Goal: Obtain resource: Obtain resource

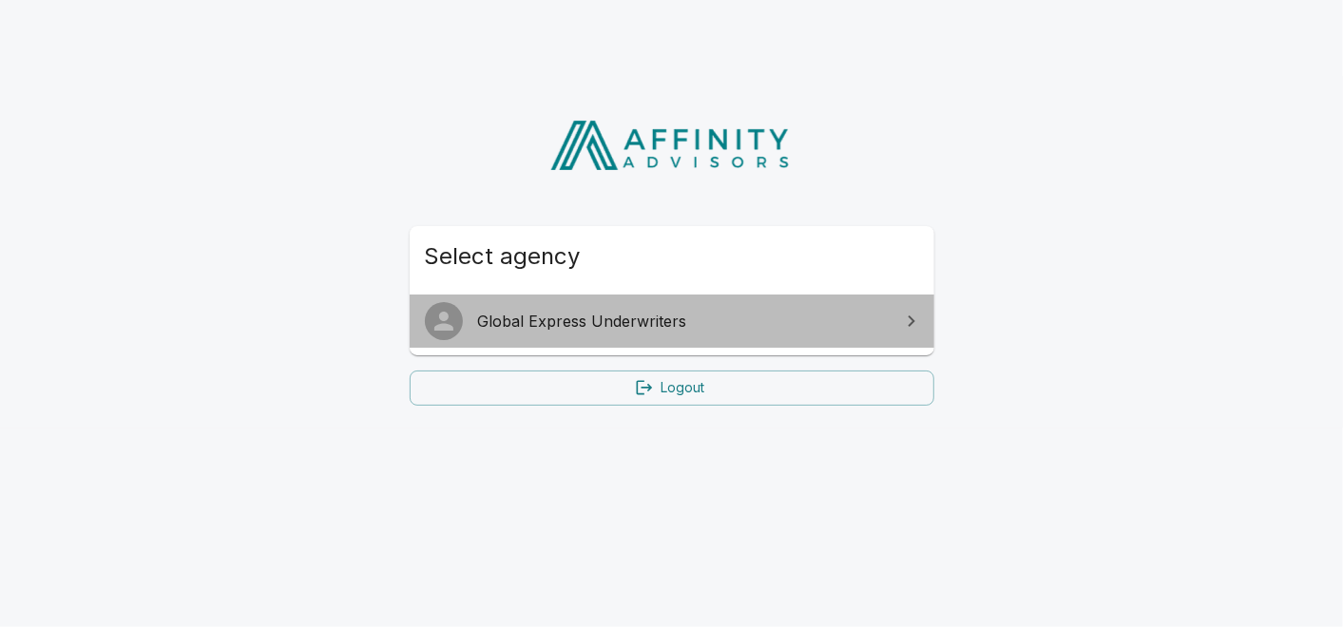
click at [750, 320] on span "Global Express Underwriters" at bounding box center [683, 321] width 411 height 23
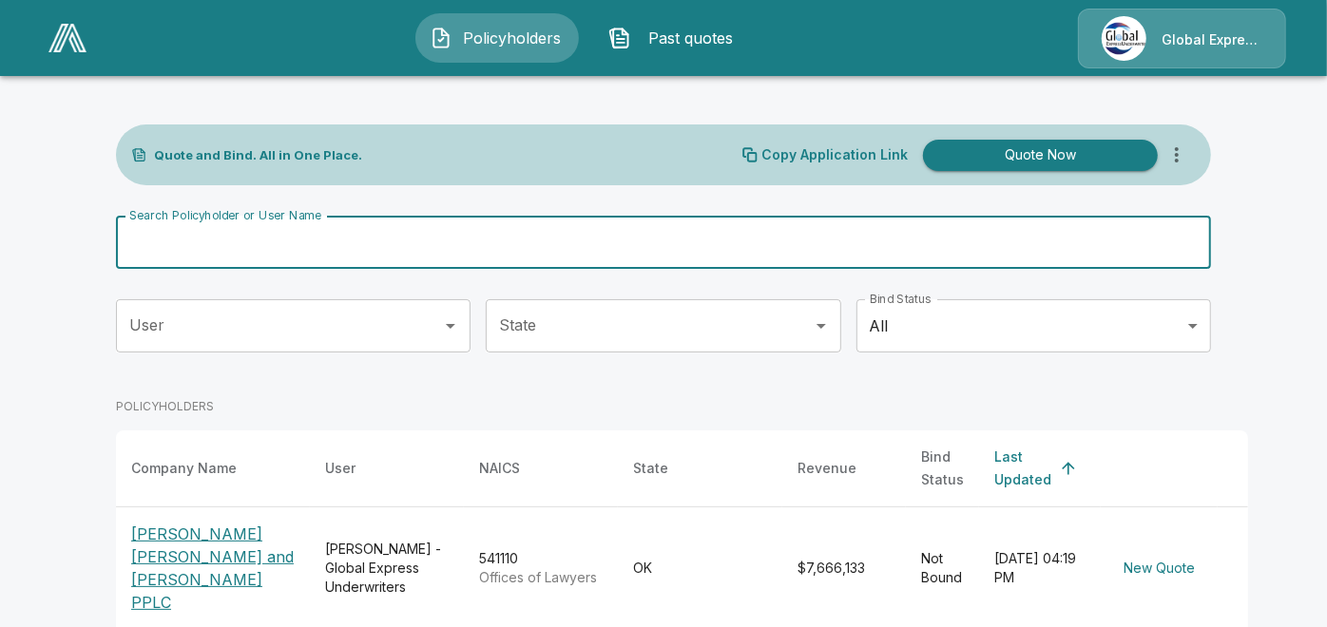
click at [723, 250] on input "Search Policyholder or User Name" at bounding box center [653, 242] width 1074 height 53
paste input "**********"
type input "**********"
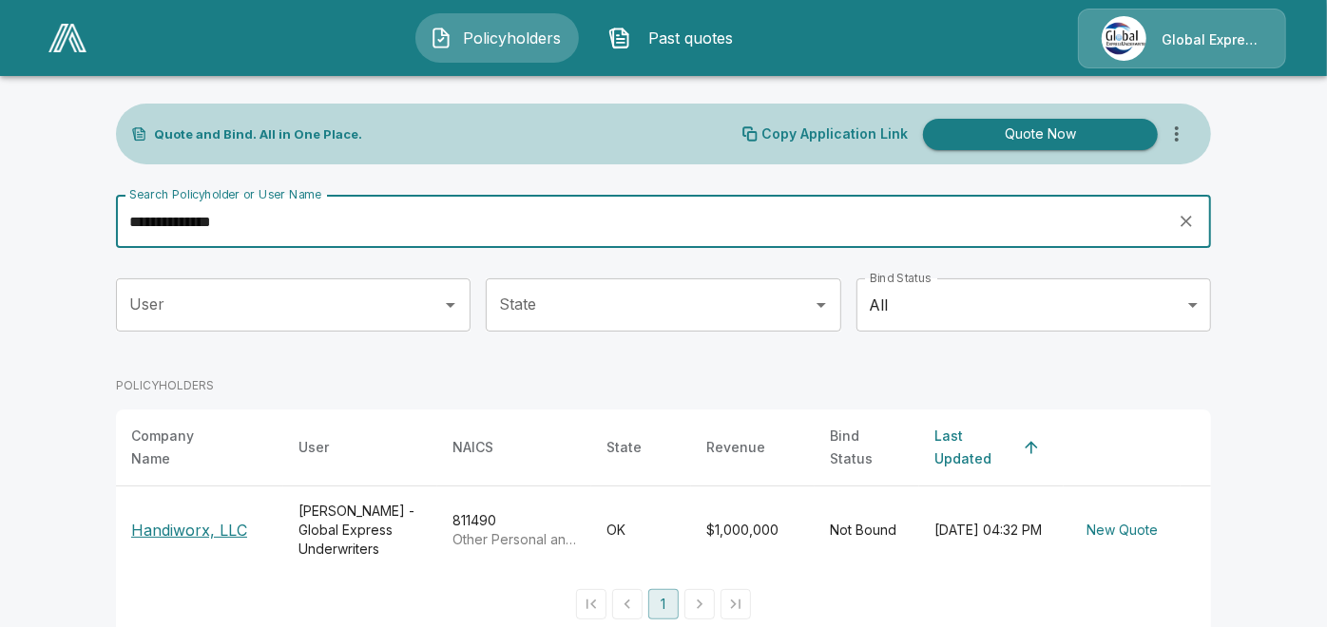
scroll to position [39, 0]
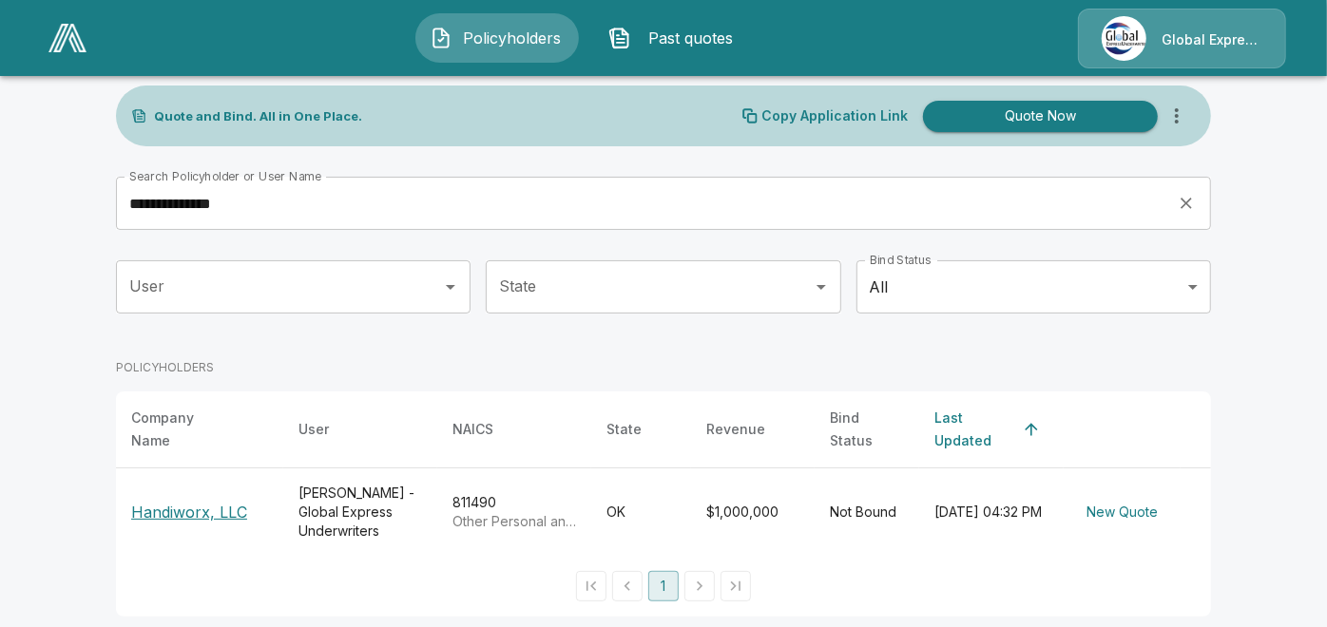
click at [199, 501] on p "Handiworx, LLC" at bounding box center [189, 512] width 116 height 23
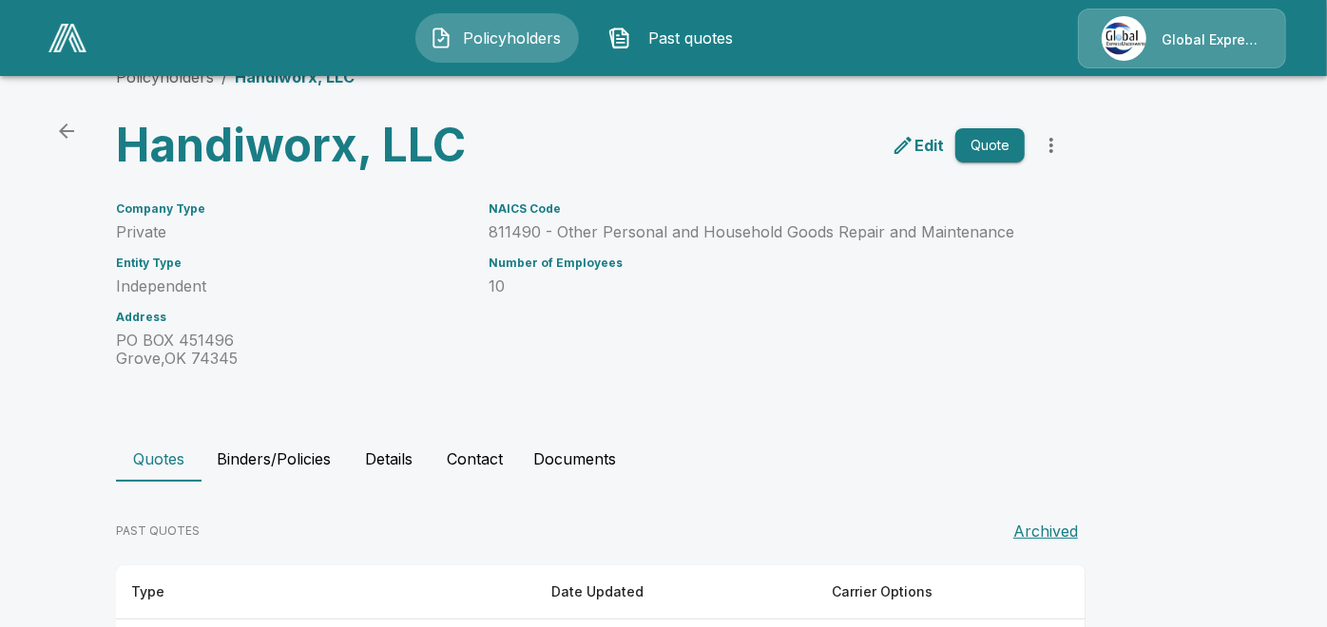
scroll to position [119, 0]
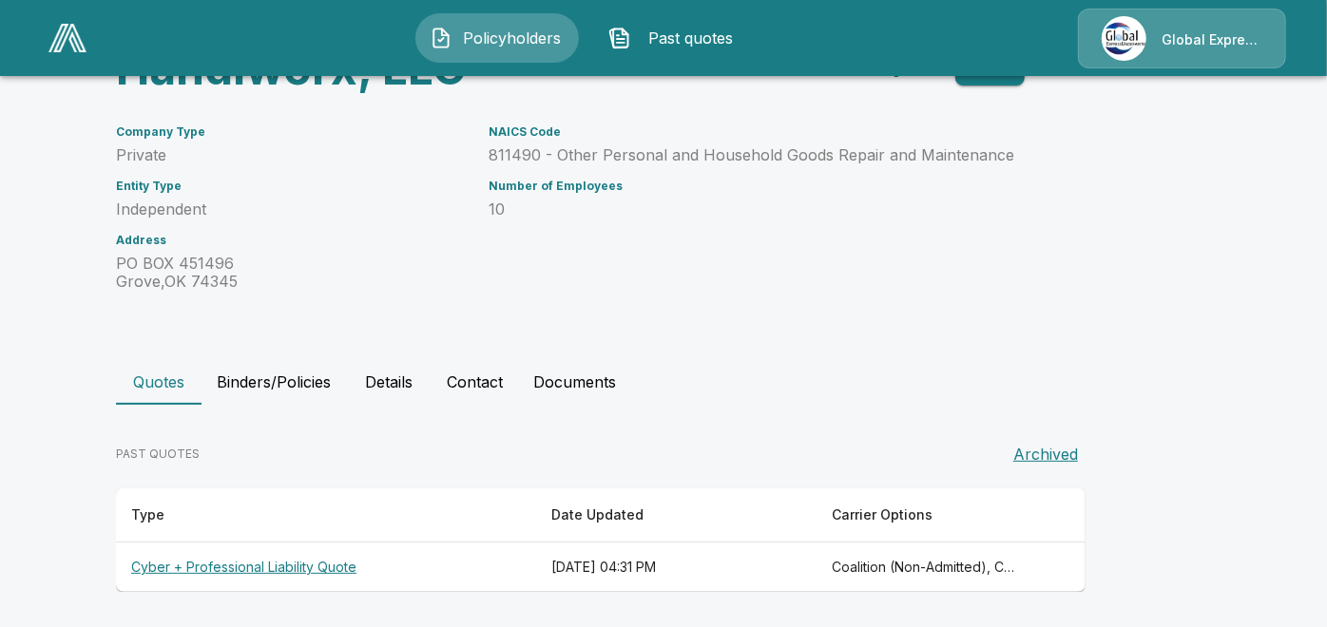
click at [334, 567] on th "Cyber + Professional Liability Quote" at bounding box center [326, 568] width 420 height 50
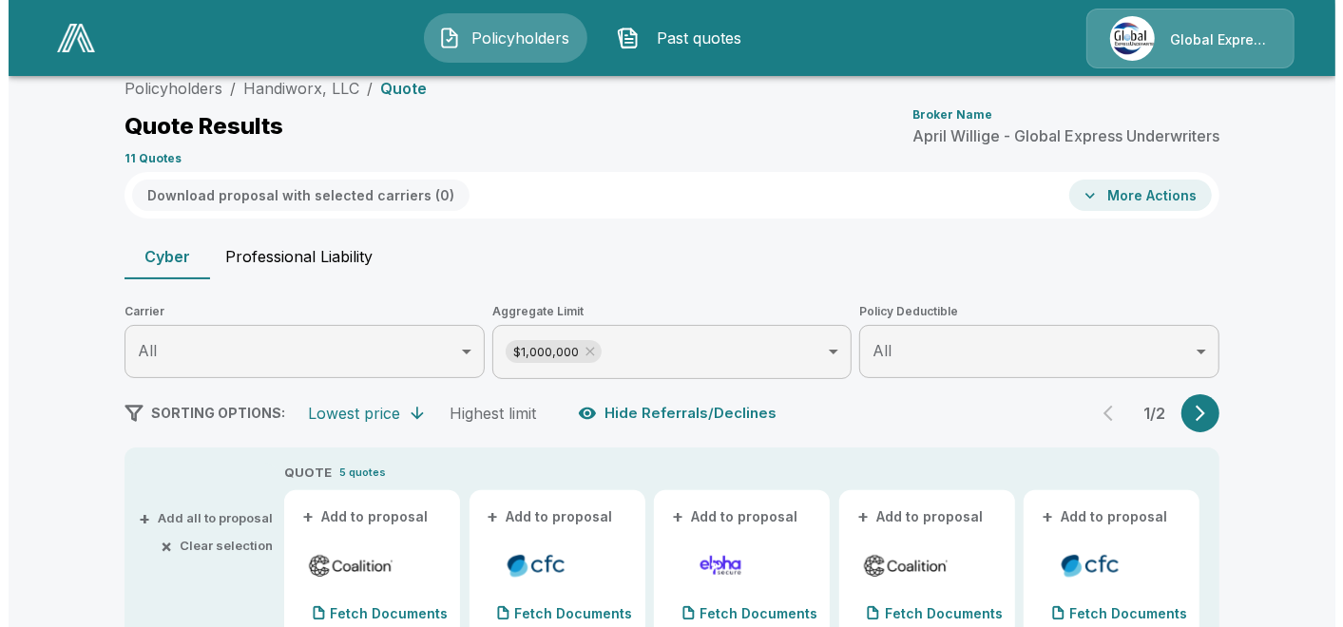
scroll to position [119, 0]
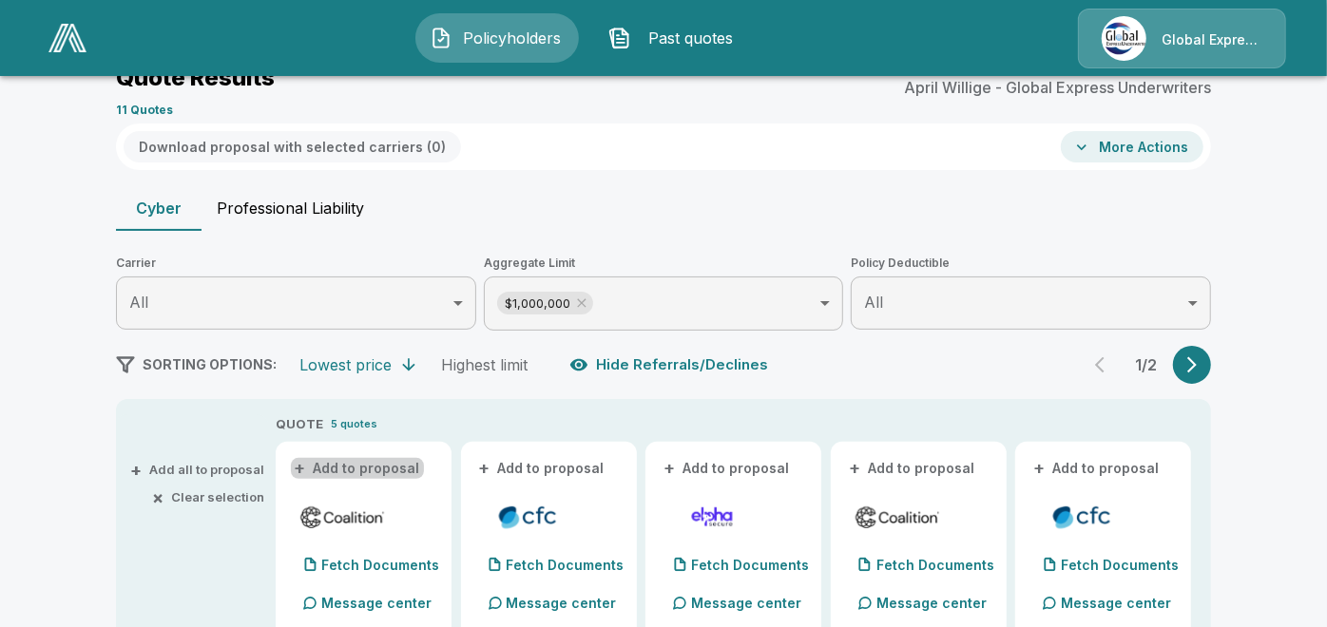
click at [410, 471] on button "+ Add to proposal" at bounding box center [357, 468] width 133 height 21
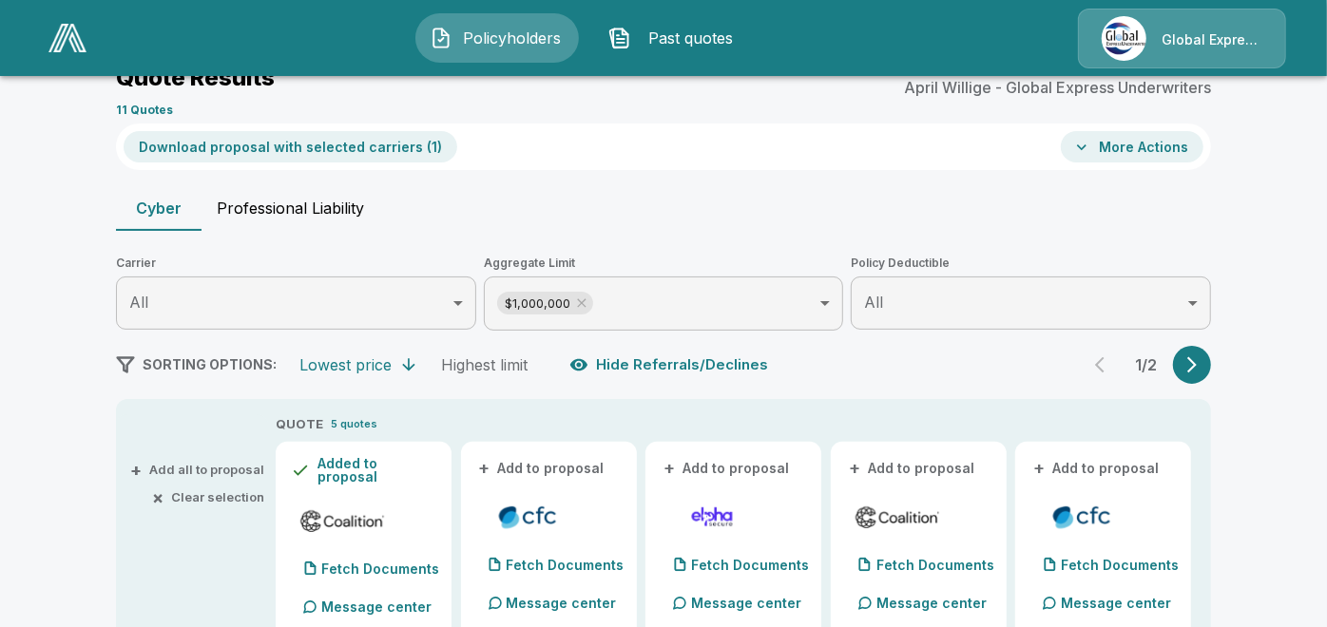
click at [575, 472] on button "+ Add to proposal" at bounding box center [542, 468] width 133 height 21
click at [911, 469] on button "+ Add to proposal" at bounding box center [912, 468] width 133 height 21
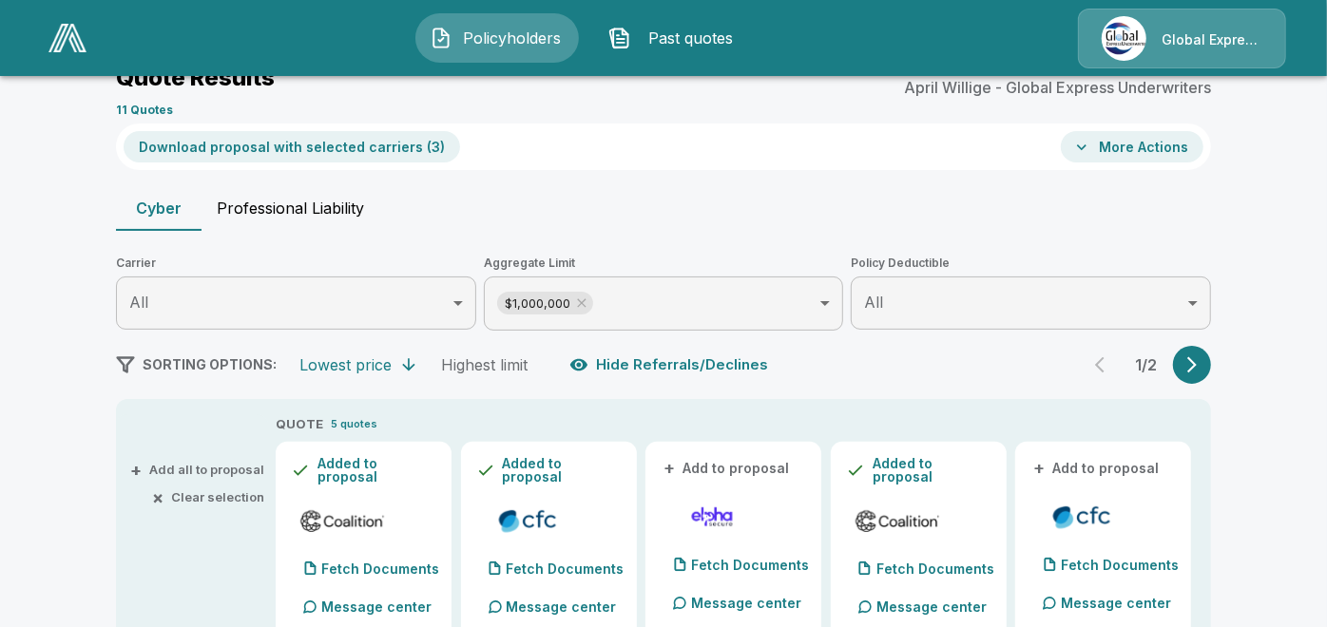
click at [1083, 469] on button "+ Add to proposal" at bounding box center [1097, 468] width 133 height 21
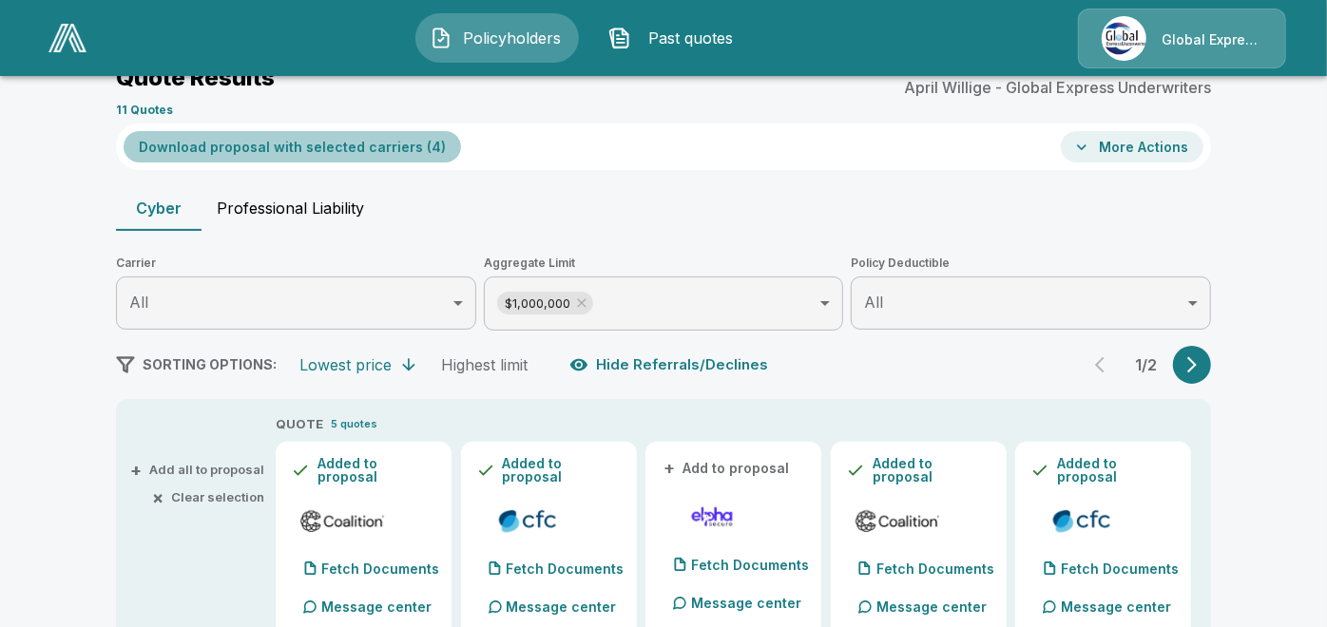
click at [369, 138] on button "Download proposal with selected carriers ( 4 )" at bounding box center [293, 146] width 338 height 31
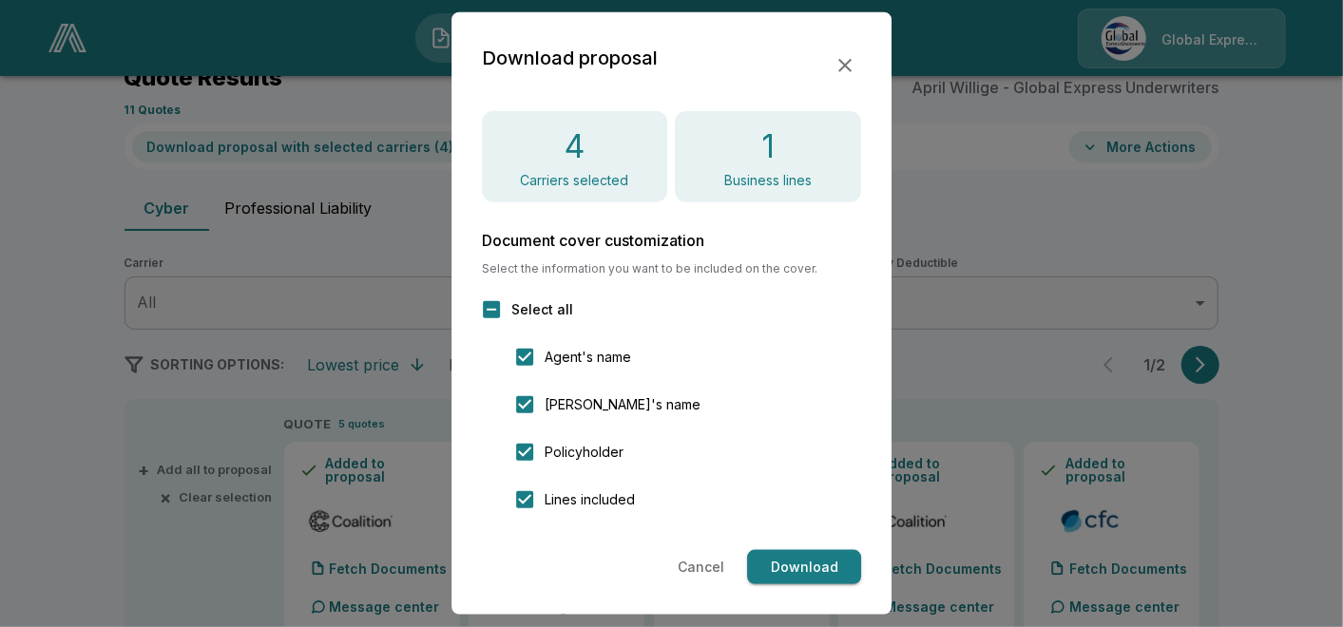
click at [762, 558] on button "Download" at bounding box center [804, 567] width 114 height 35
click at [844, 67] on icon "button" at bounding box center [845, 65] width 13 height 13
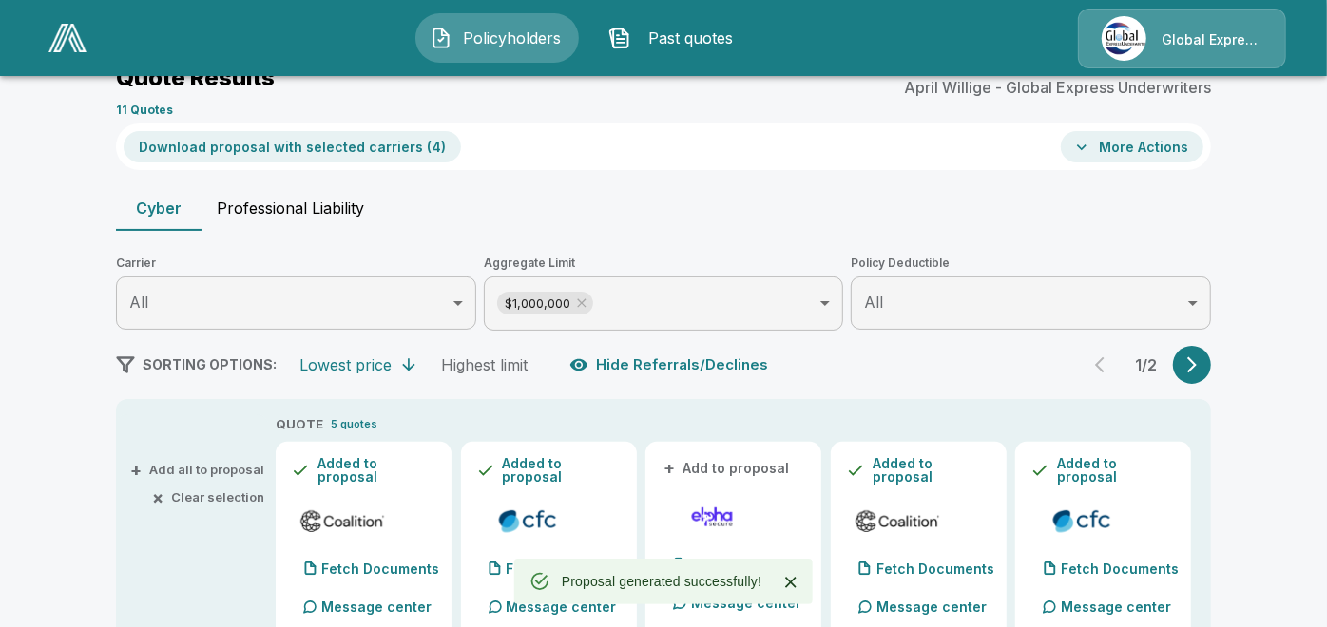
click at [1170, 154] on button "More Actions" at bounding box center [1132, 146] width 143 height 31
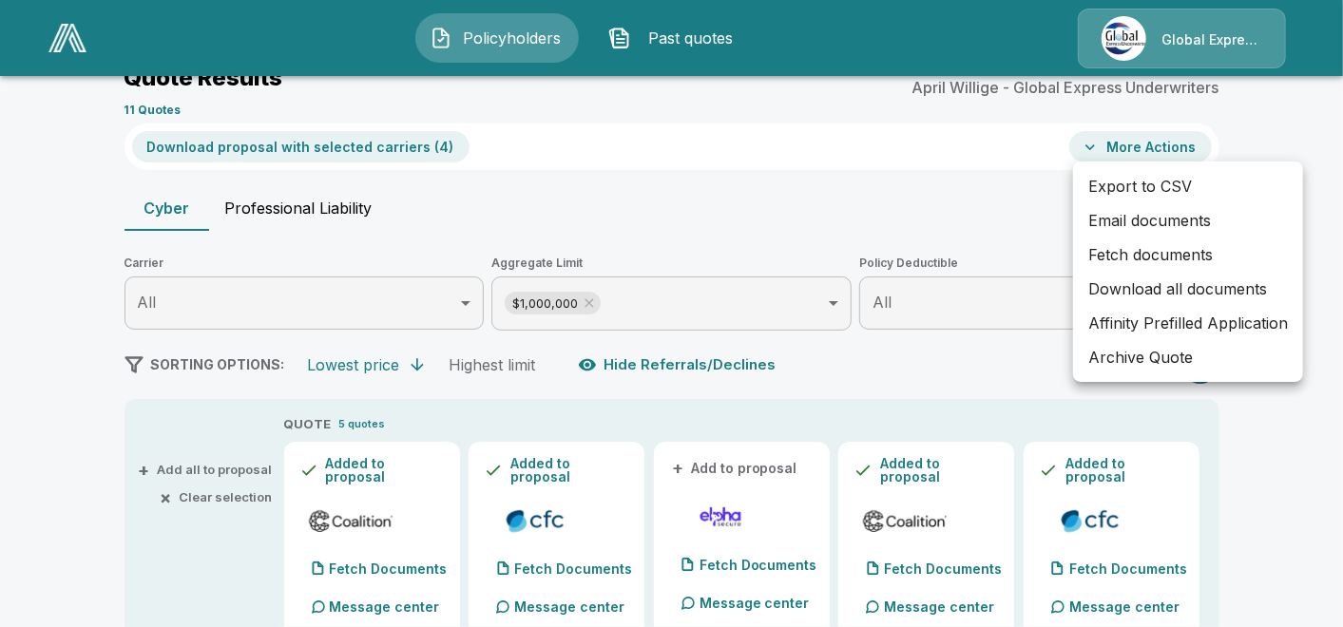
click at [1168, 218] on li "Email documents" at bounding box center [1188, 220] width 230 height 34
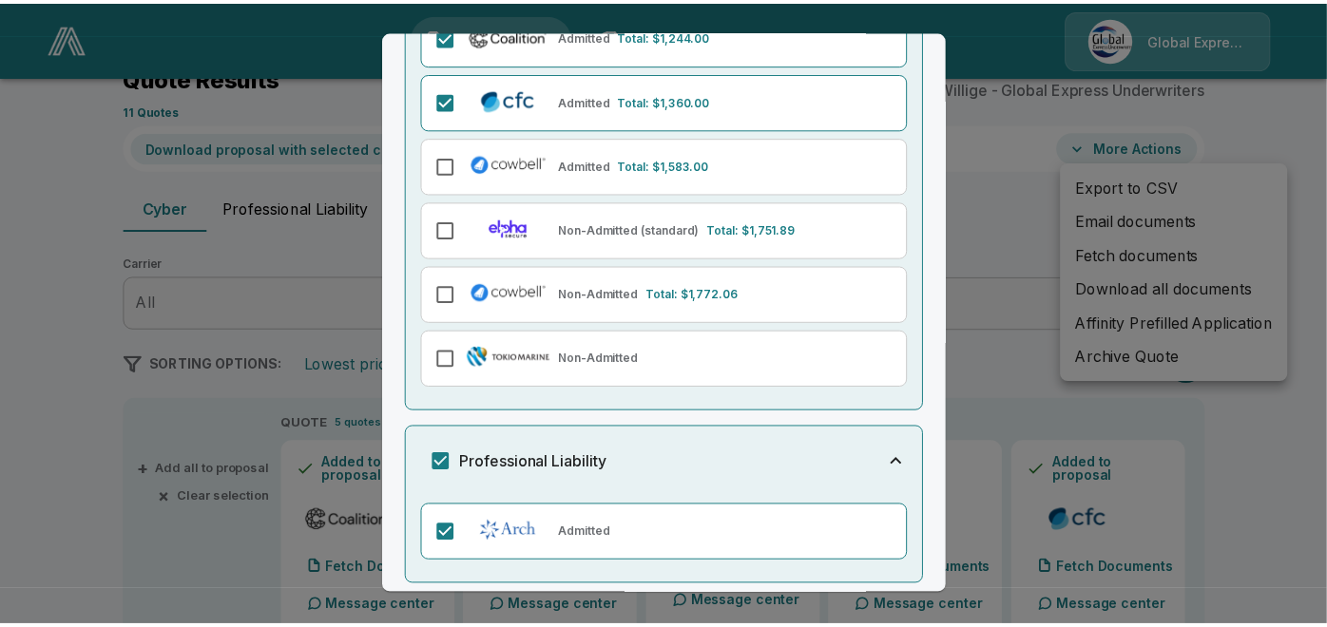
scroll to position [478, 0]
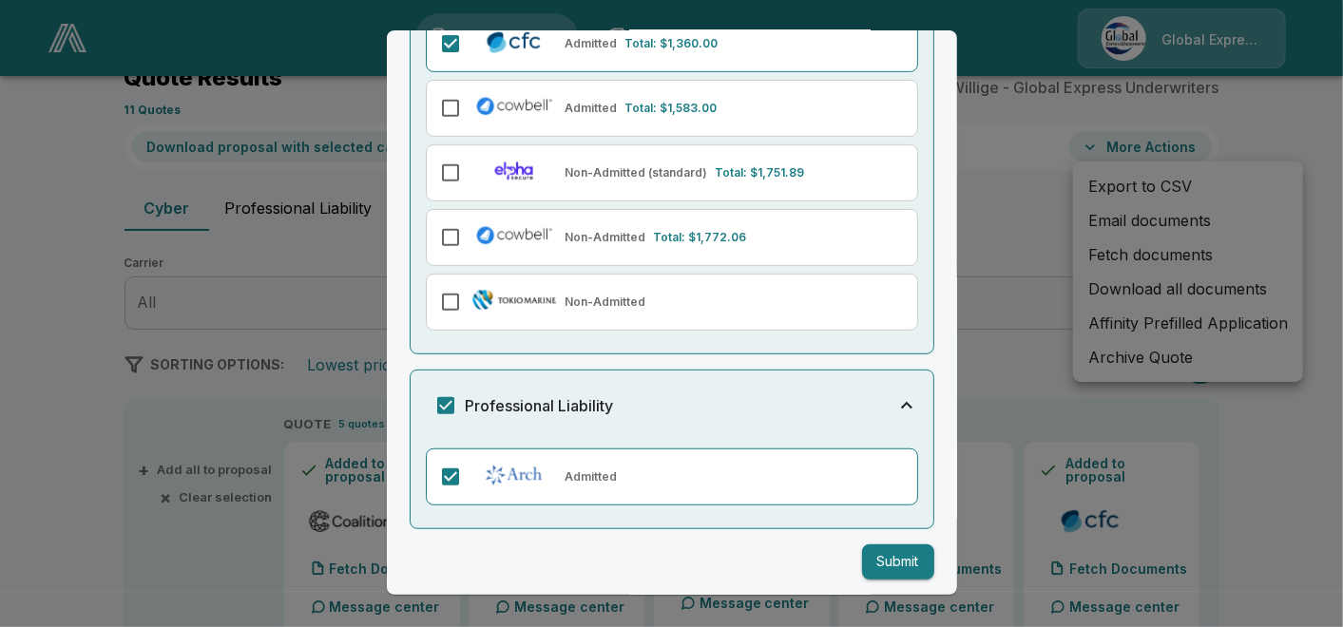
click at [898, 558] on button "Submit" at bounding box center [898, 562] width 72 height 35
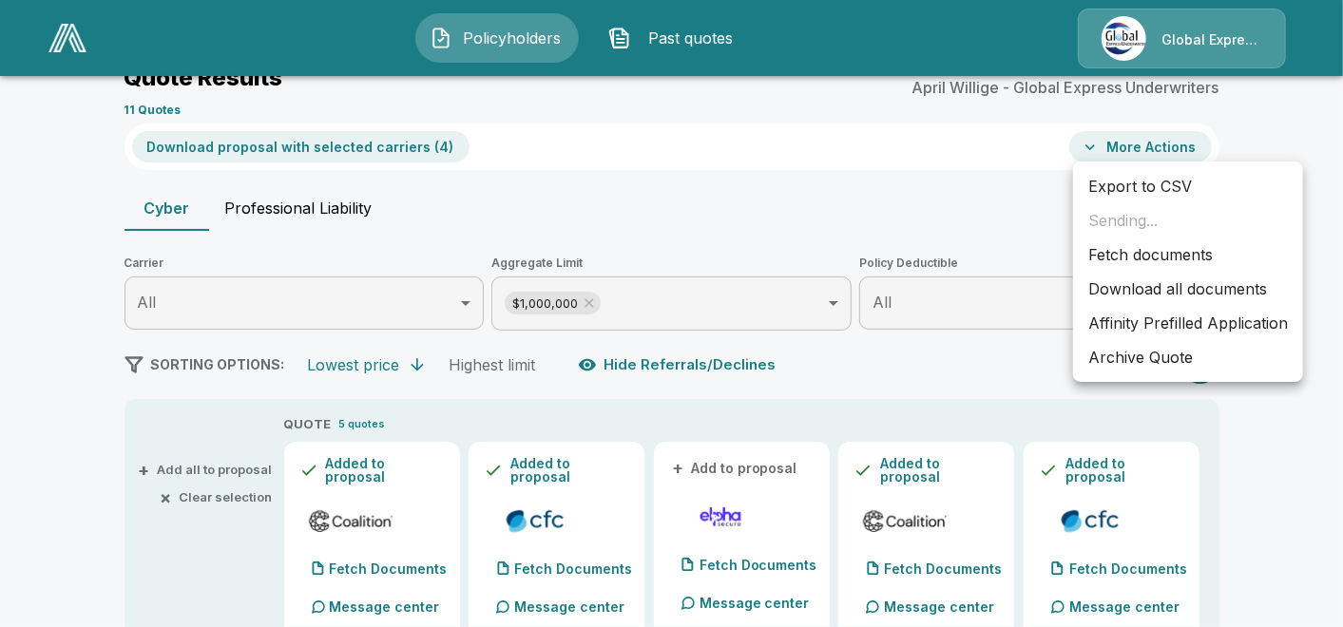
click at [1142, 322] on li "Affinity Prefilled Application" at bounding box center [1188, 323] width 230 height 34
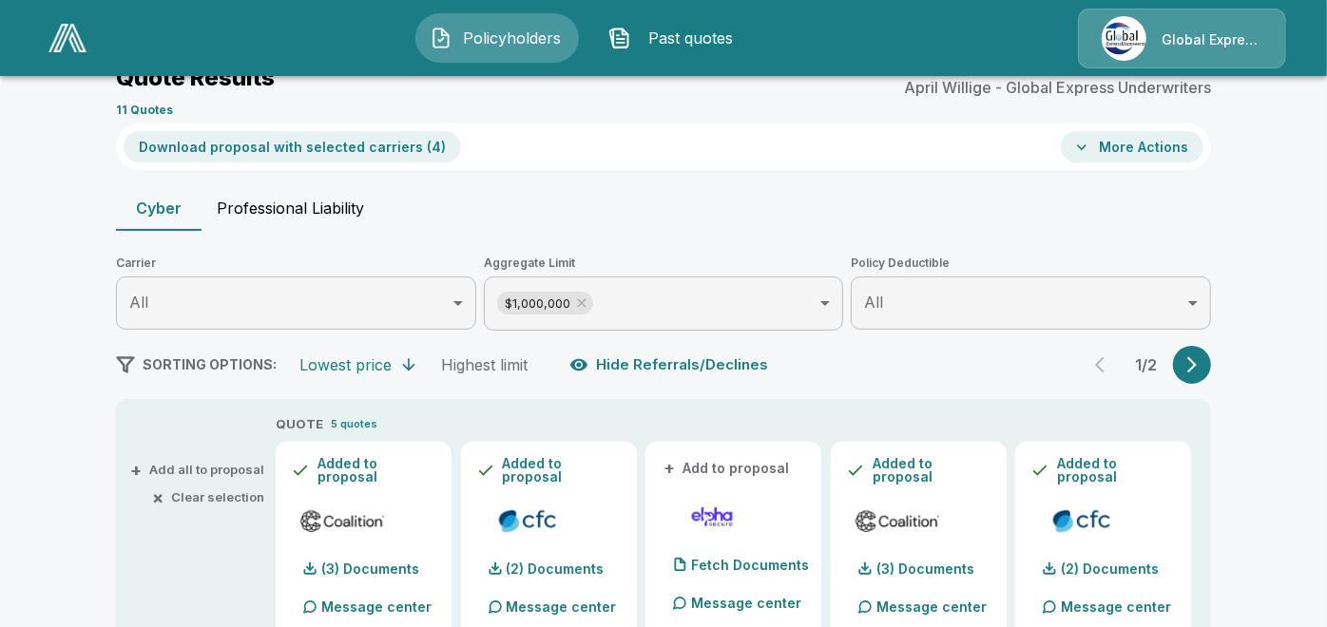
scroll to position [0, 0]
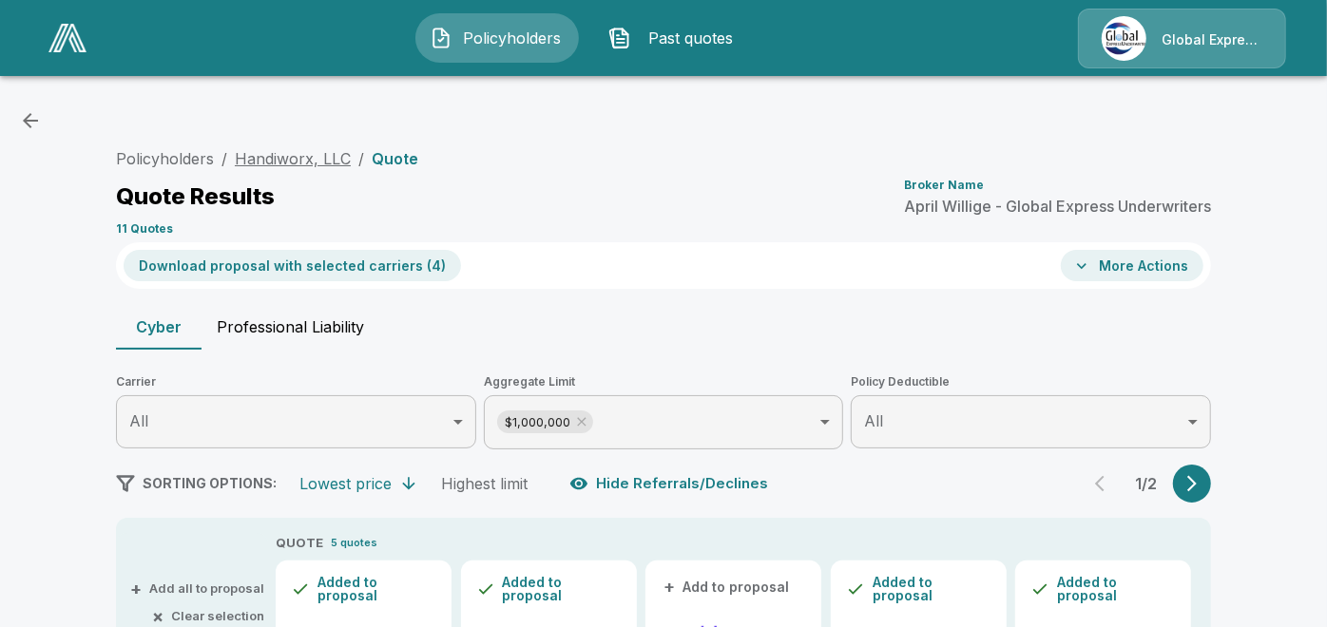
click at [330, 156] on link "Handiworx, LLC" at bounding box center [293, 158] width 116 height 19
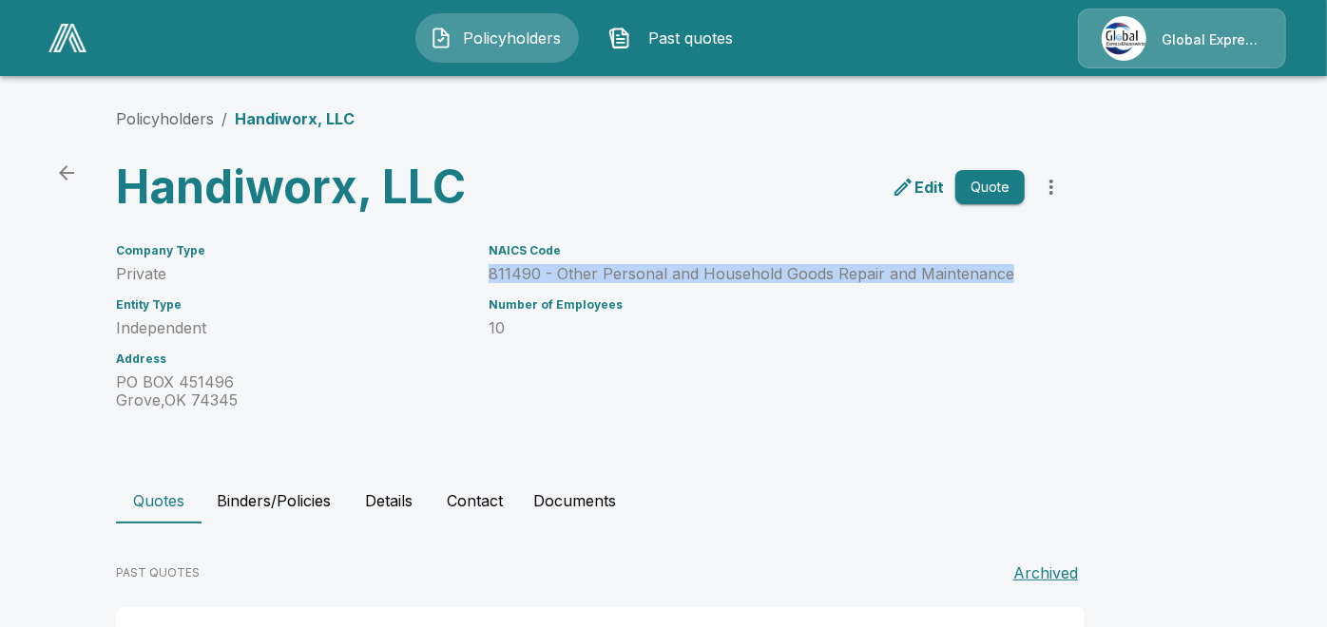
drag, startPoint x: 486, startPoint y: 271, endPoint x: 1032, endPoint y: 270, distance: 545.7
click at [1025, 270] on div "NAICS Code 811490 - Other Personal and Household Goods Repair and Maintenance N…" at bounding box center [745, 316] width 559 height 188
drag, startPoint x: 1032, startPoint y: 270, endPoint x: 996, endPoint y: 266, distance: 35.4
copy p "811490 - Other Personal and Household Goods Repair and Maintenance"
click at [164, 114] on link "Policyholders" at bounding box center [165, 118] width 98 height 19
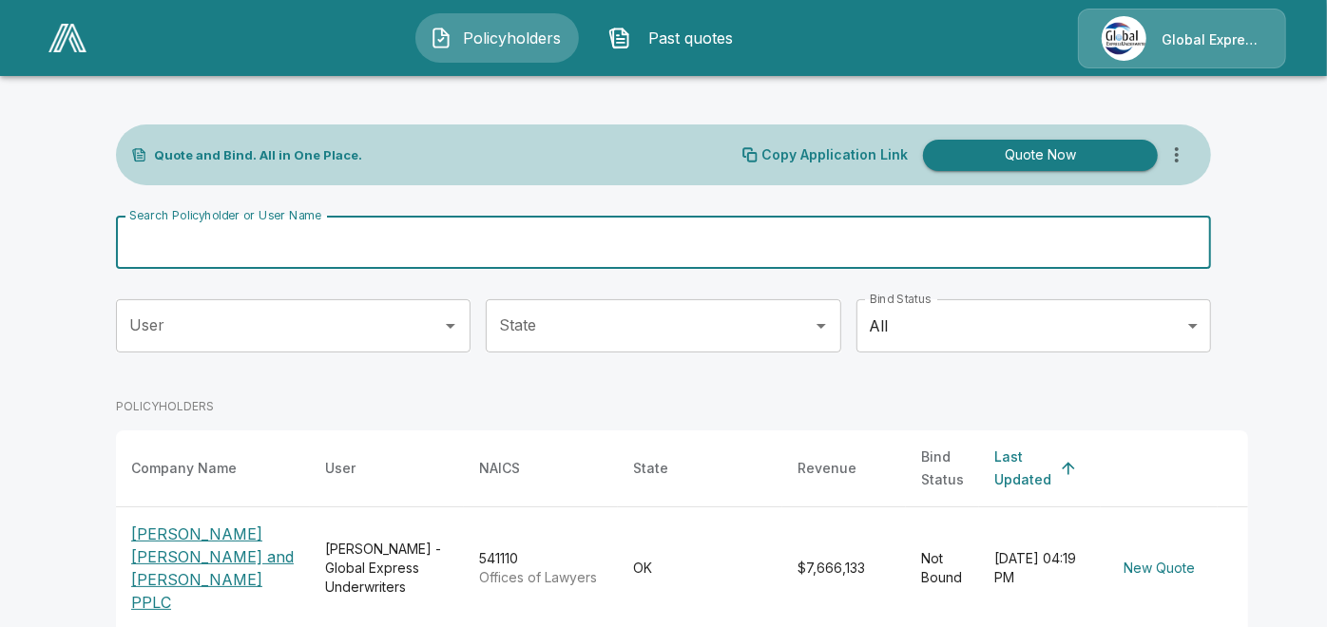
click at [219, 246] on input "Search Policyholder or User Name" at bounding box center [653, 242] width 1074 height 53
paste input "**********"
type input "**********"
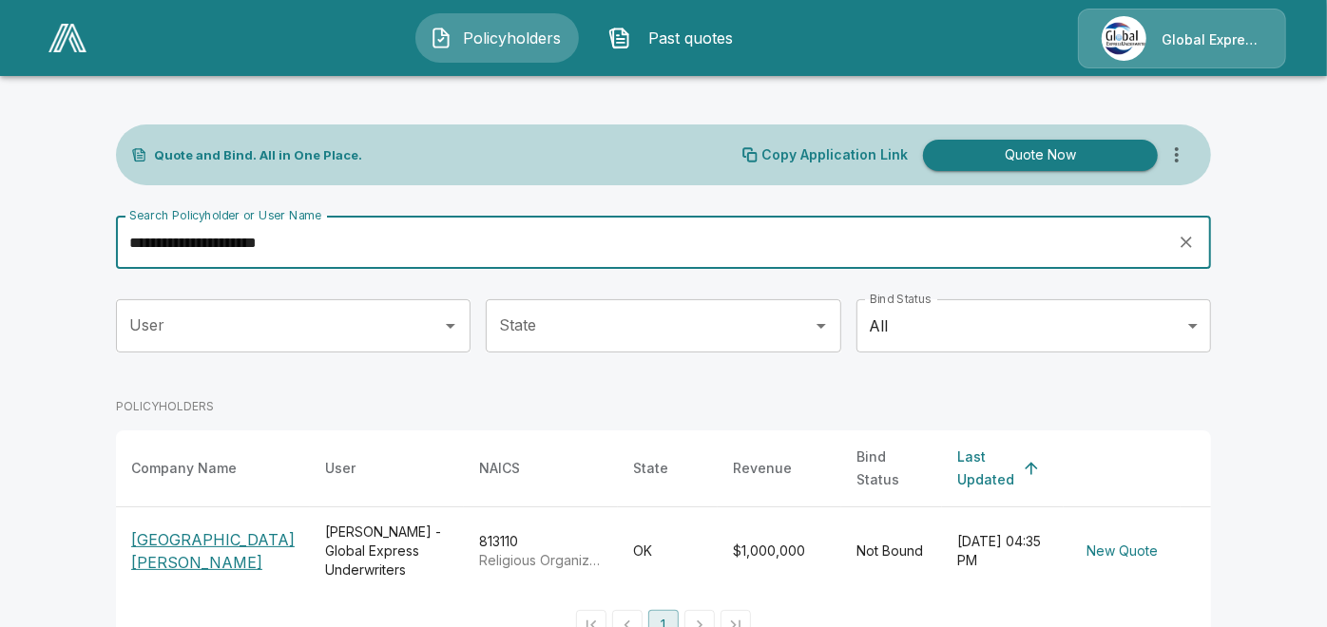
click at [182, 529] on p "[GEOGRAPHIC_DATA][PERSON_NAME]" at bounding box center [213, 552] width 164 height 46
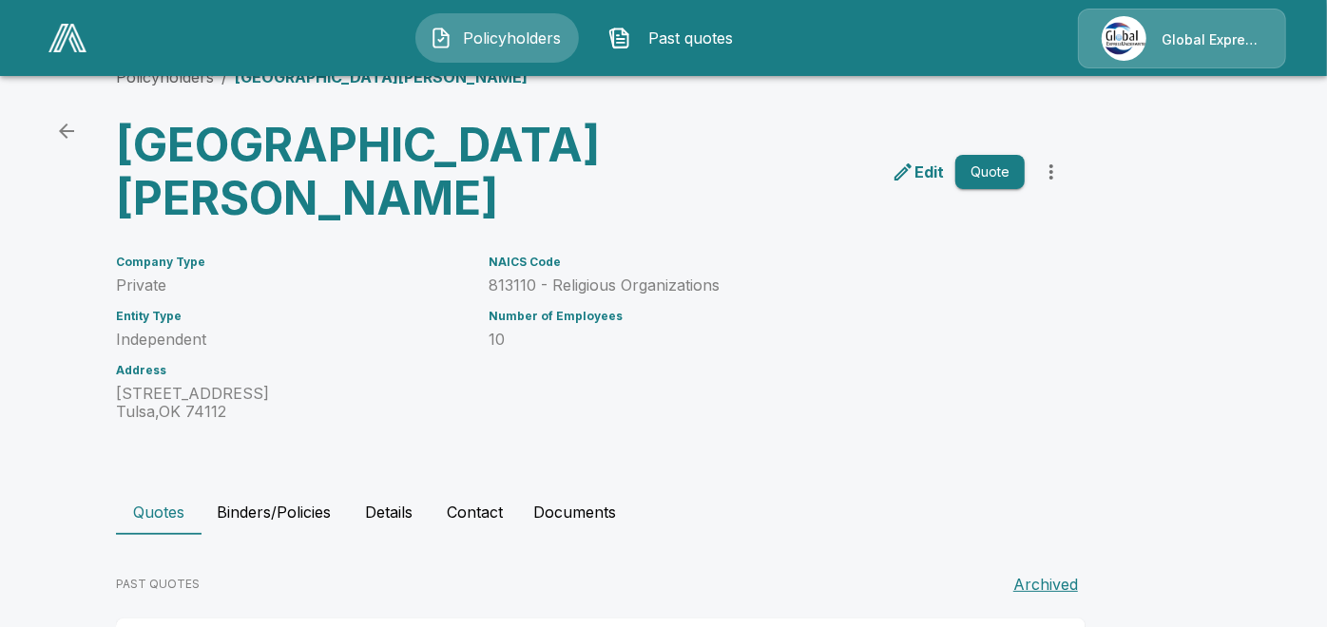
scroll to position [172, 0]
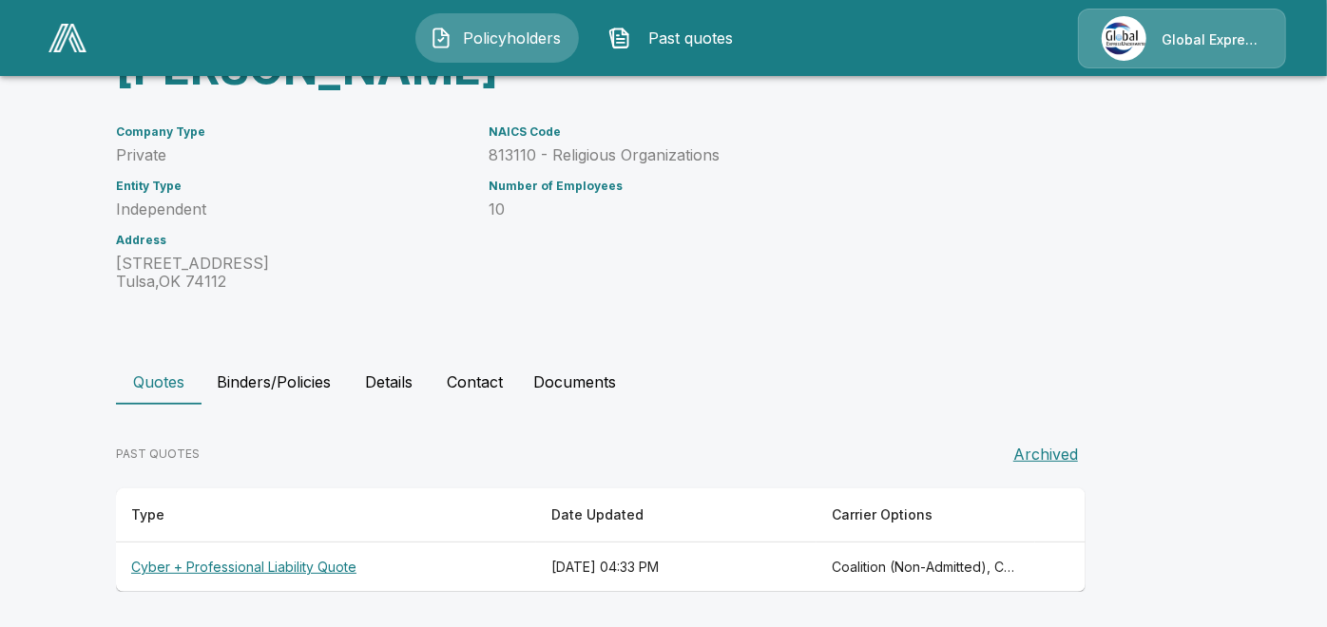
click at [249, 557] on th "Cyber + Professional Liability Quote" at bounding box center [326, 568] width 420 height 50
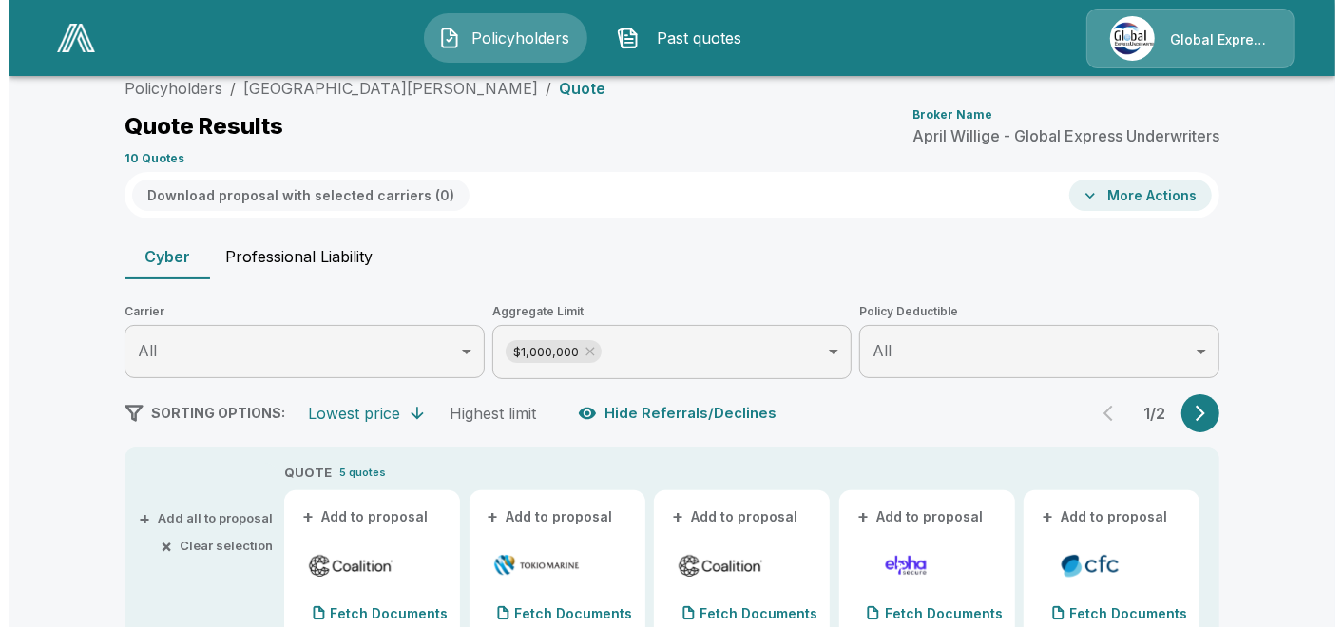
scroll to position [172, 0]
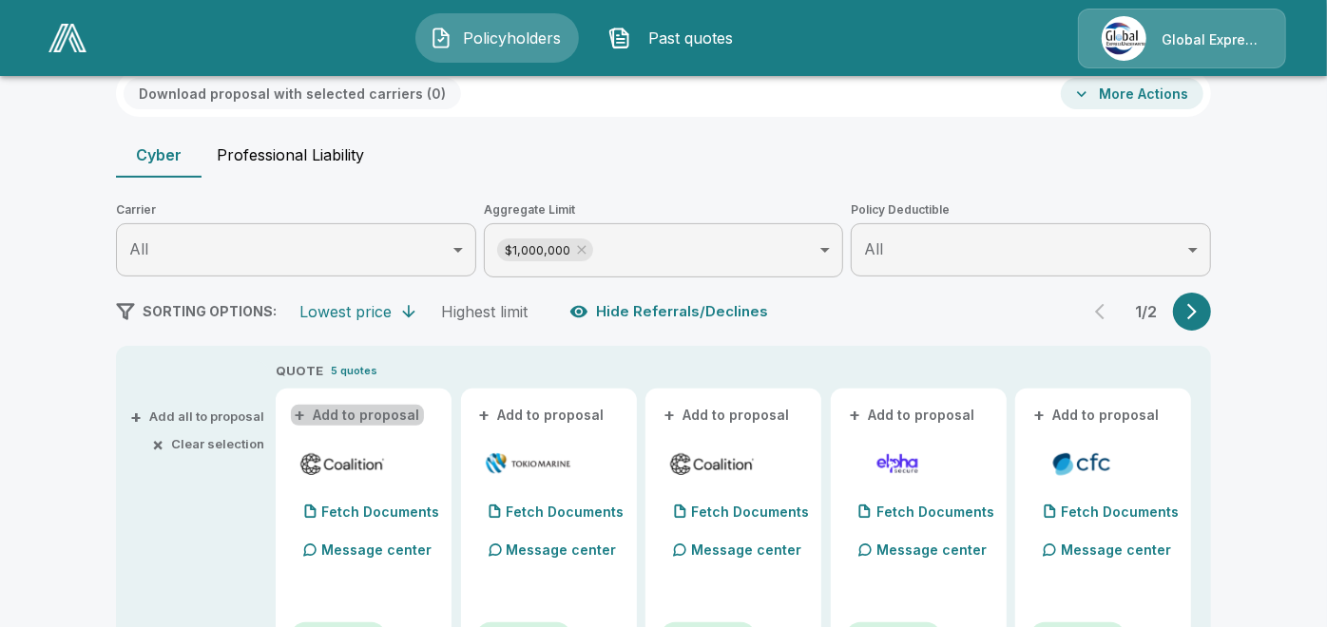
click at [384, 415] on button "+ Add to proposal" at bounding box center [357, 415] width 133 height 21
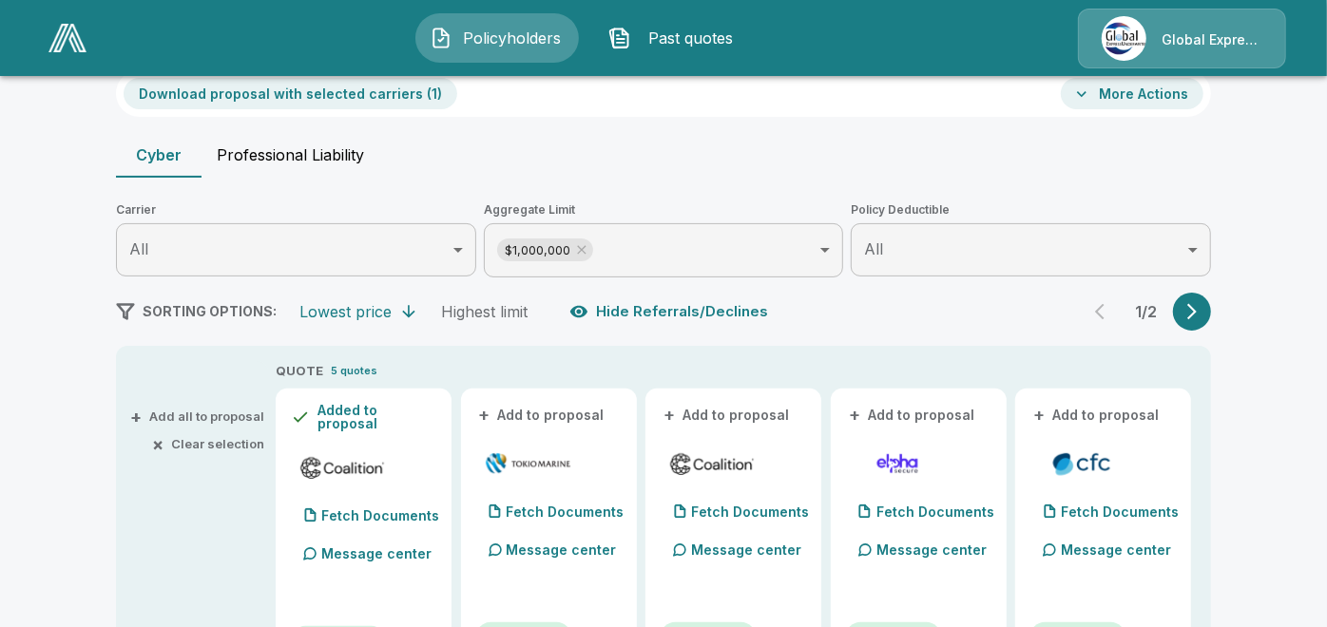
click at [505, 415] on button "+ Add to proposal" at bounding box center [542, 415] width 133 height 21
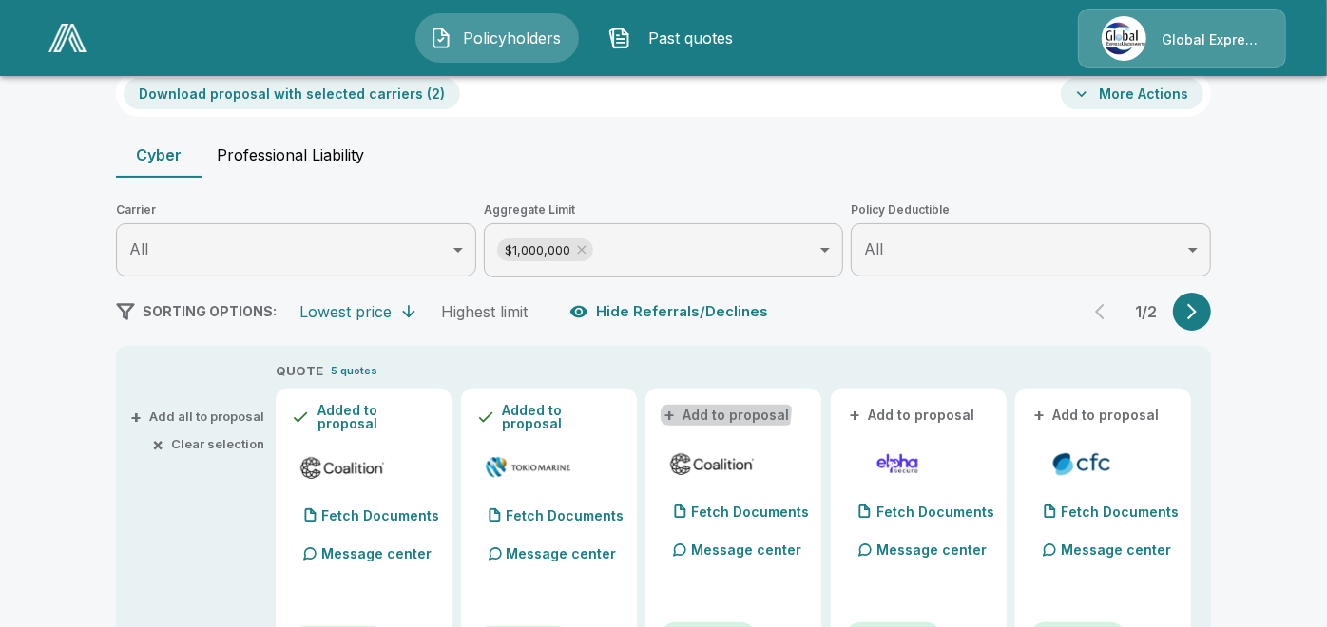
click at [705, 407] on button "+ Add to proposal" at bounding box center [727, 415] width 133 height 21
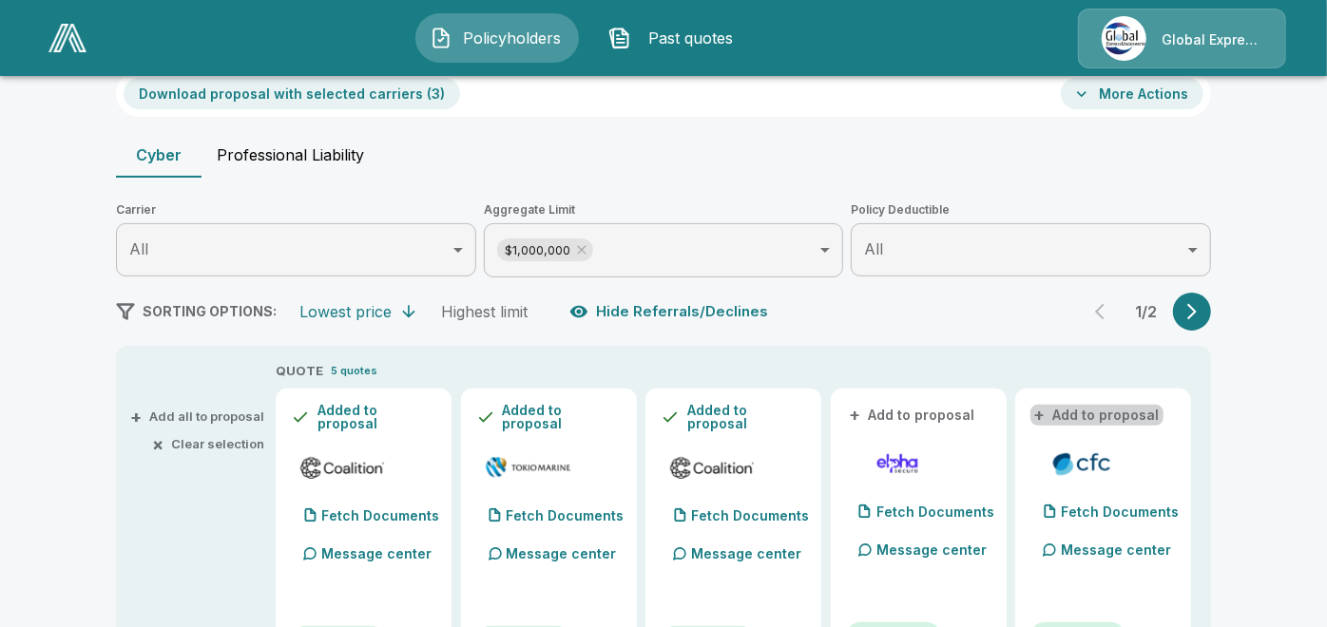
click at [1132, 414] on button "+ Add to proposal" at bounding box center [1097, 415] width 133 height 21
click at [414, 87] on button "Download proposal with selected carriers ( 4 )" at bounding box center [293, 93] width 338 height 31
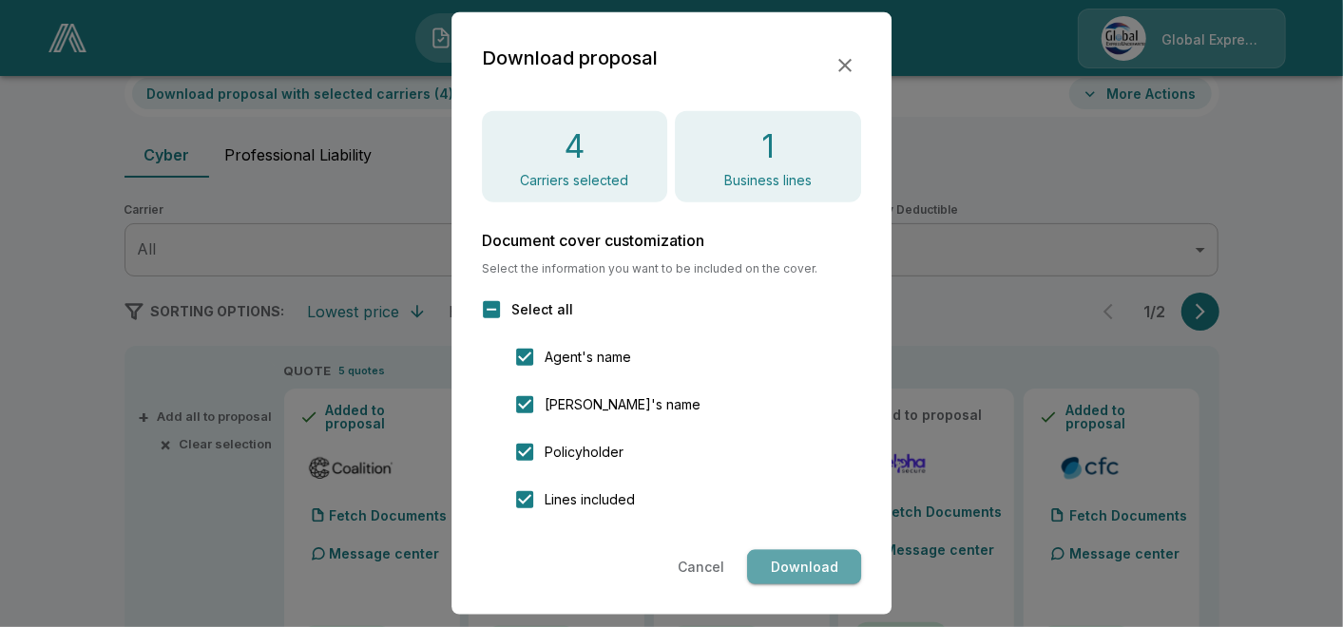
click at [815, 563] on button "Download" at bounding box center [804, 567] width 114 height 35
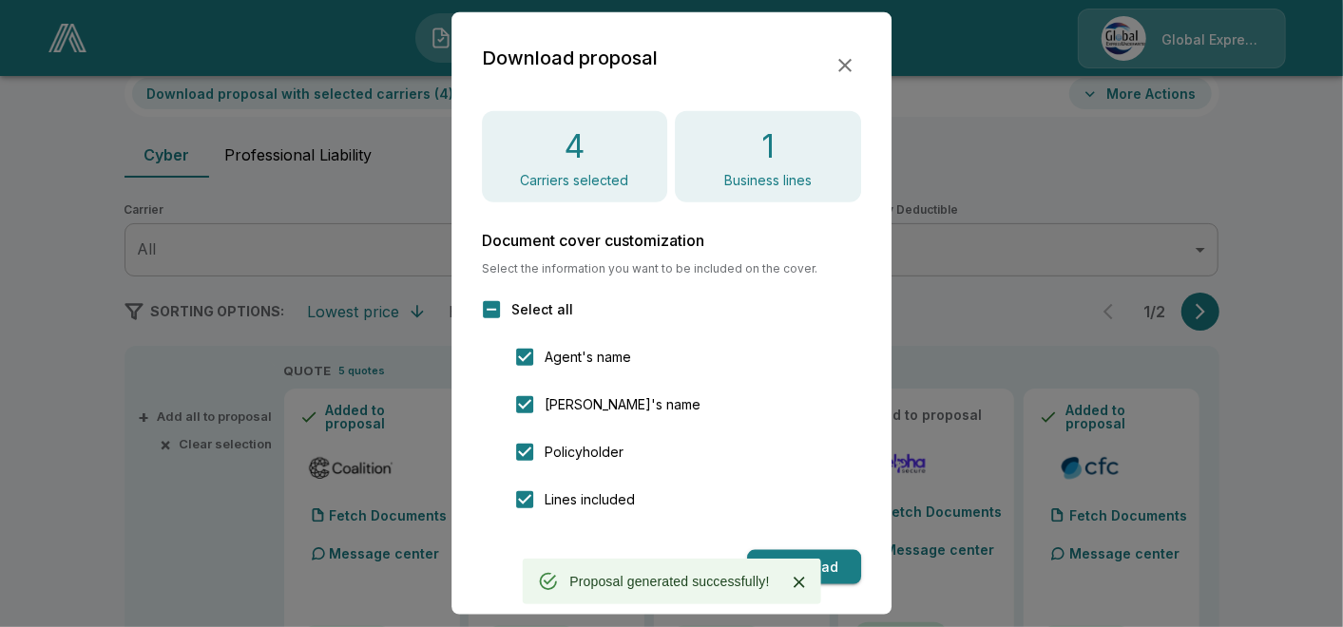
click at [836, 59] on icon "button" at bounding box center [845, 65] width 23 height 23
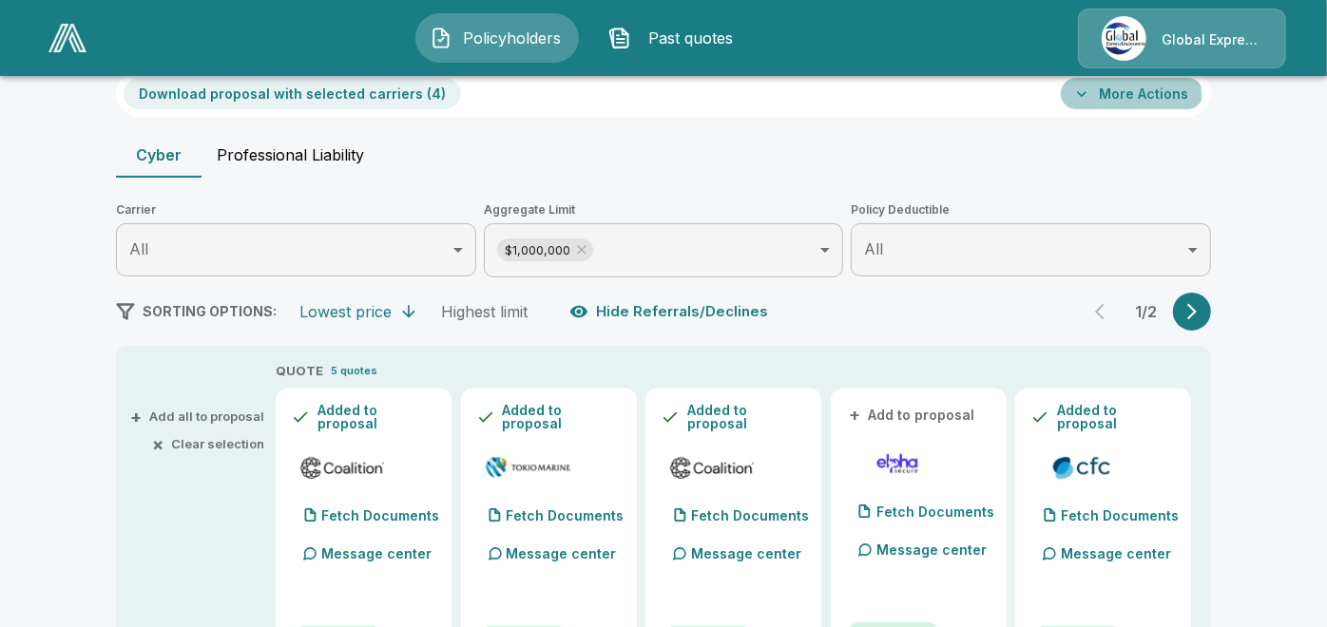
click at [1087, 94] on icon "button" at bounding box center [1082, 94] width 10 height 6
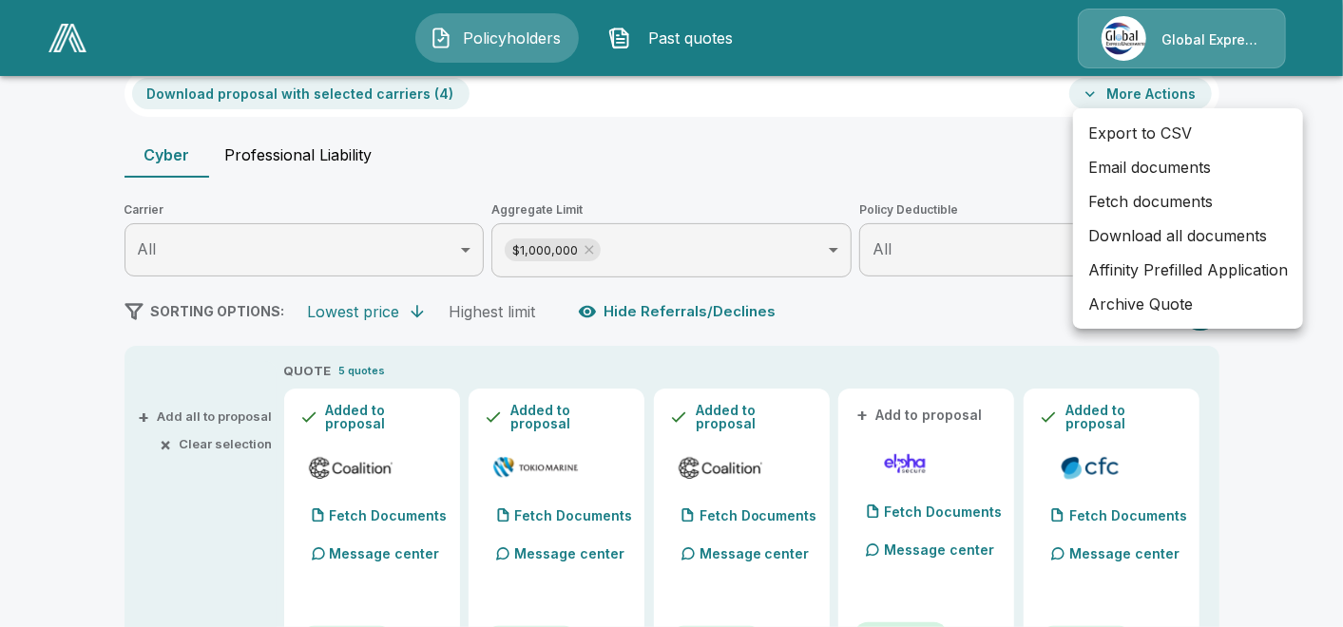
click at [1127, 168] on li "Email documents" at bounding box center [1188, 167] width 230 height 34
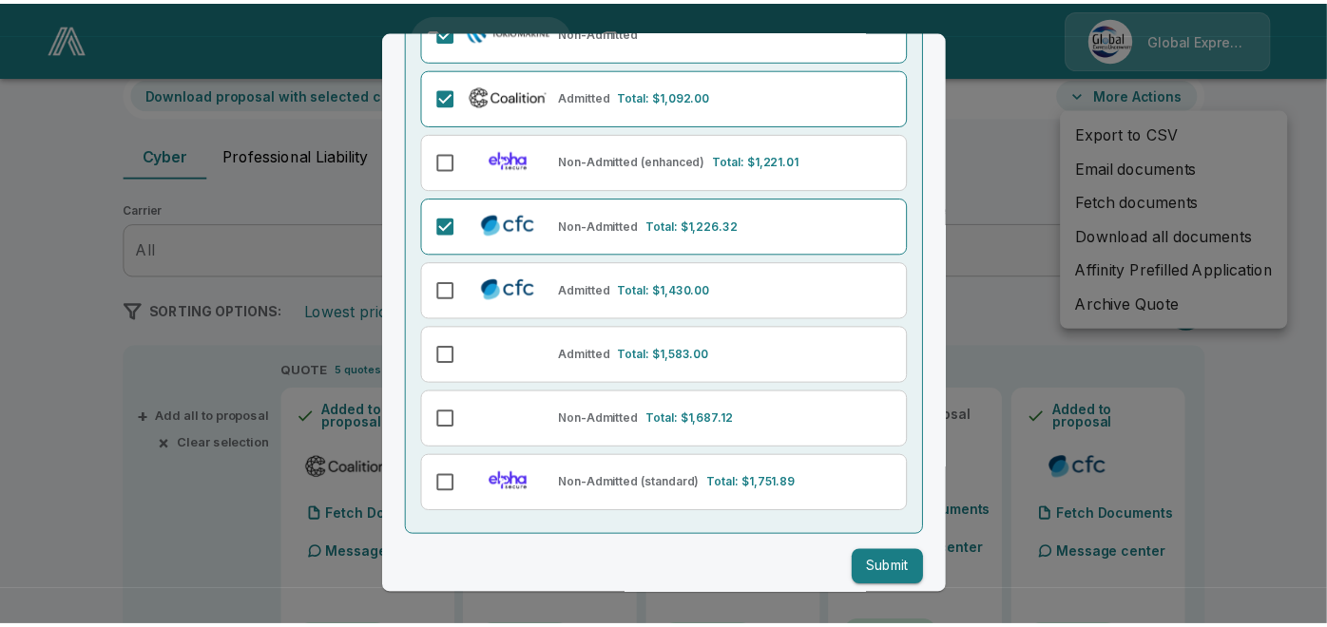
scroll to position [304, 0]
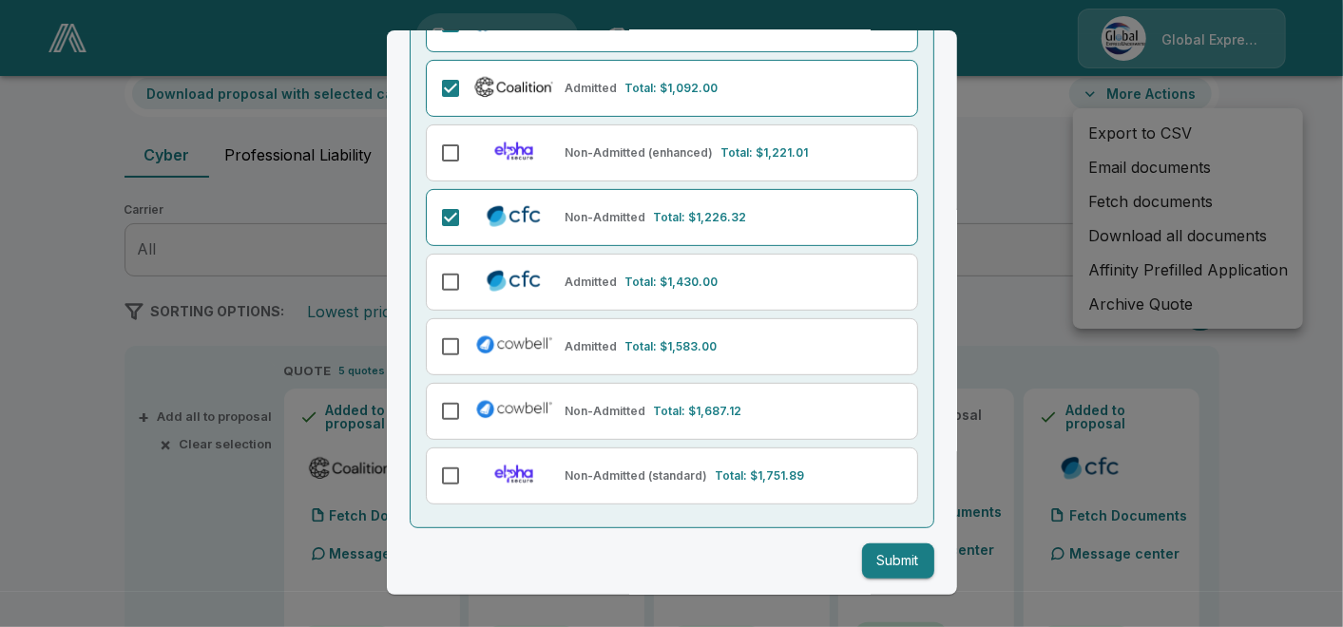
click at [878, 552] on button "Submit" at bounding box center [898, 561] width 72 height 35
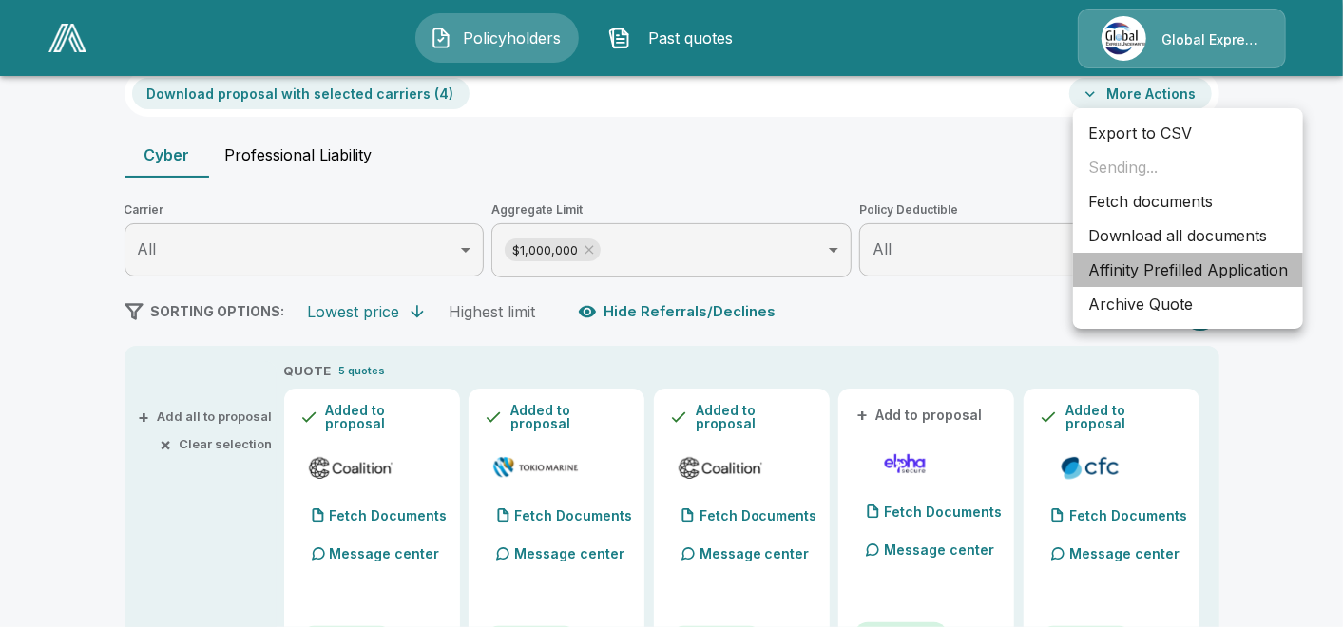
click at [1168, 267] on li "Affinity Prefilled Application" at bounding box center [1188, 270] width 230 height 34
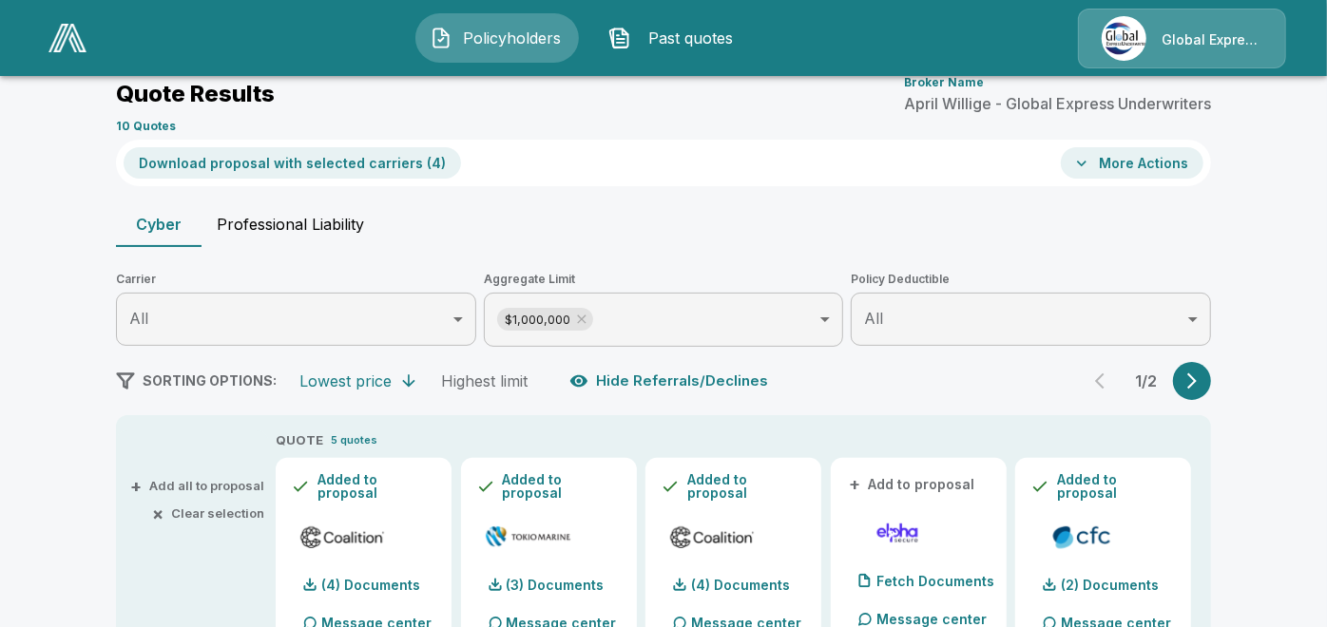
scroll to position [0, 0]
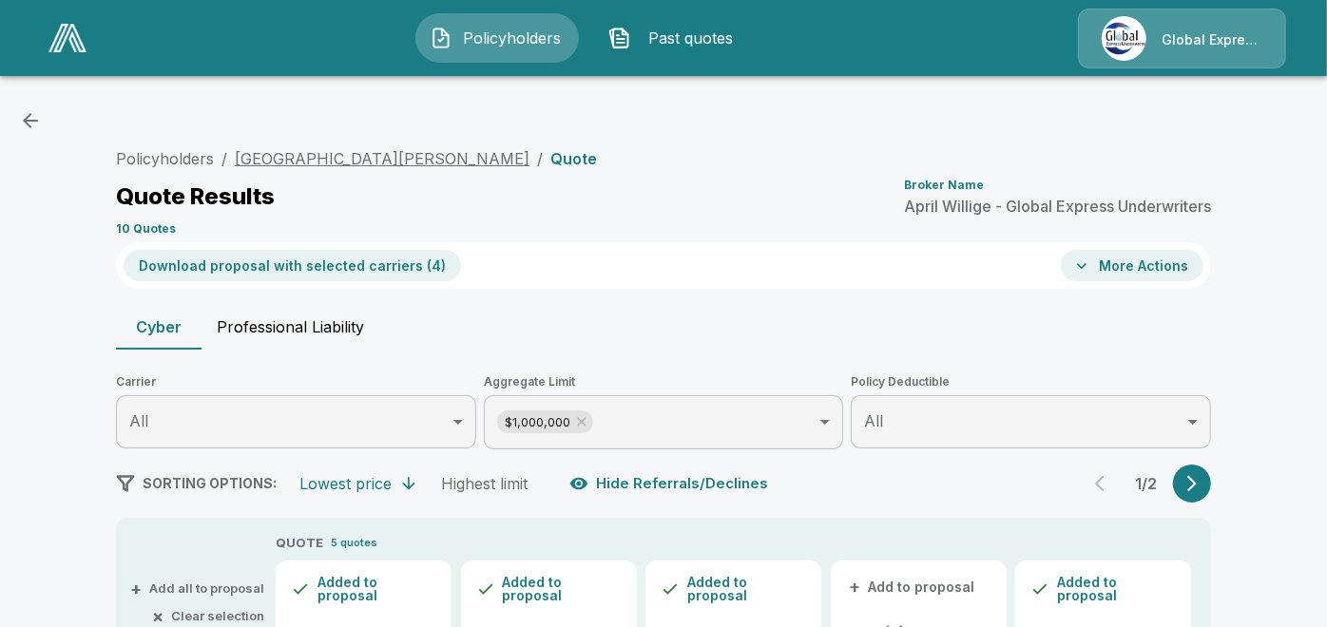
click at [345, 153] on link "Harbor of Grace Church" at bounding box center [382, 158] width 295 height 19
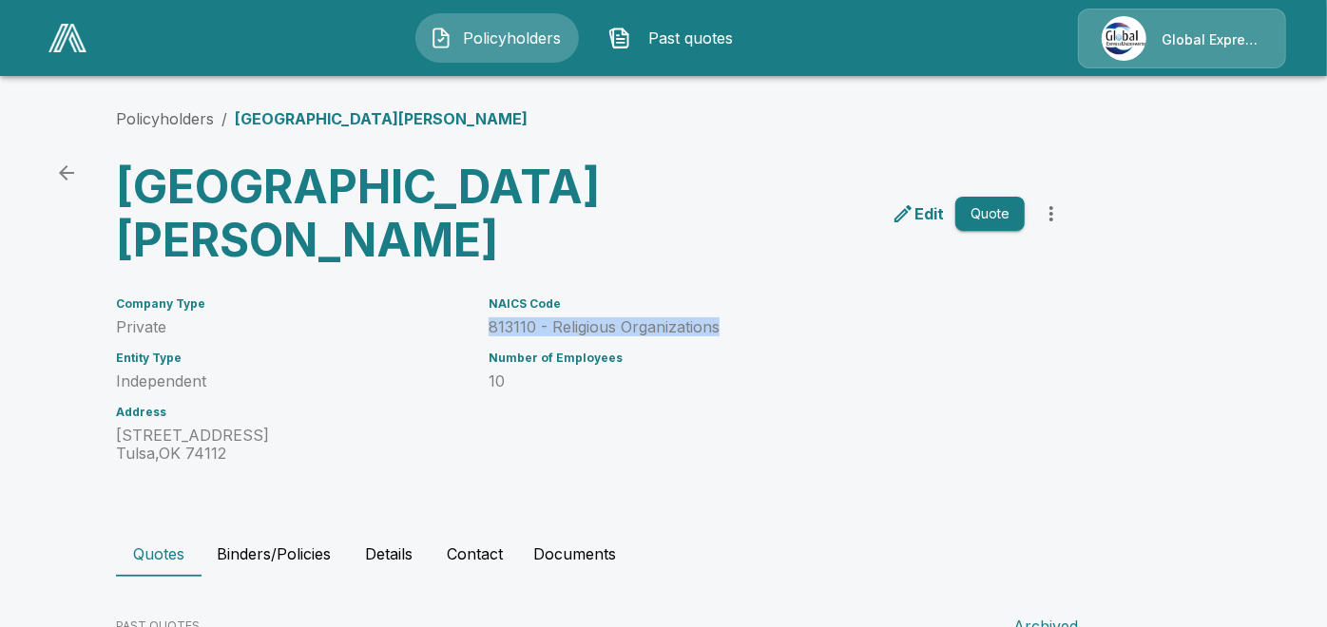
drag, startPoint x: 496, startPoint y: 323, endPoint x: 742, endPoint y: 323, distance: 245.3
click at [742, 323] on p "813110 - Religious Organizations" at bounding box center [757, 327] width 536 height 18
copy p "813110 - Religious Organizations"
click at [736, 286] on div "NAICS Code 813110 - Religious Organizations Number of Employees 10" at bounding box center [745, 369] width 559 height 188
click at [166, 120] on link "Policyholders" at bounding box center [165, 118] width 98 height 19
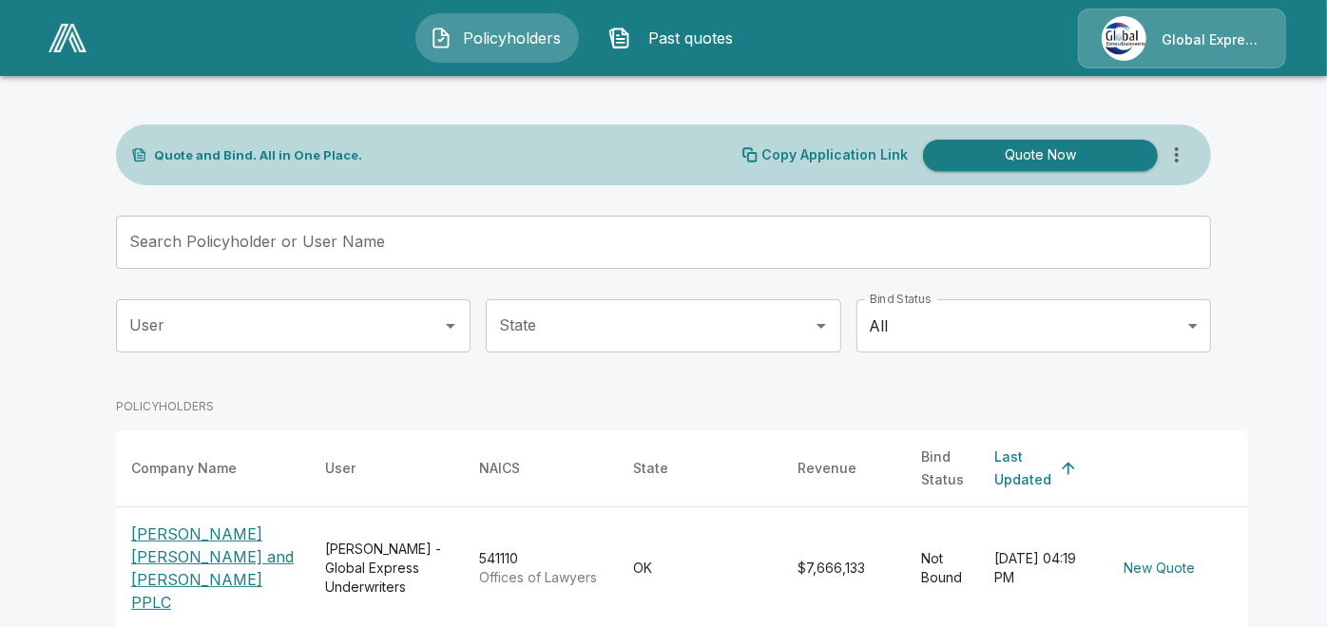
click at [622, 241] on input "Search Policyholder or User Name" at bounding box center [653, 242] width 1074 height 53
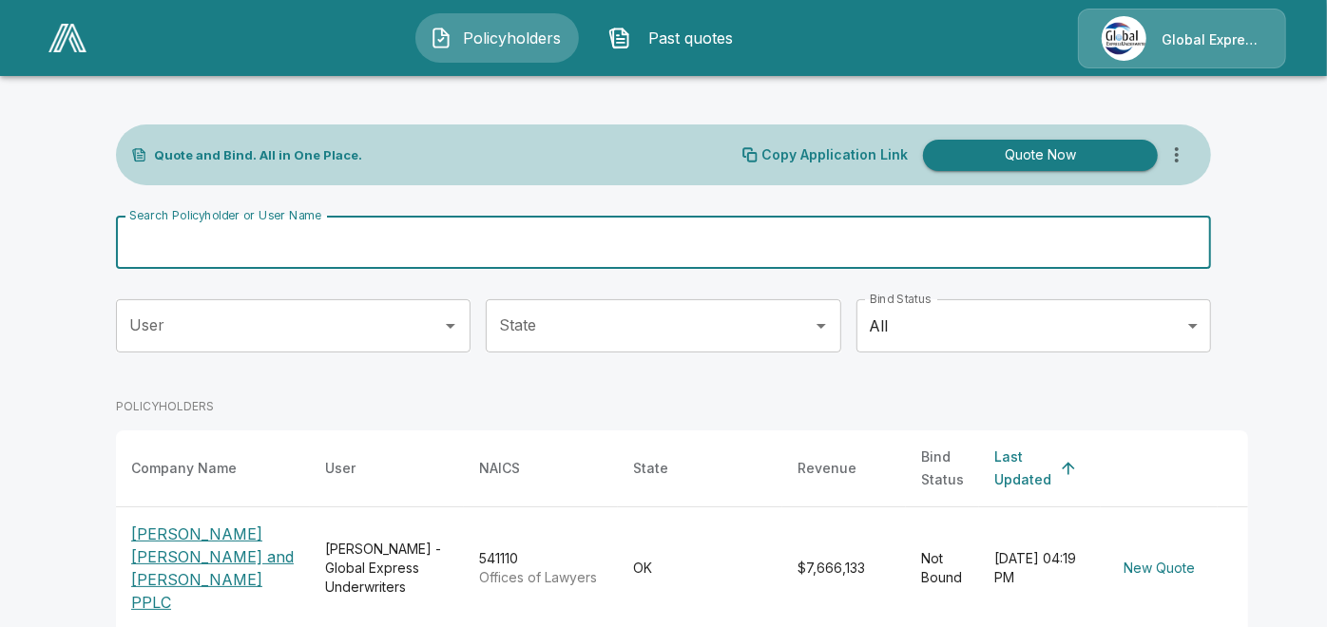
paste input "**********"
type input "**********"
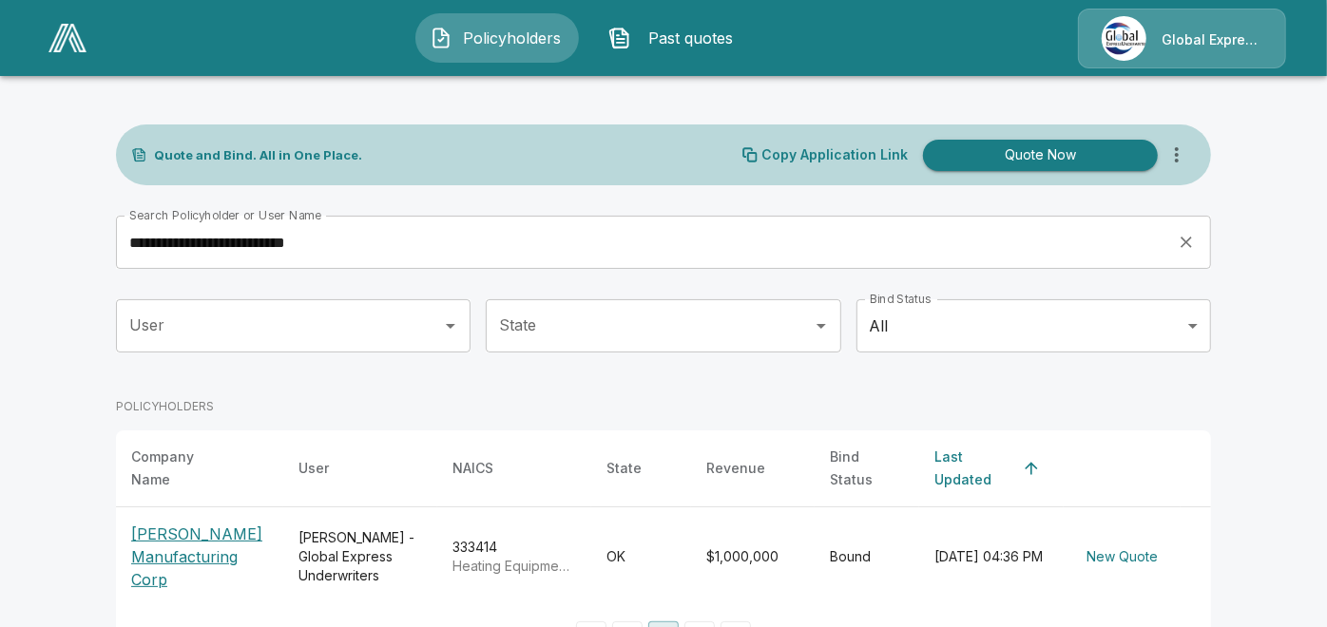
click at [171, 544] on p "[PERSON_NAME] Manufacturing Corp" at bounding box center [199, 557] width 137 height 68
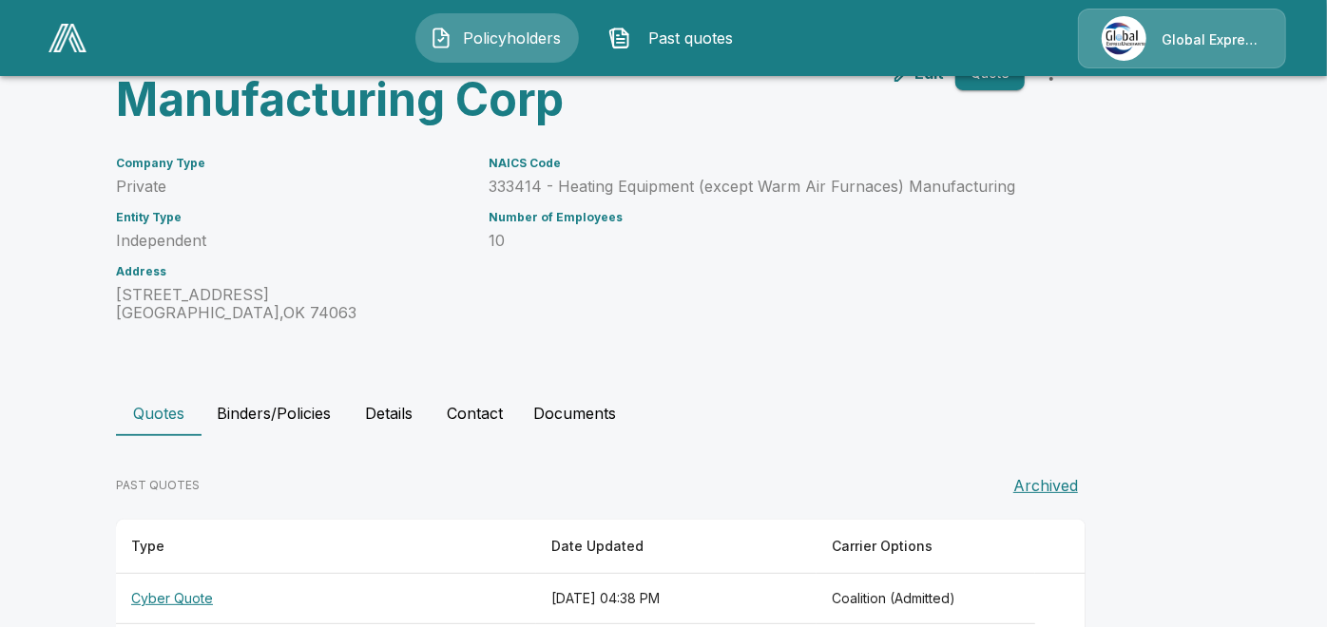
scroll to position [222, 0]
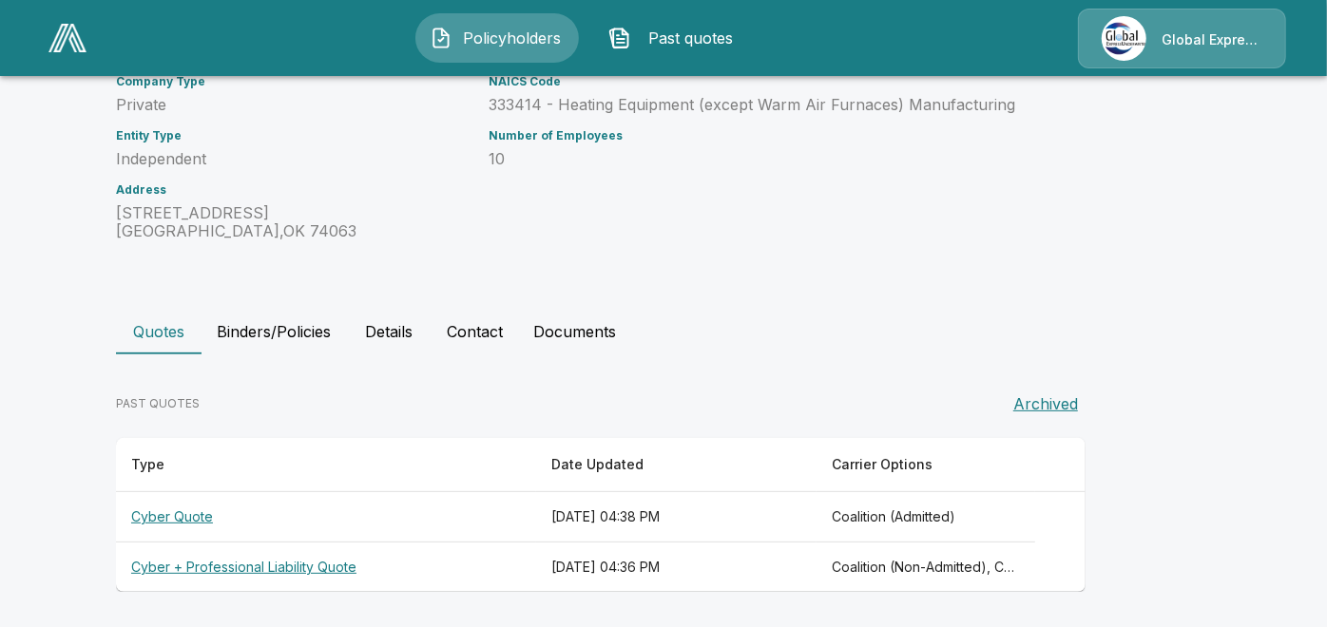
click at [320, 565] on th "Cyber + Professional Liability Quote" at bounding box center [326, 568] width 420 height 50
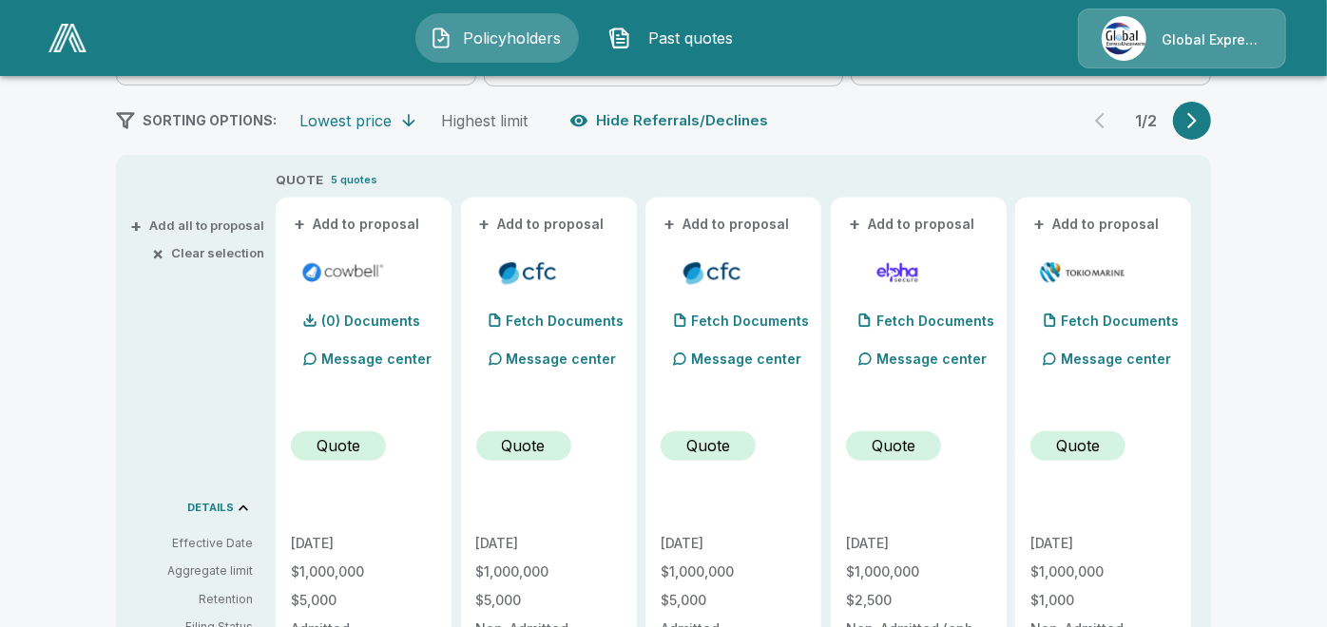
scroll to position [405, 0]
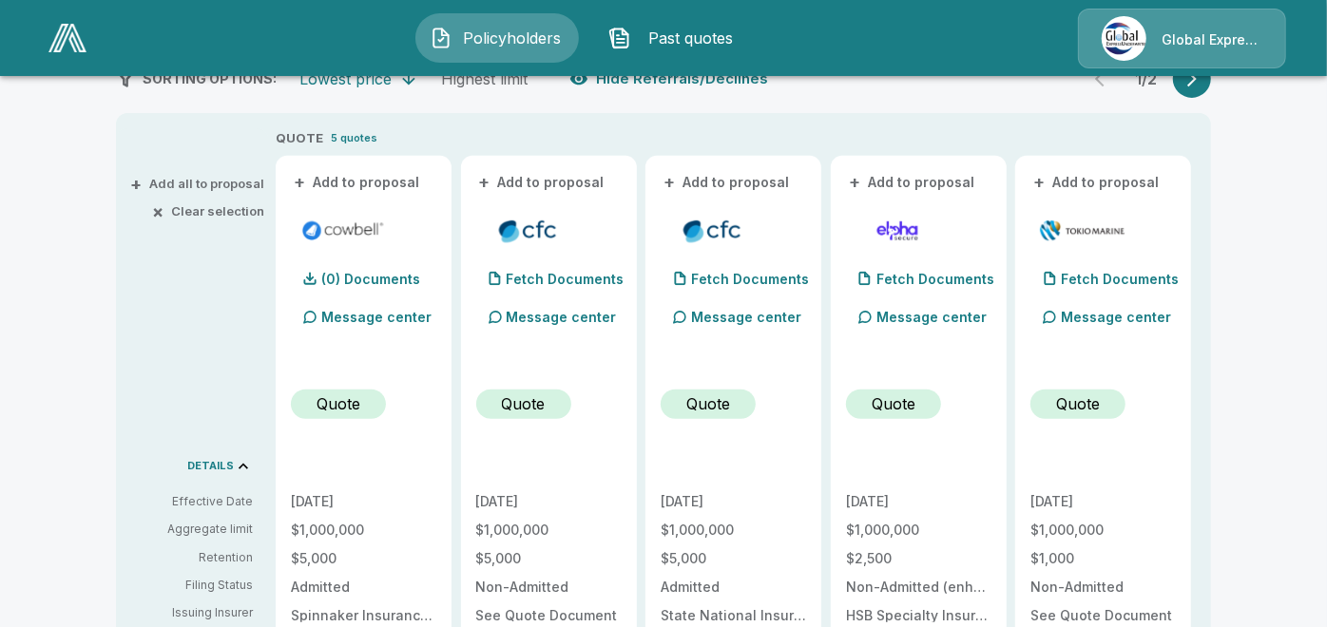
click at [394, 181] on button "+ Add to proposal" at bounding box center [357, 182] width 133 height 21
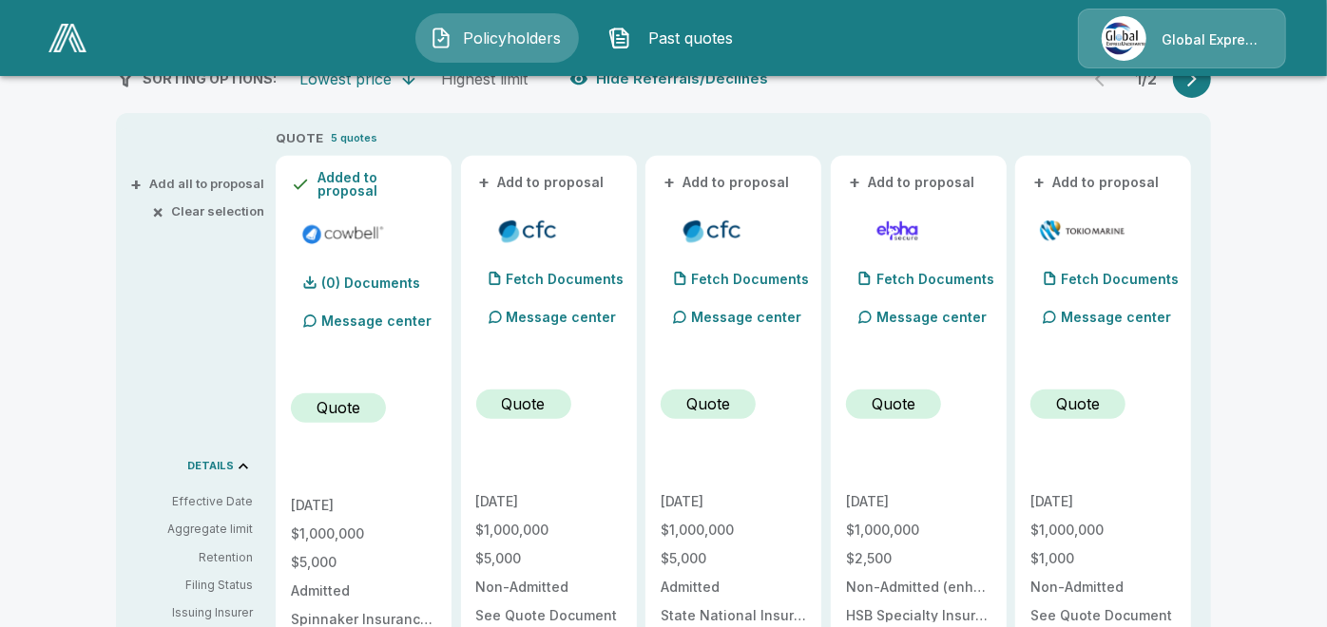
click at [549, 182] on button "+ Add to proposal" at bounding box center [542, 182] width 133 height 21
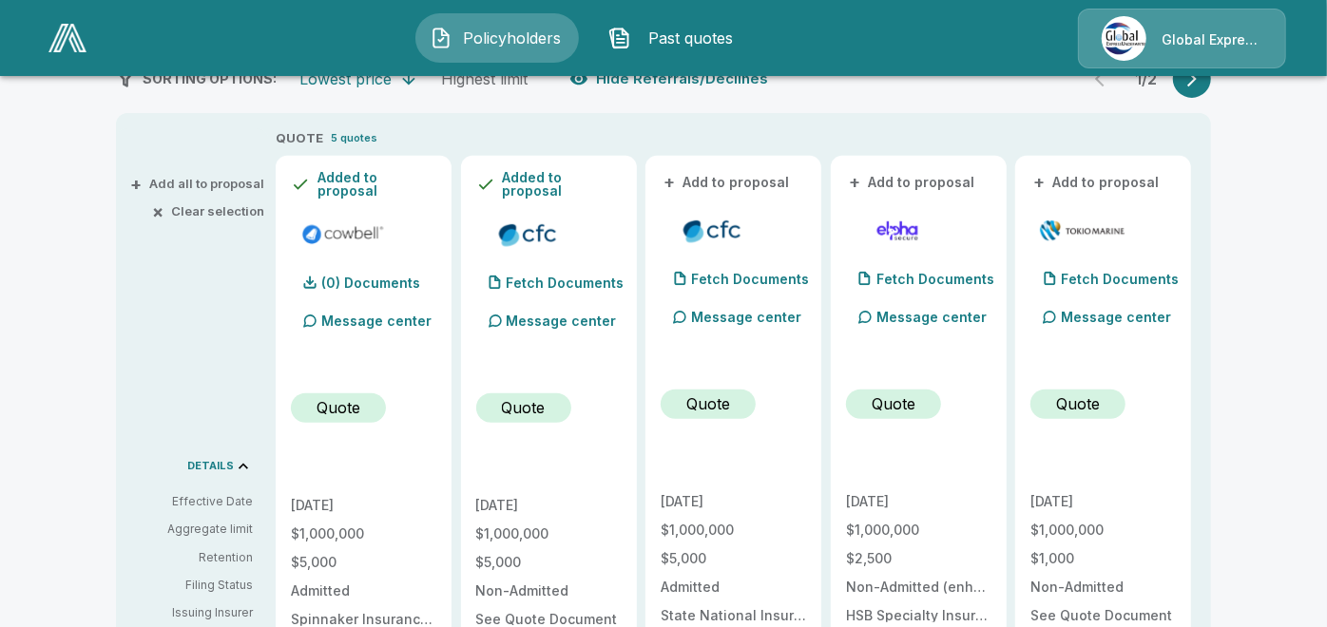
click at [734, 172] on button "+ Add to proposal" at bounding box center [727, 182] width 133 height 21
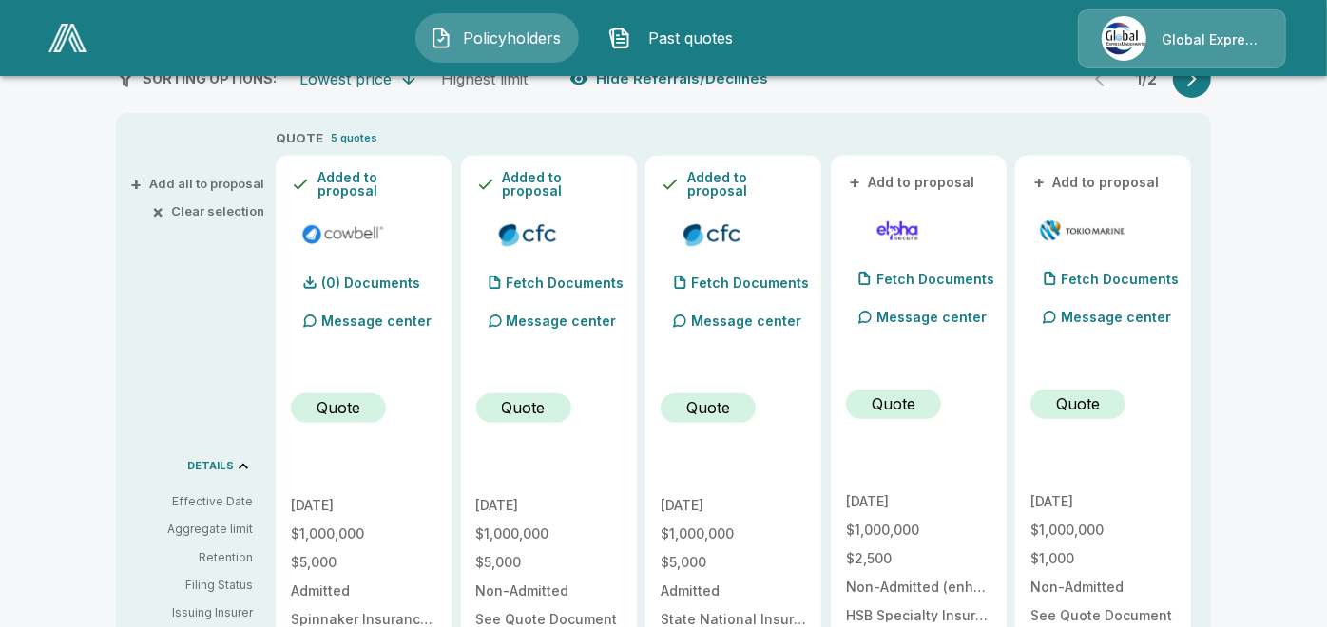
click at [1129, 177] on button "+ Add to proposal" at bounding box center [1097, 182] width 133 height 21
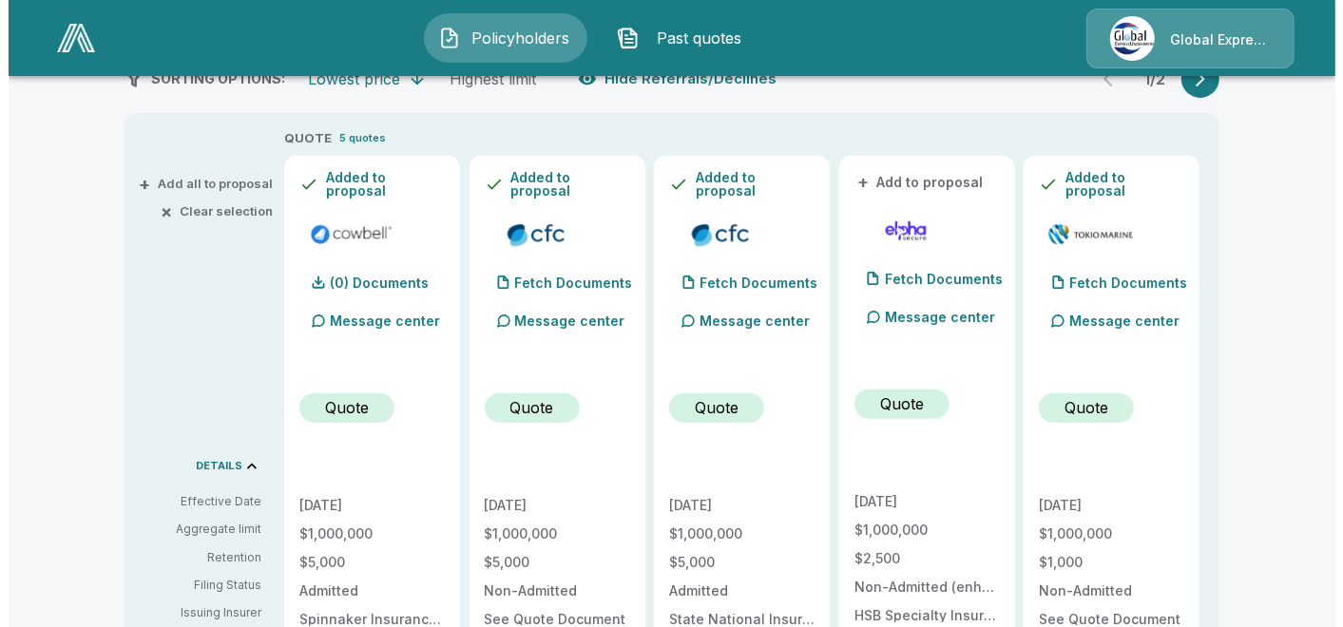
scroll to position [0, 0]
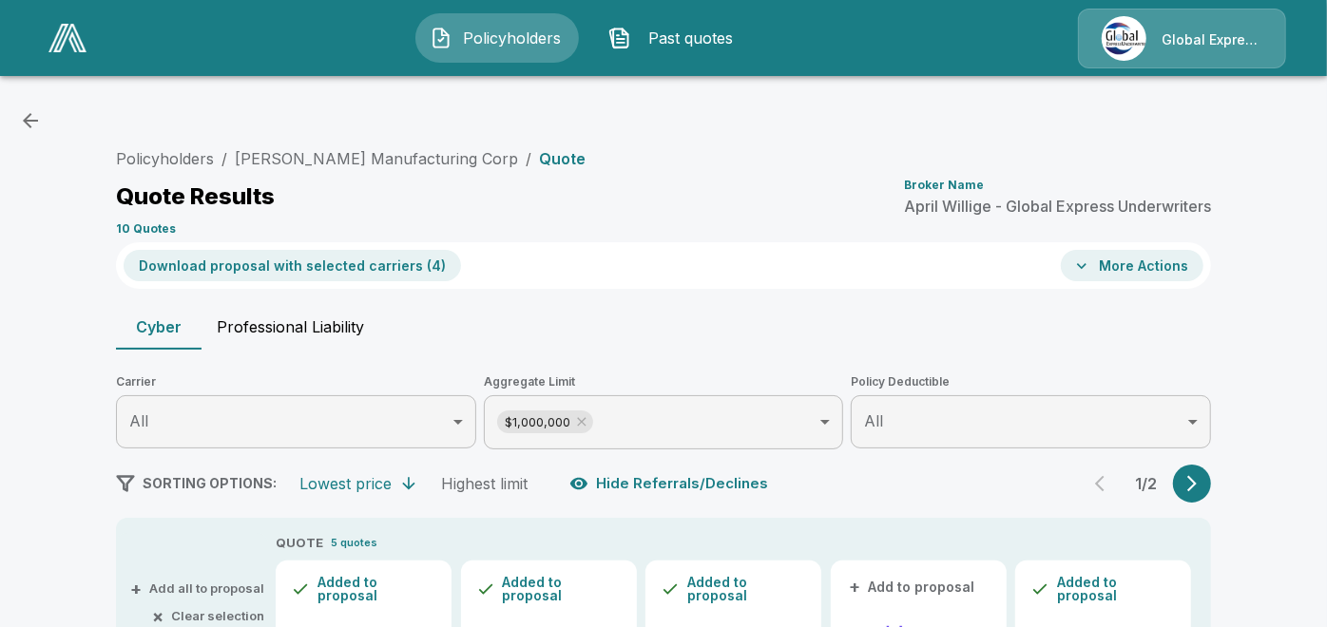
click at [360, 263] on button "Download proposal with selected carriers ( 4 )" at bounding box center [293, 265] width 338 height 31
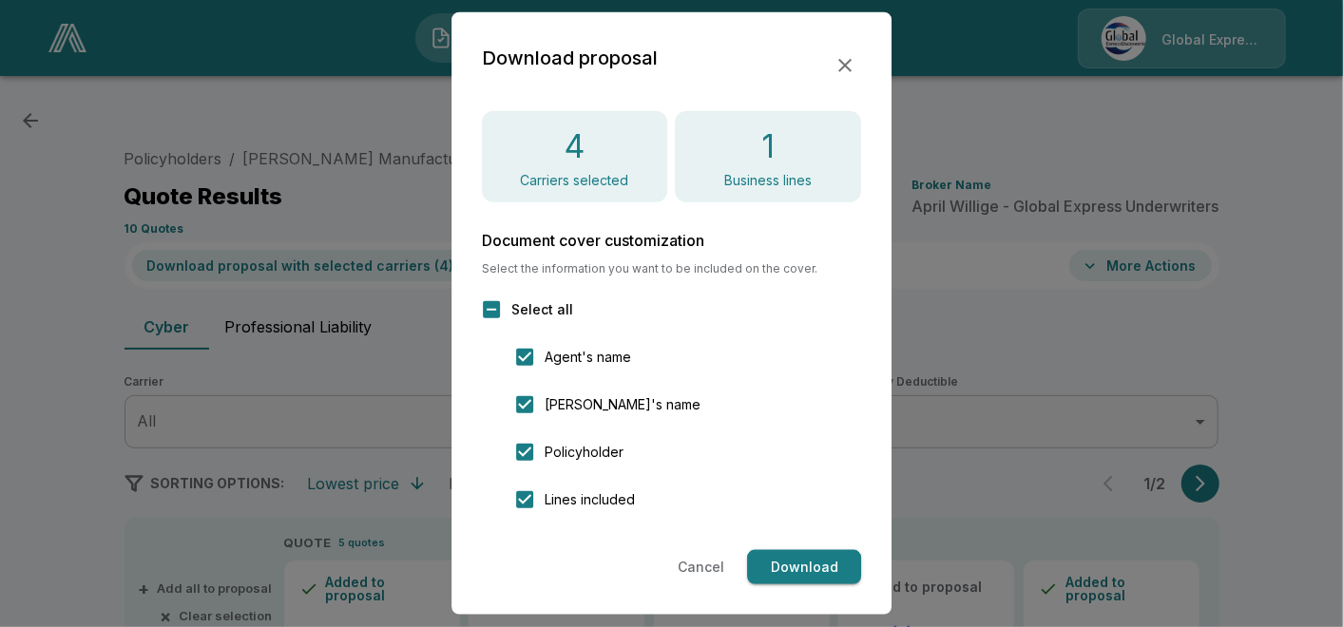
click at [788, 574] on button "Download" at bounding box center [804, 567] width 114 height 35
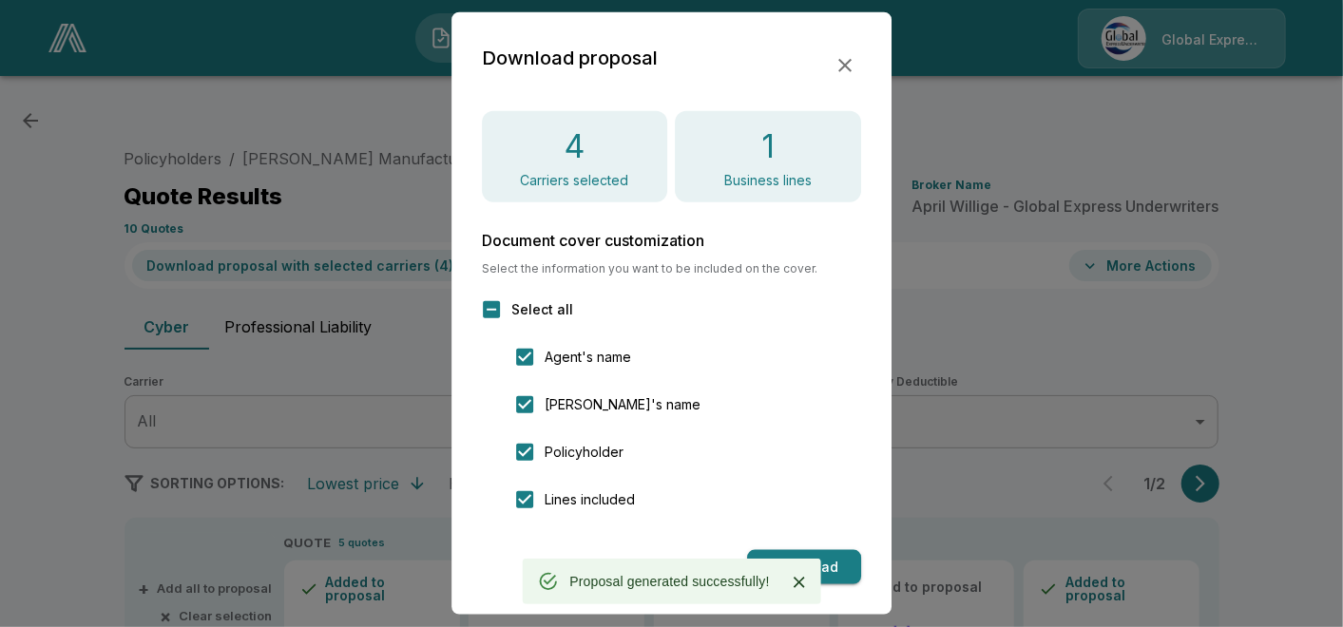
click at [848, 60] on icon "button" at bounding box center [845, 65] width 23 height 23
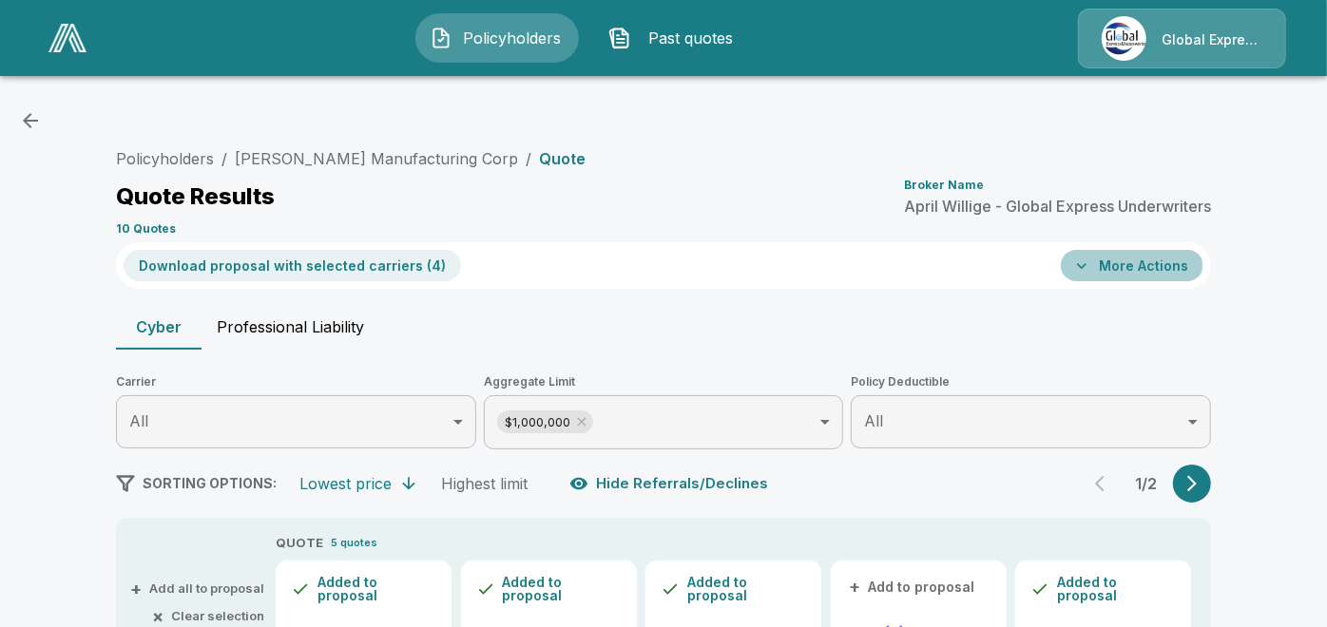
click at [1121, 266] on button "More Actions" at bounding box center [1132, 265] width 143 height 31
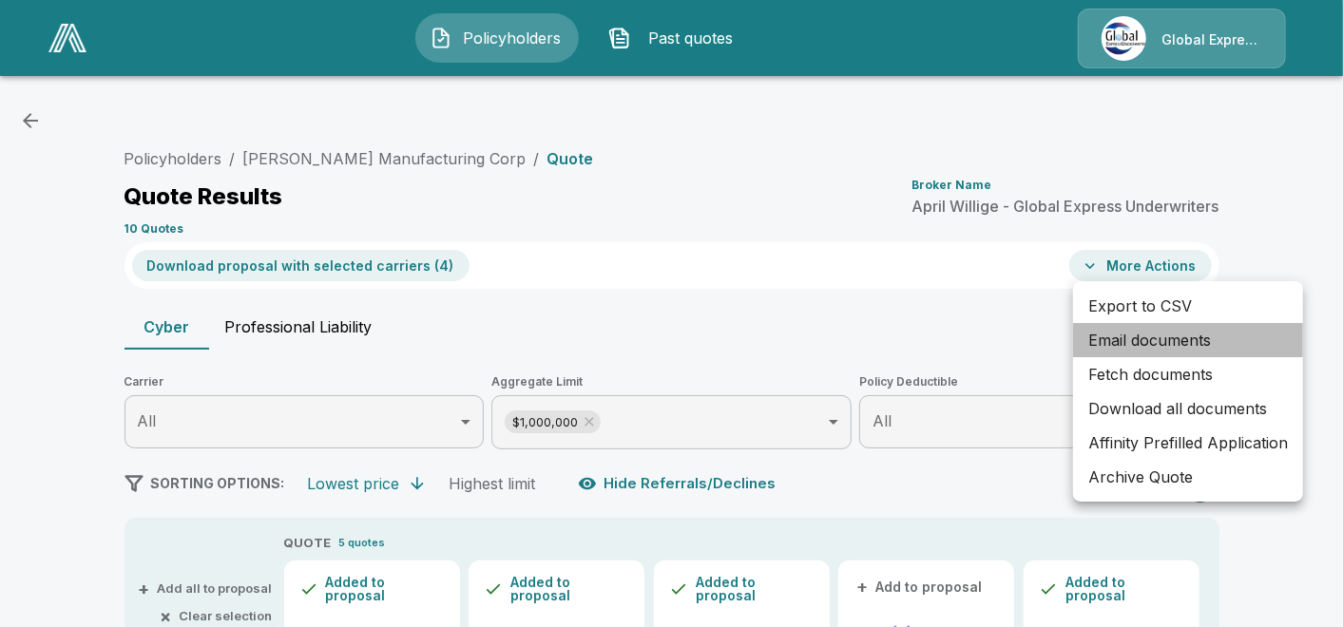
click at [1122, 340] on li "Email documents" at bounding box center [1188, 340] width 230 height 34
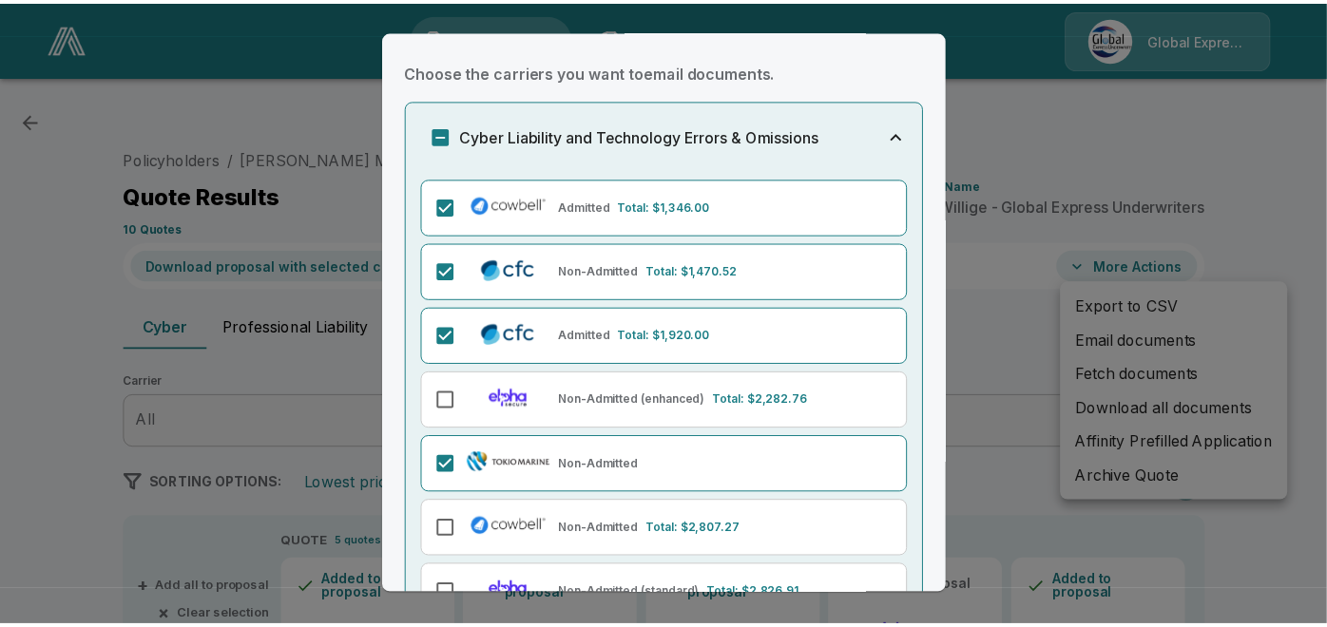
scroll to position [176, 0]
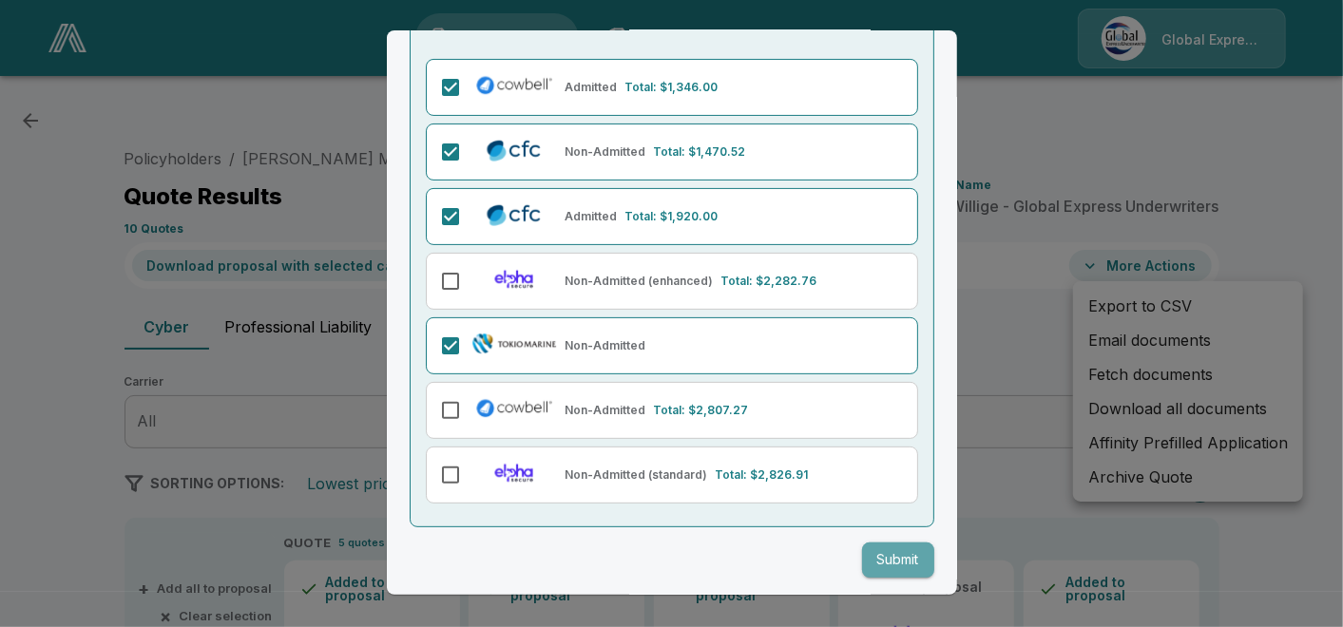
click at [894, 557] on button "Submit" at bounding box center [898, 560] width 72 height 35
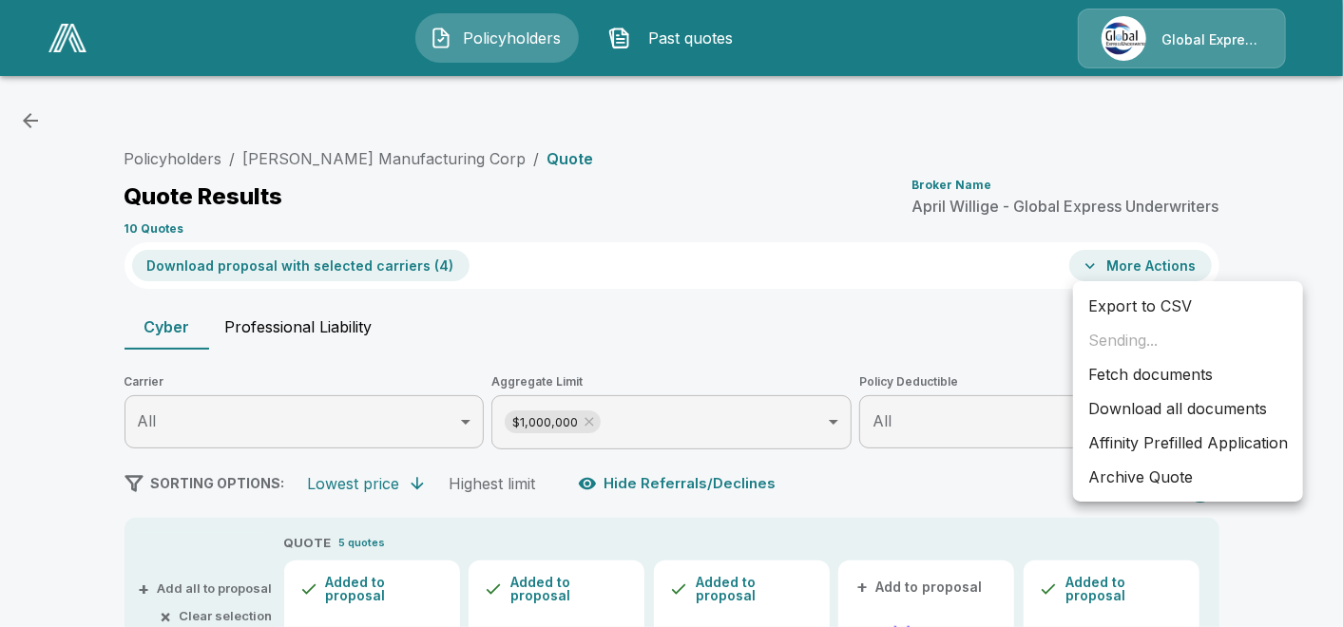
click at [1173, 438] on li "Affinity Prefilled Application" at bounding box center [1188, 443] width 230 height 34
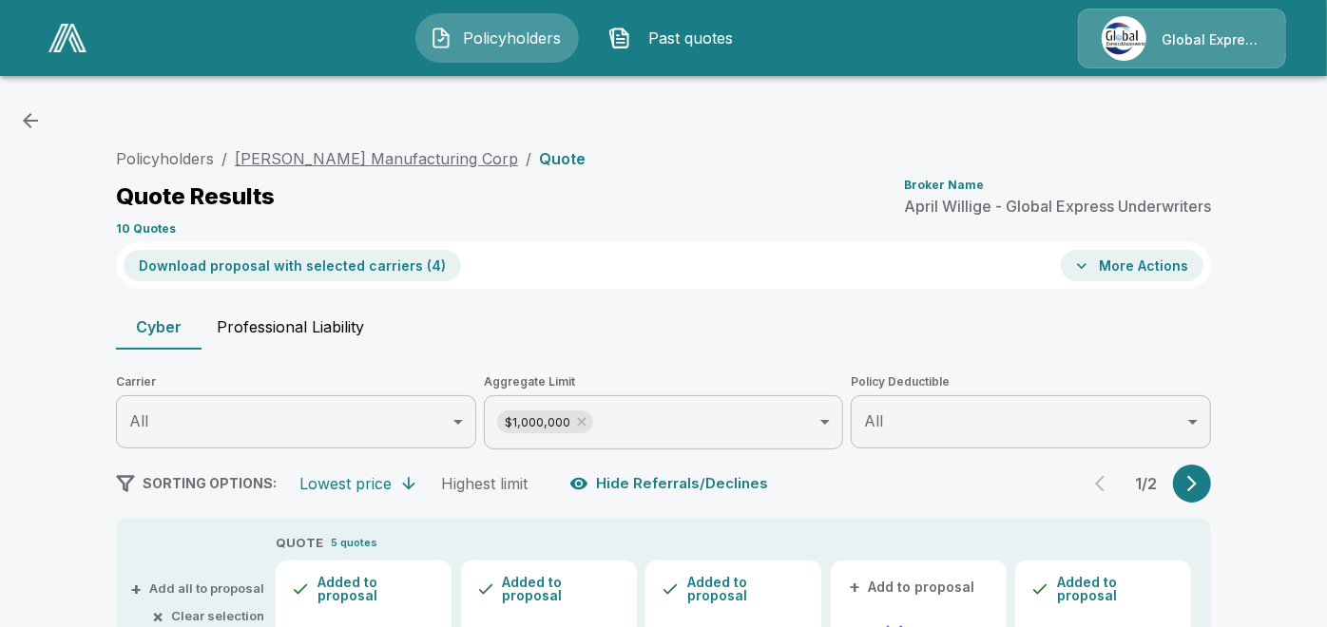
click at [400, 160] on link "Hargrove Manufacturing Corp" at bounding box center [376, 158] width 283 height 19
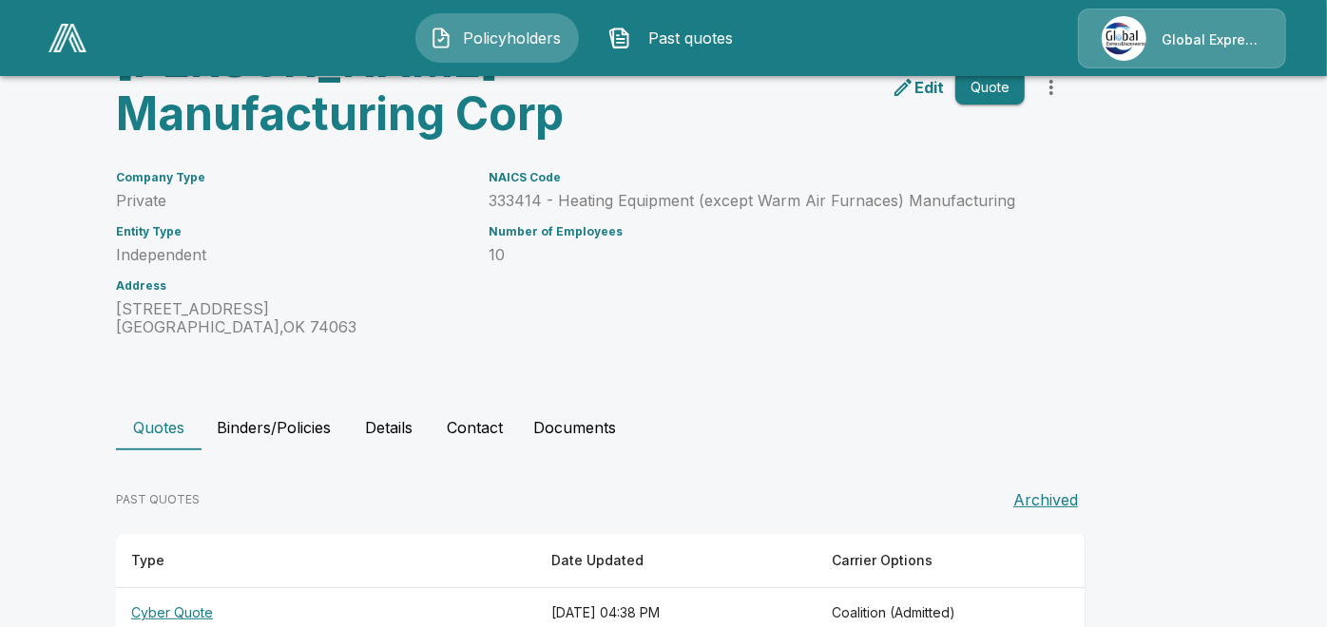
scroll to position [222, 0]
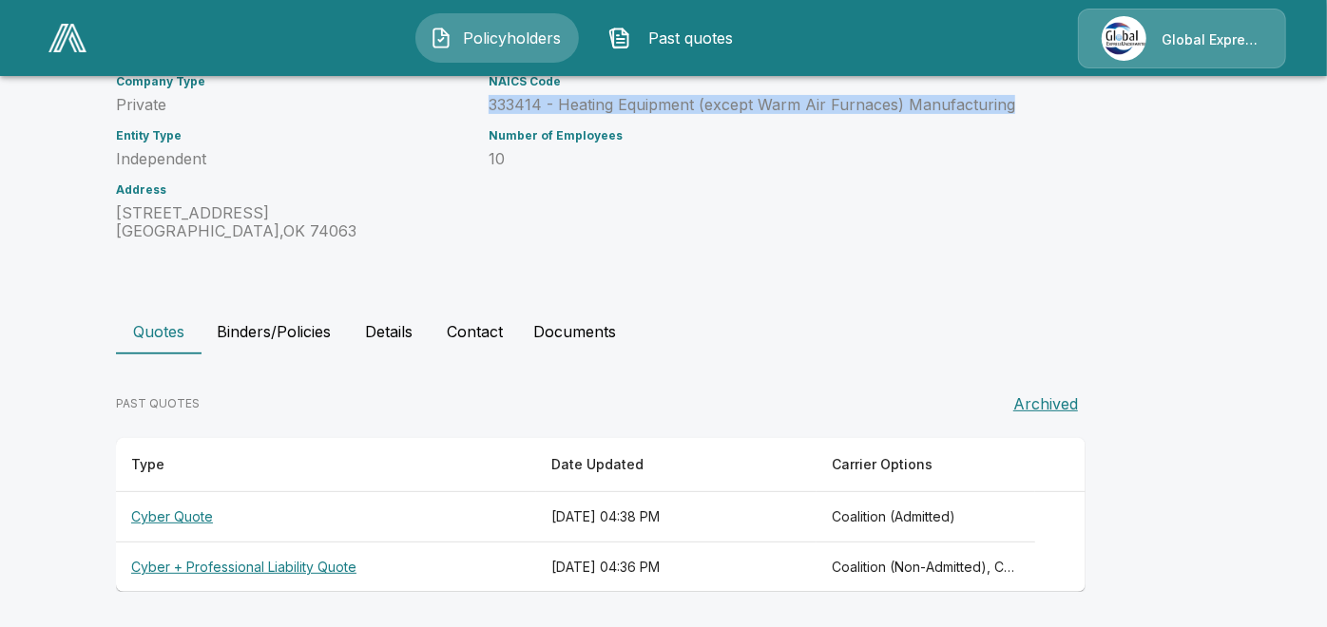
drag, startPoint x: 500, startPoint y: 108, endPoint x: 1016, endPoint y: 100, distance: 516.3
click at [1016, 100] on p "333414 - Heating Equipment (except Warm Air Furnaces) Manufacturing" at bounding box center [757, 105] width 536 height 18
copy p "333414 - Heating Equipment (except Warm Air Furnaces) Manufacturing"
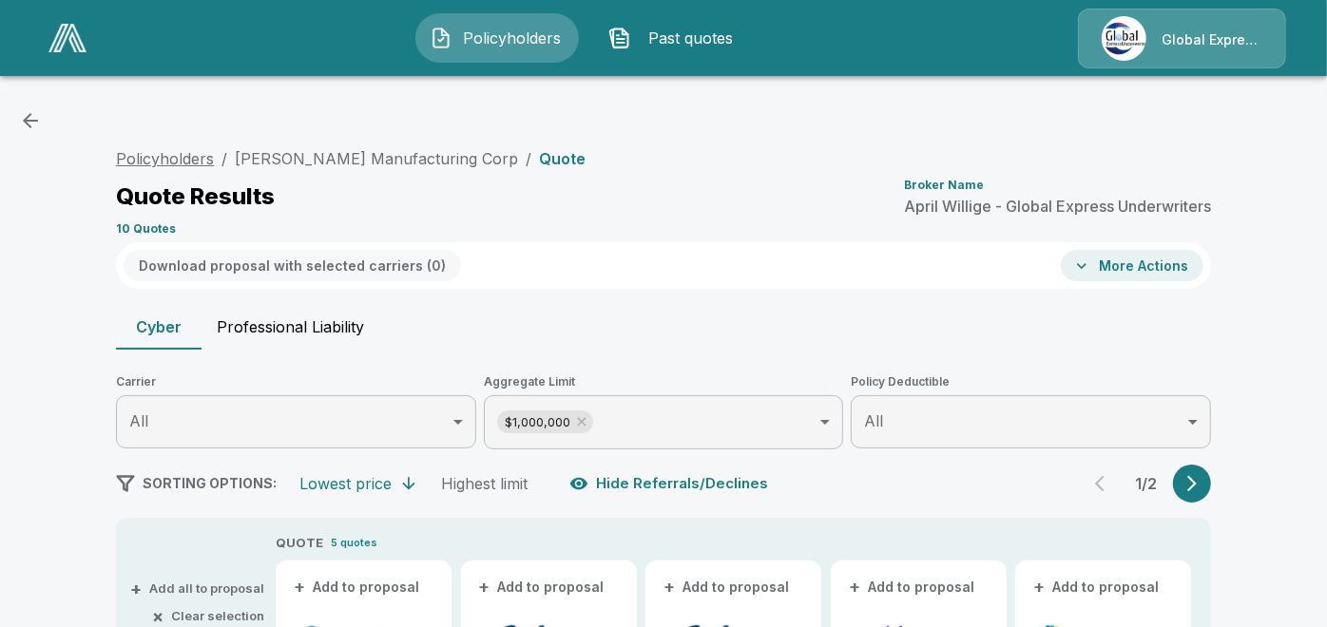
click at [209, 158] on link "Policyholders" at bounding box center [165, 158] width 98 height 19
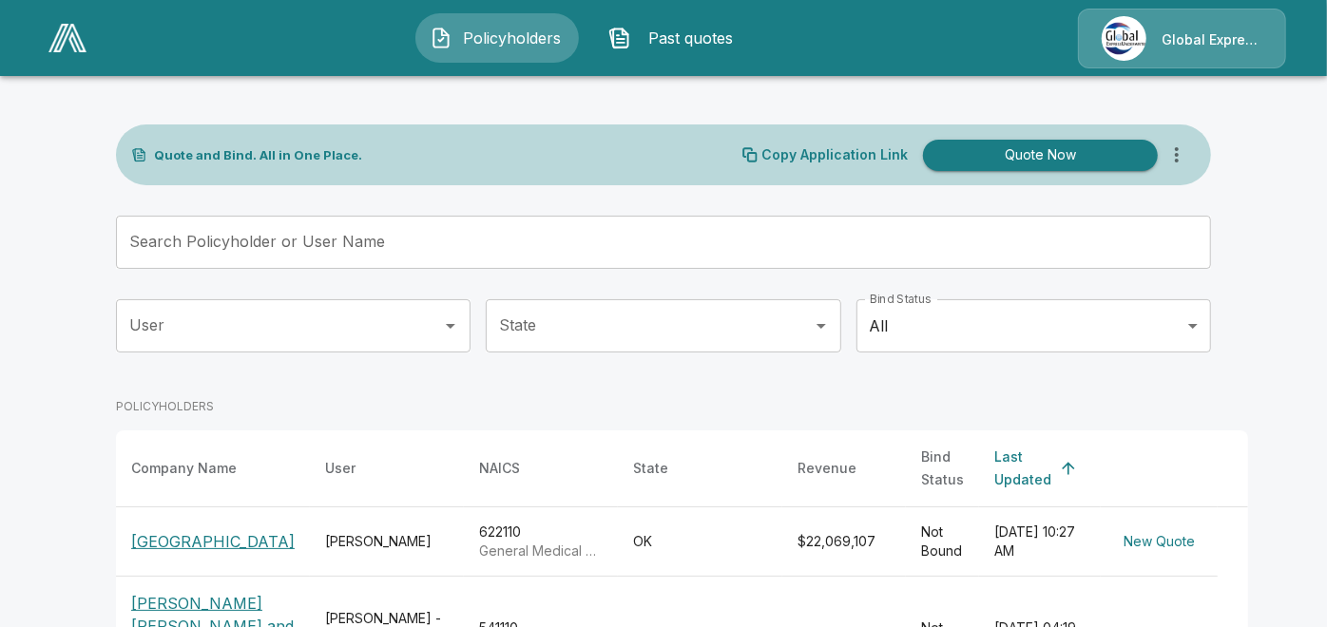
click at [415, 241] on input "Search Policyholder or User Name" at bounding box center [653, 242] width 1074 height 53
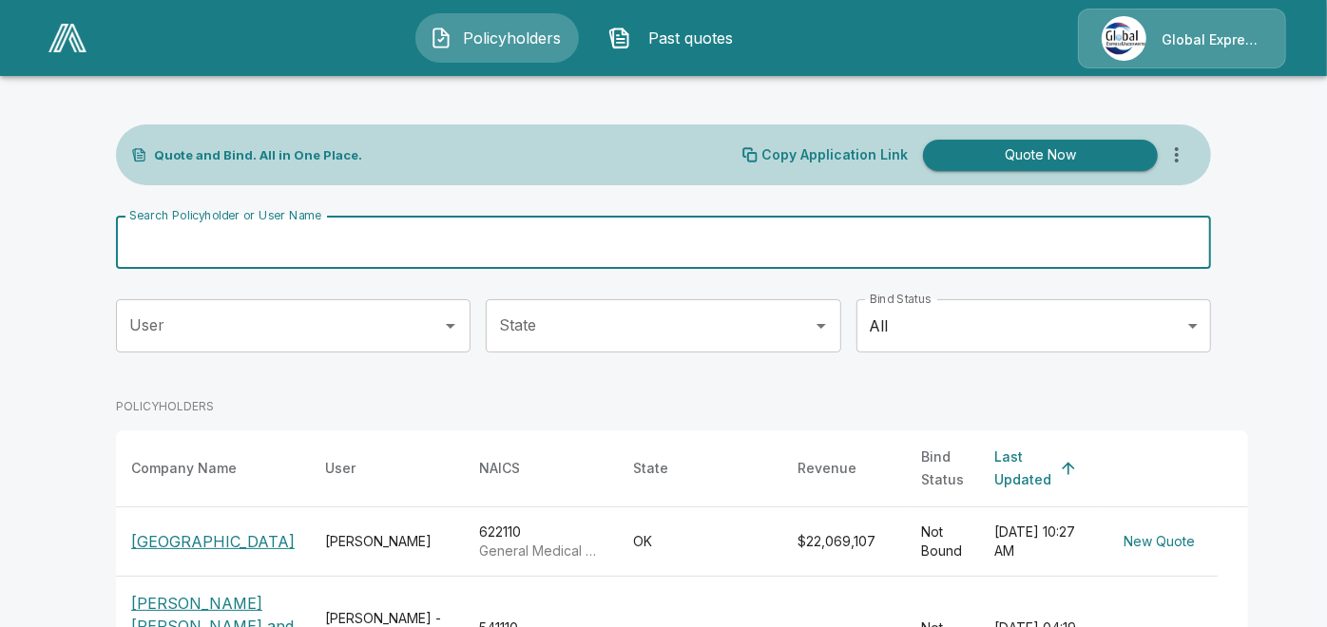
paste input "**********"
type input "**********"
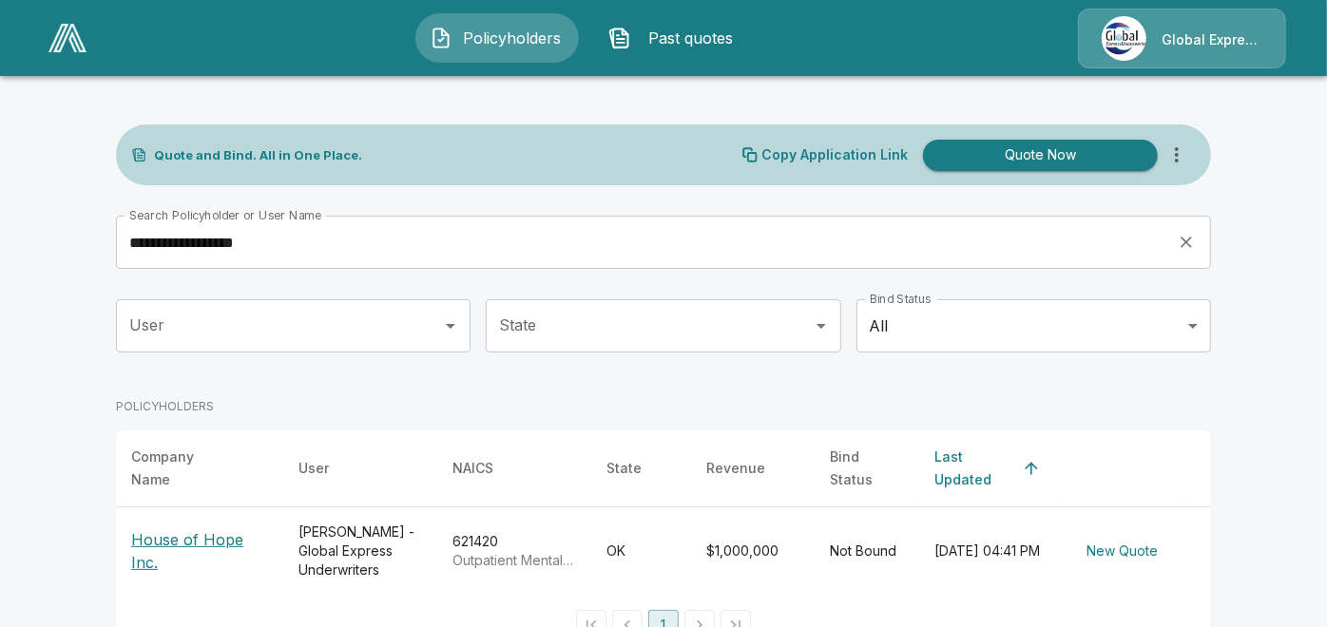
click at [214, 536] on p "House of Hope Inc." at bounding box center [199, 552] width 137 height 46
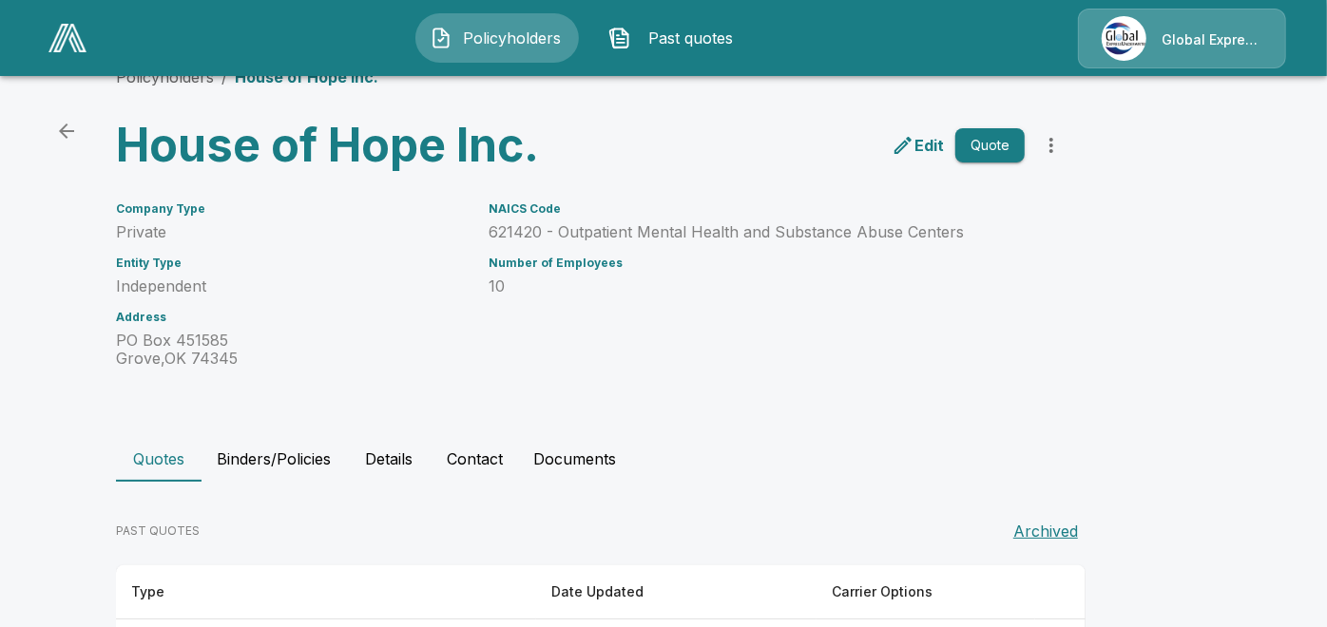
scroll to position [119, 0]
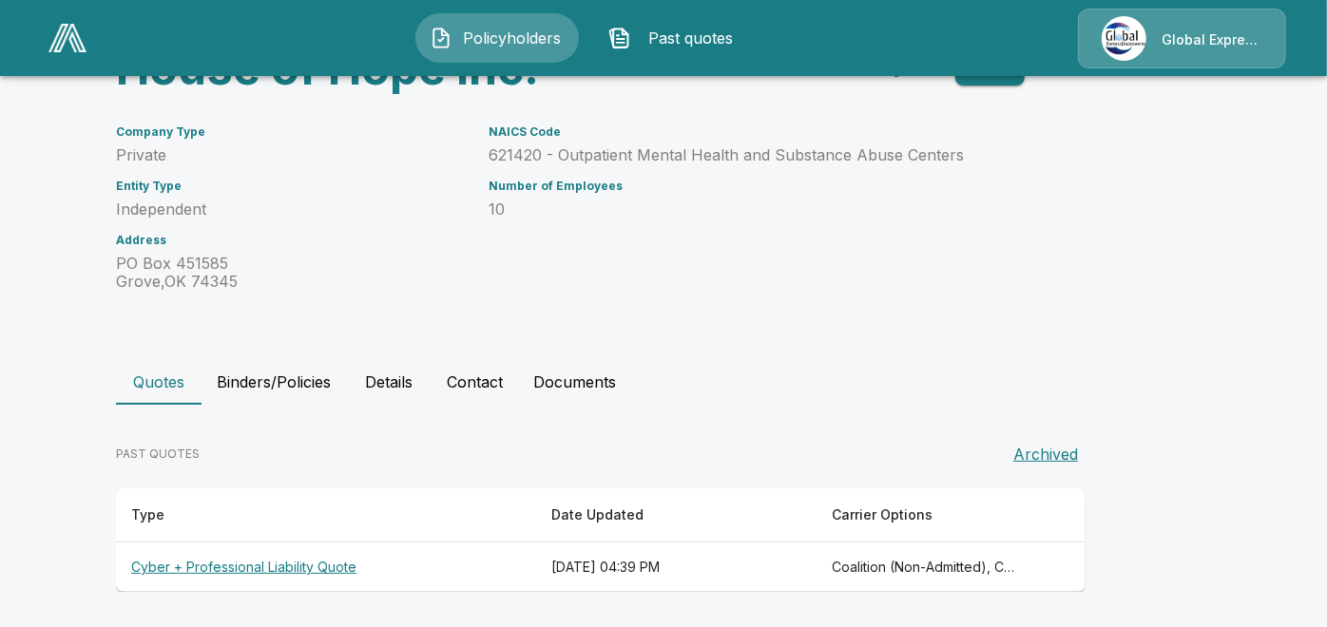
click at [216, 571] on th "Cyber + Professional Liability Quote" at bounding box center [326, 568] width 420 height 50
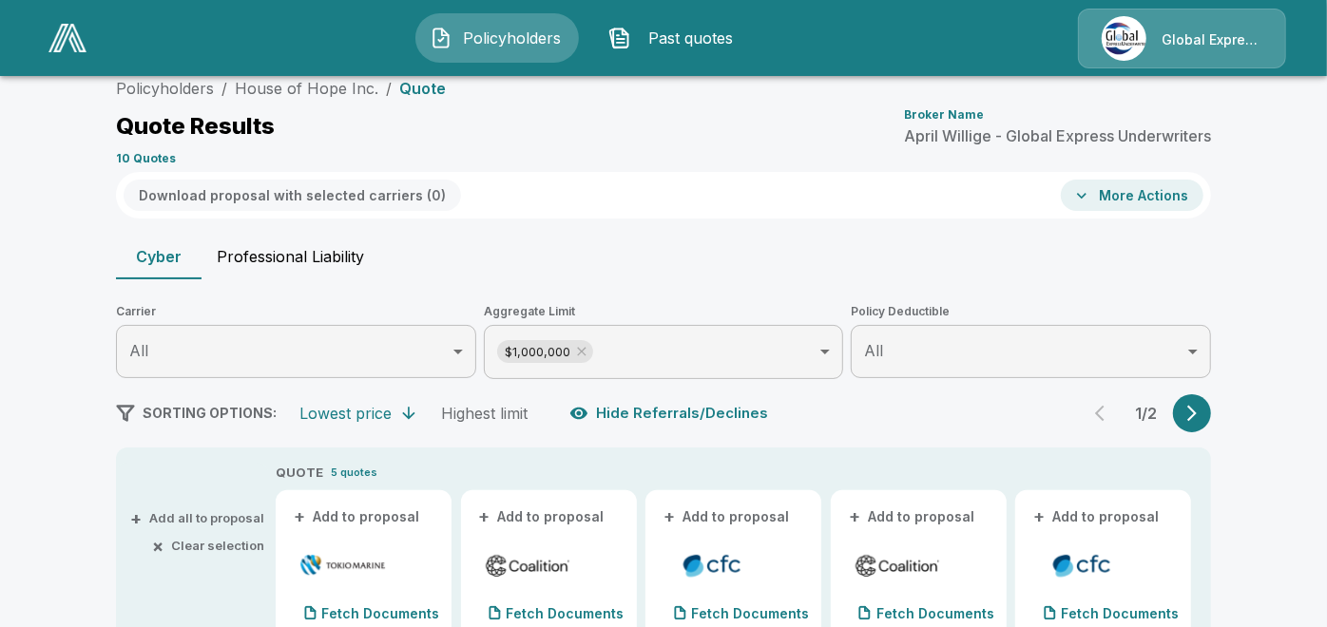
scroll to position [119, 0]
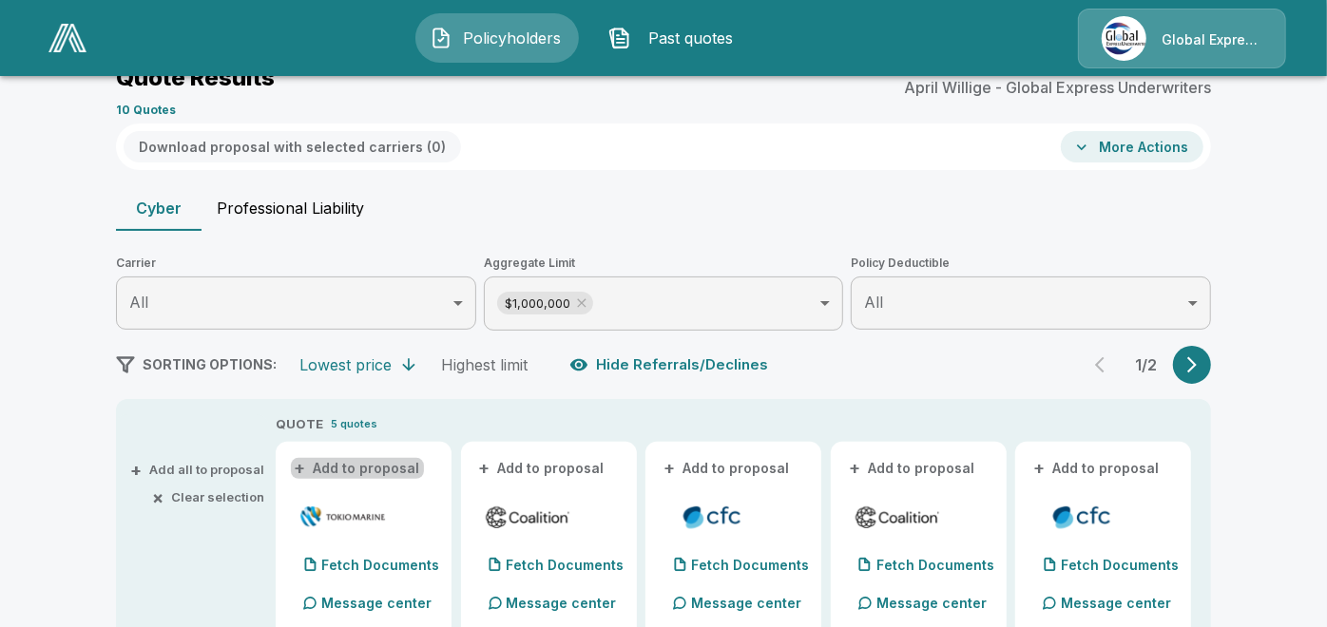
click at [376, 466] on button "+ Add to proposal" at bounding box center [357, 468] width 133 height 21
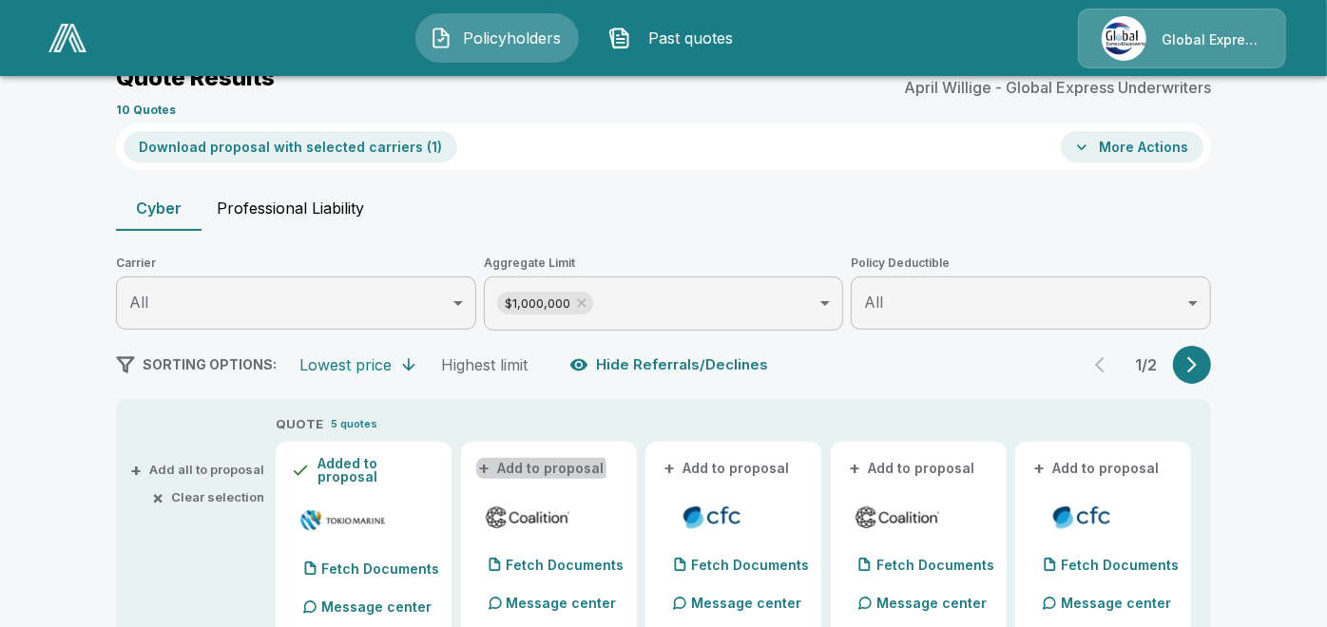
click at [529, 471] on button "+ Add to proposal" at bounding box center [542, 468] width 133 height 21
click at [700, 473] on button "+ Add to proposal" at bounding box center [727, 468] width 133 height 21
click at [700, 473] on button "- Remove" at bounding box center [693, 468] width 64 height 13
click at [954, 459] on button "+ Add to proposal" at bounding box center [912, 468] width 133 height 21
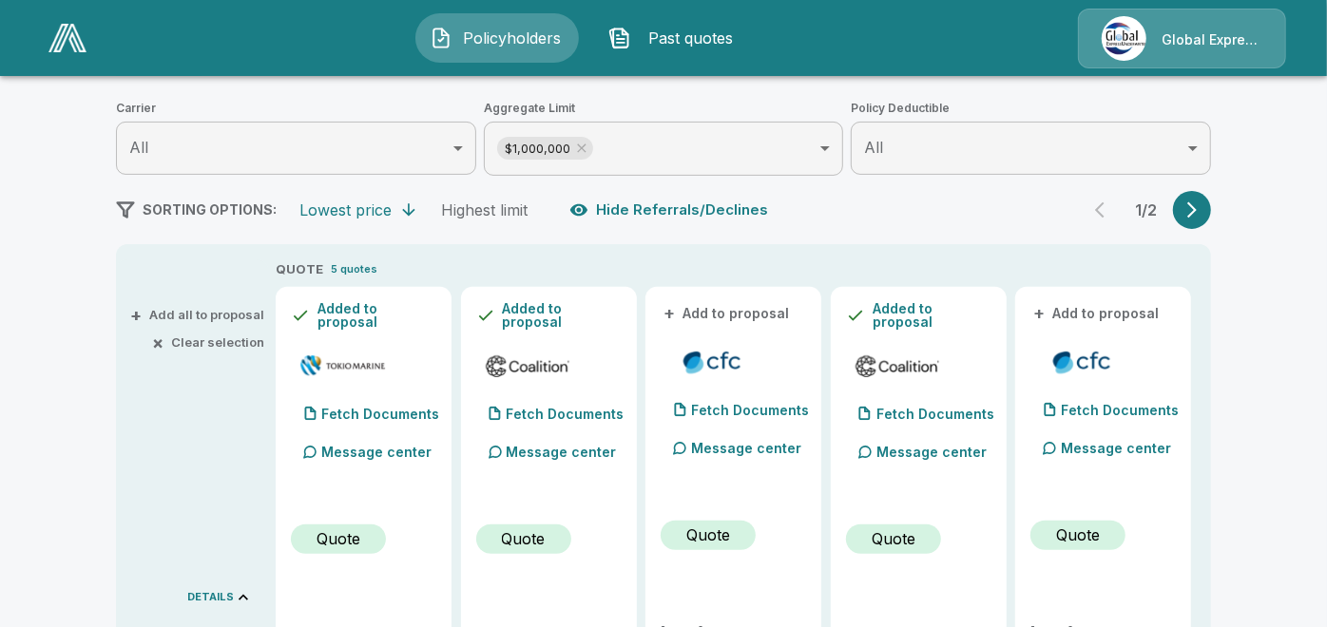
scroll to position [261, 0]
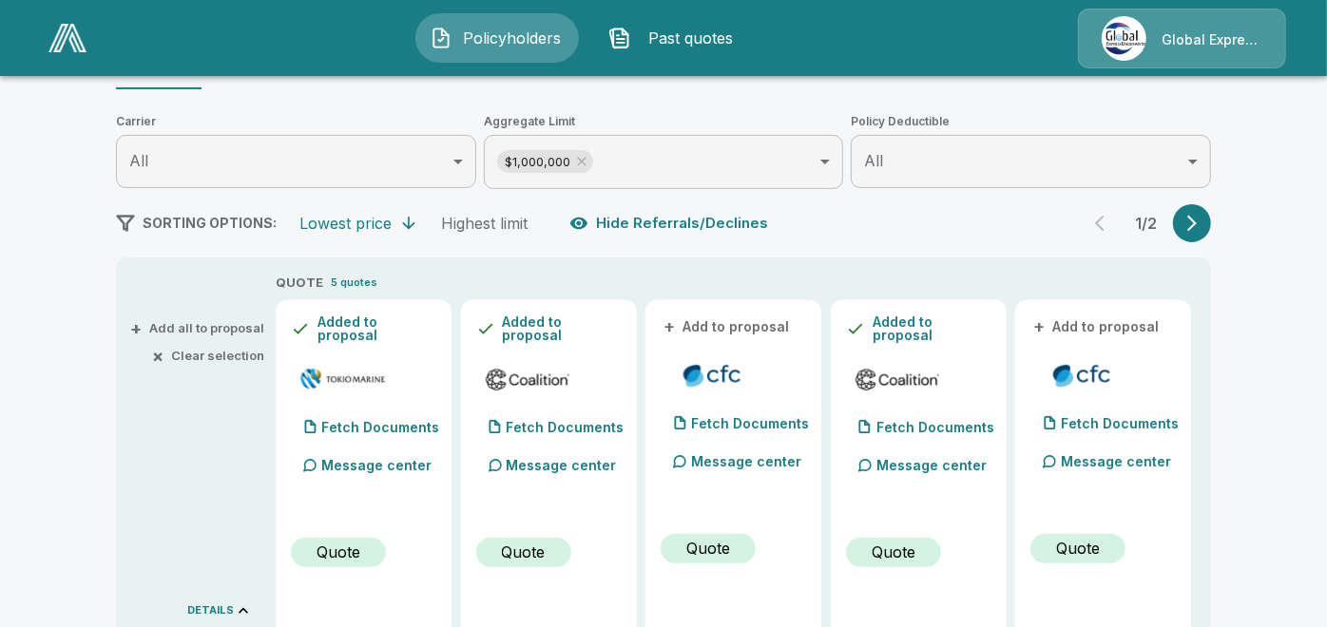
click at [718, 323] on button "+ Add to proposal" at bounding box center [727, 327] width 133 height 21
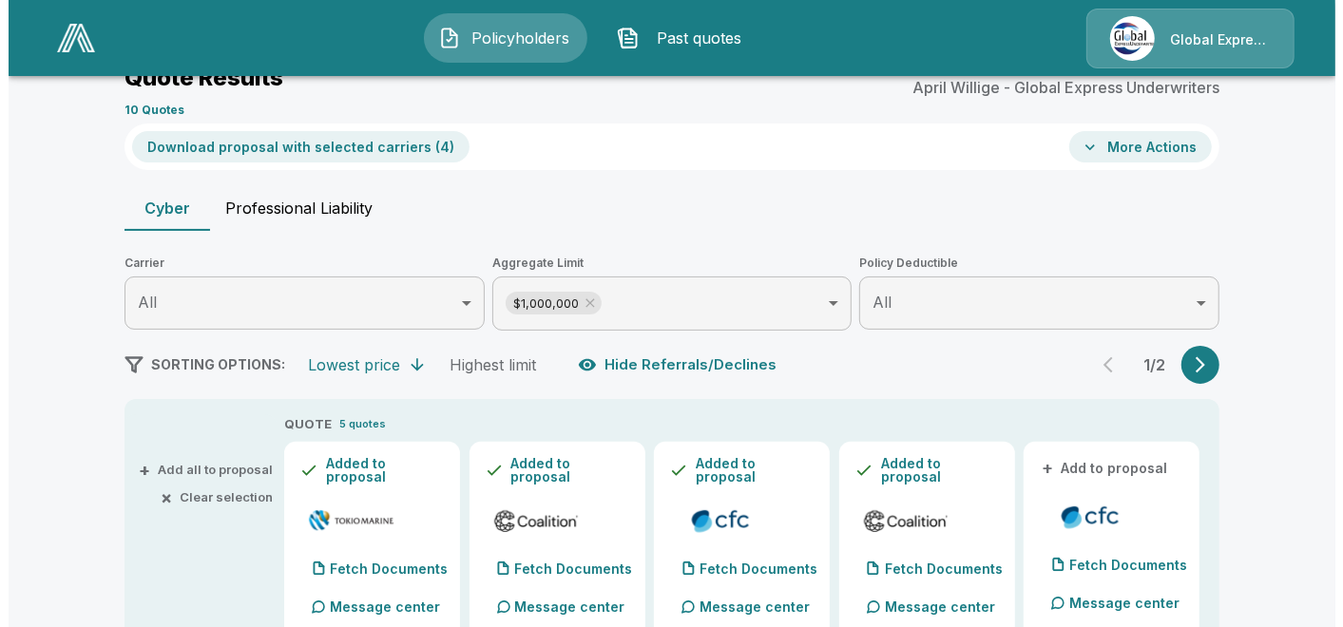
scroll to position [92, 0]
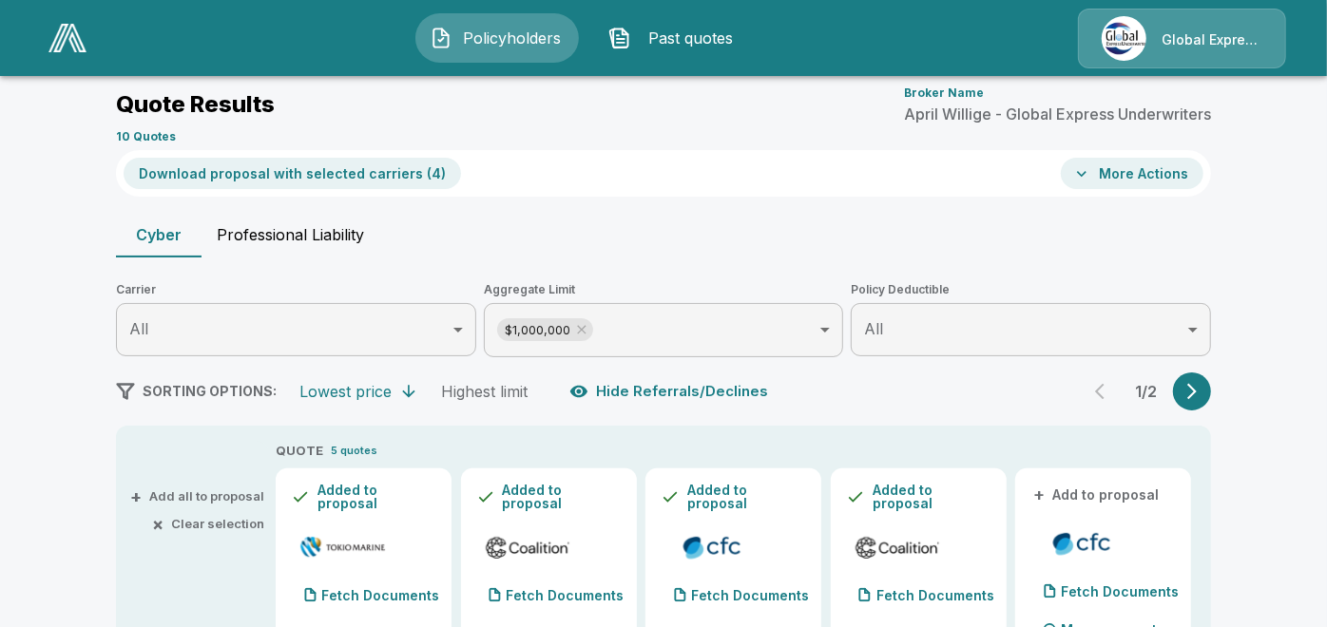
click at [340, 176] on button "Download proposal with selected carriers ( 4 )" at bounding box center [293, 173] width 338 height 31
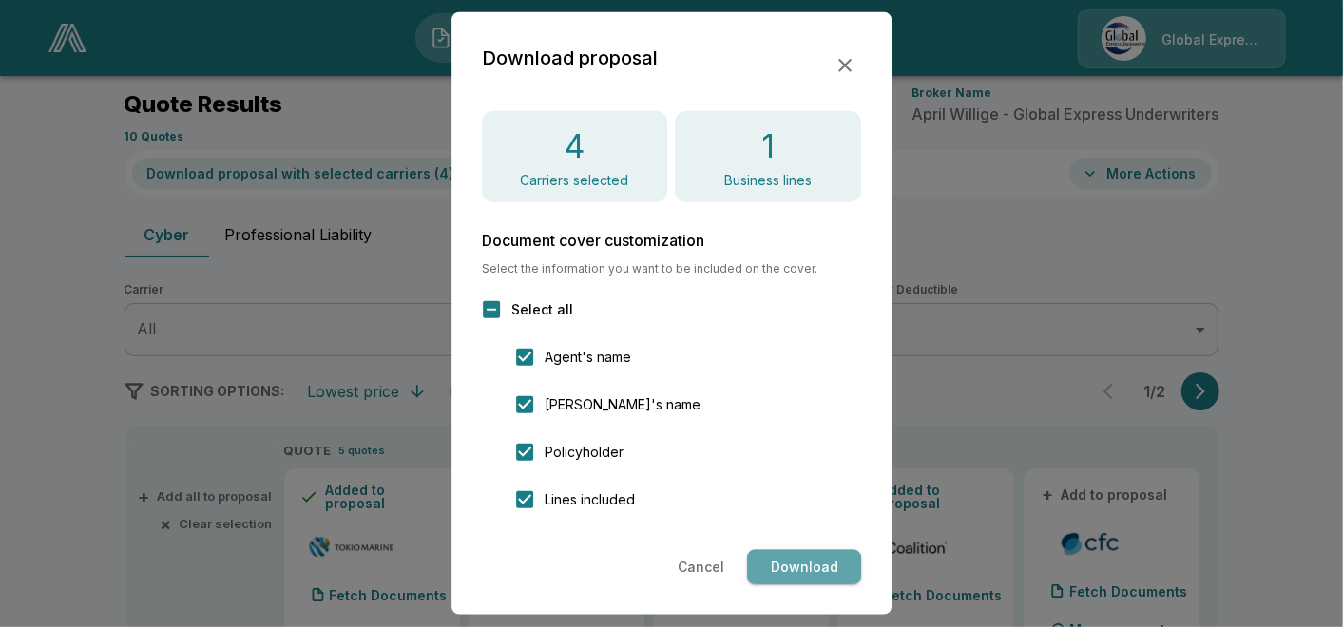
click at [778, 565] on button "Download" at bounding box center [804, 567] width 114 height 35
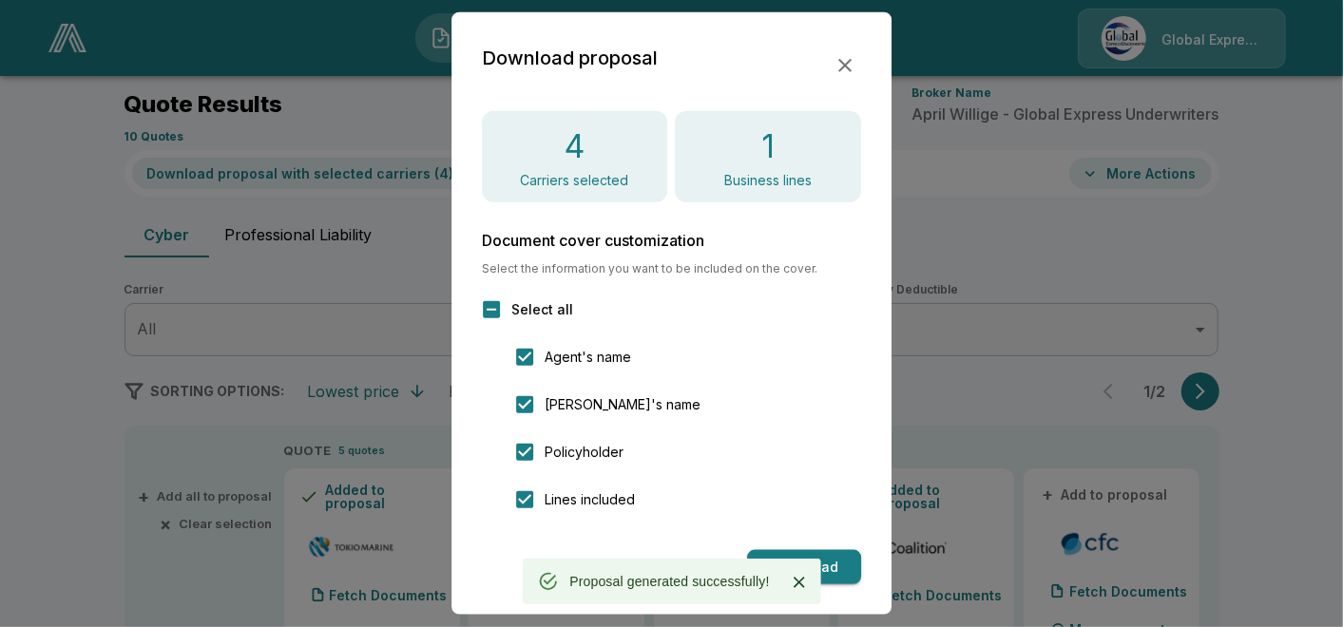
click at [844, 48] on div "Download proposal" at bounding box center [672, 66] width 380 height 46
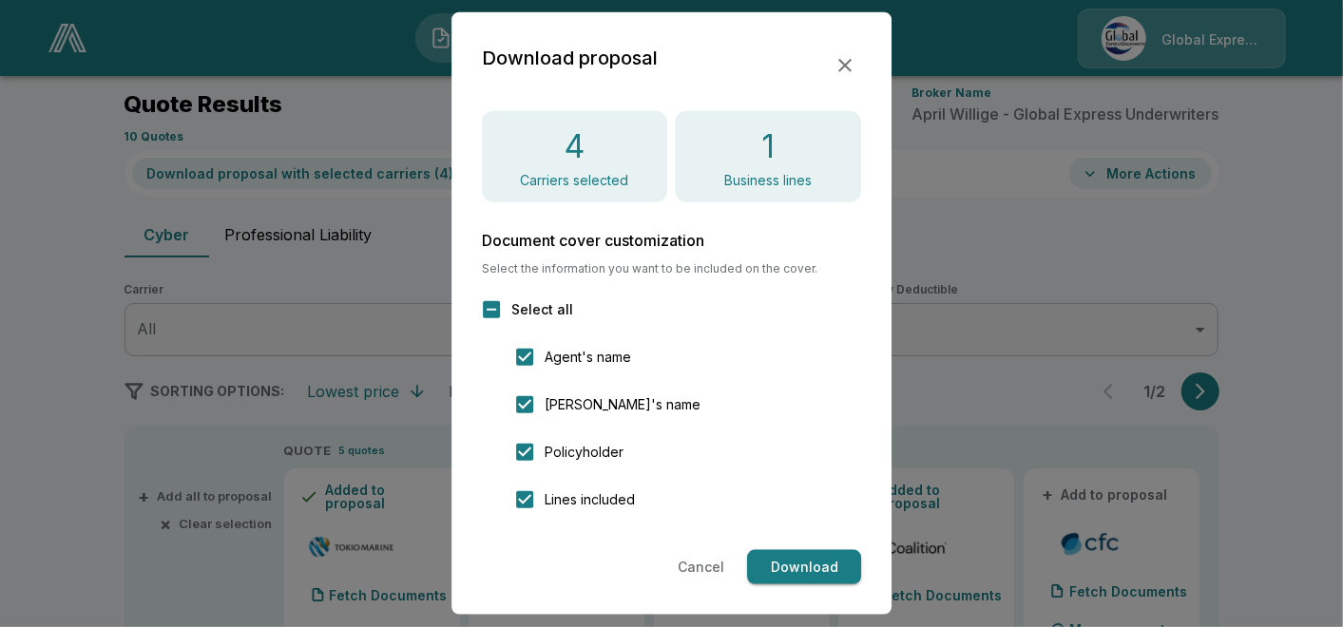
click at [859, 64] on button "button" at bounding box center [845, 65] width 32 height 32
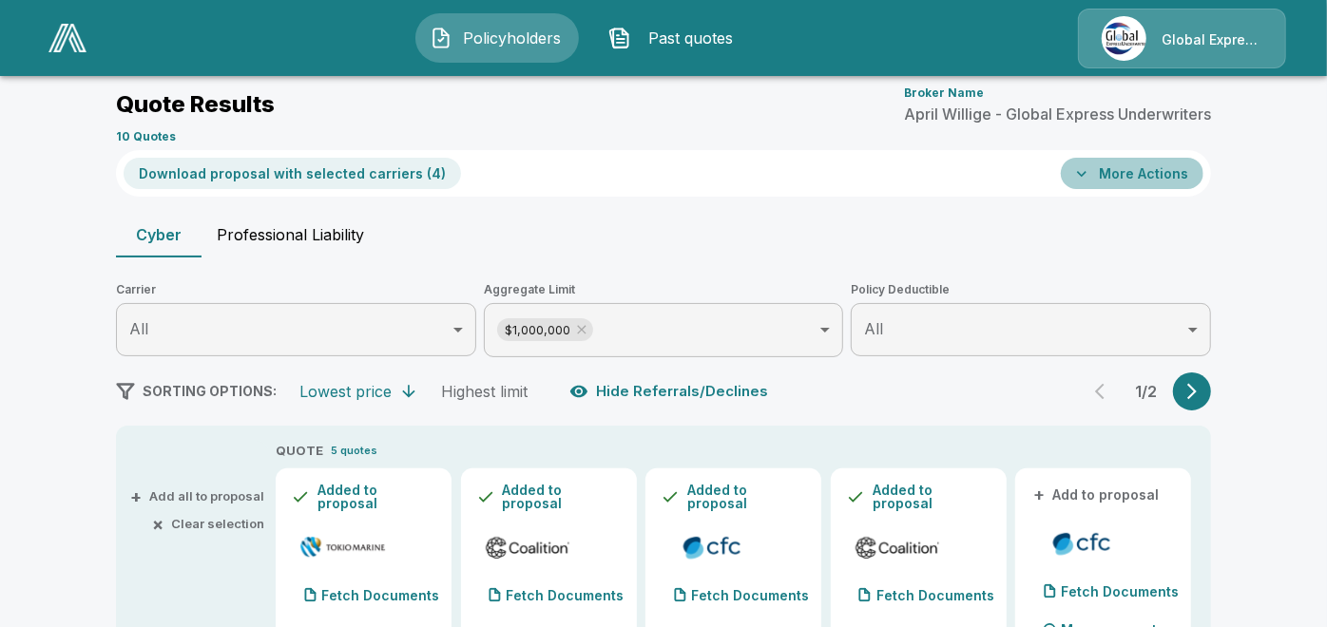
click at [1127, 180] on button "More Actions" at bounding box center [1132, 173] width 143 height 31
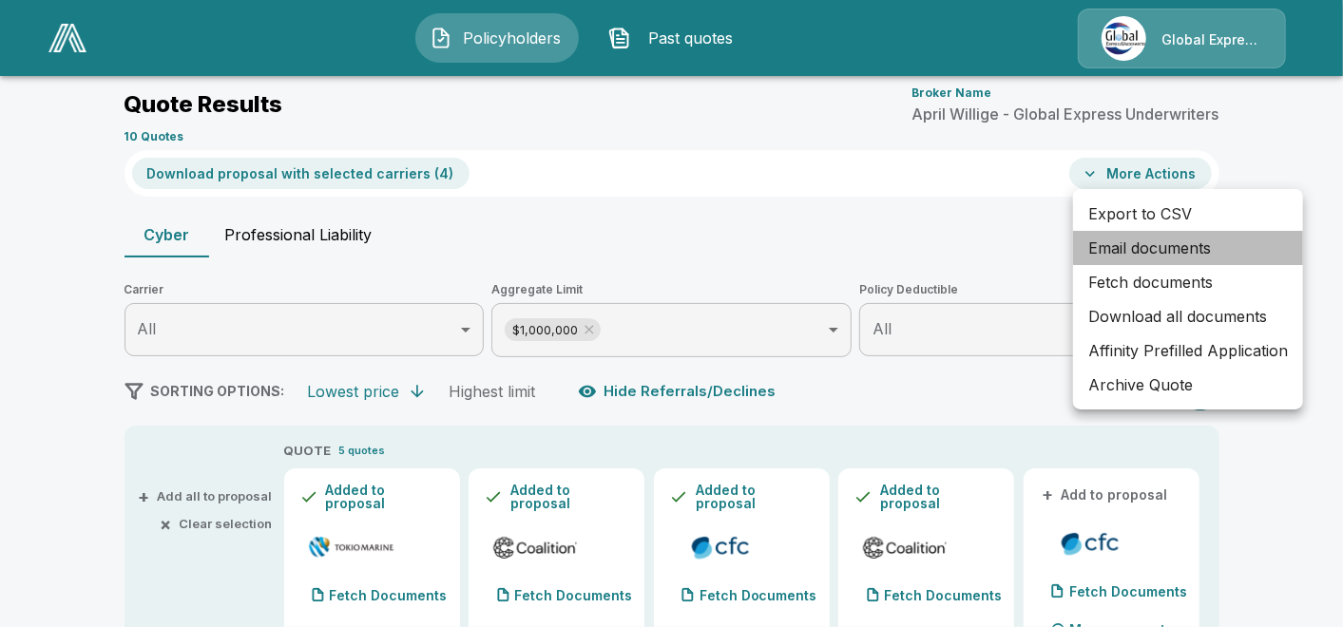
click at [1148, 233] on li "Email documents" at bounding box center [1188, 248] width 230 height 34
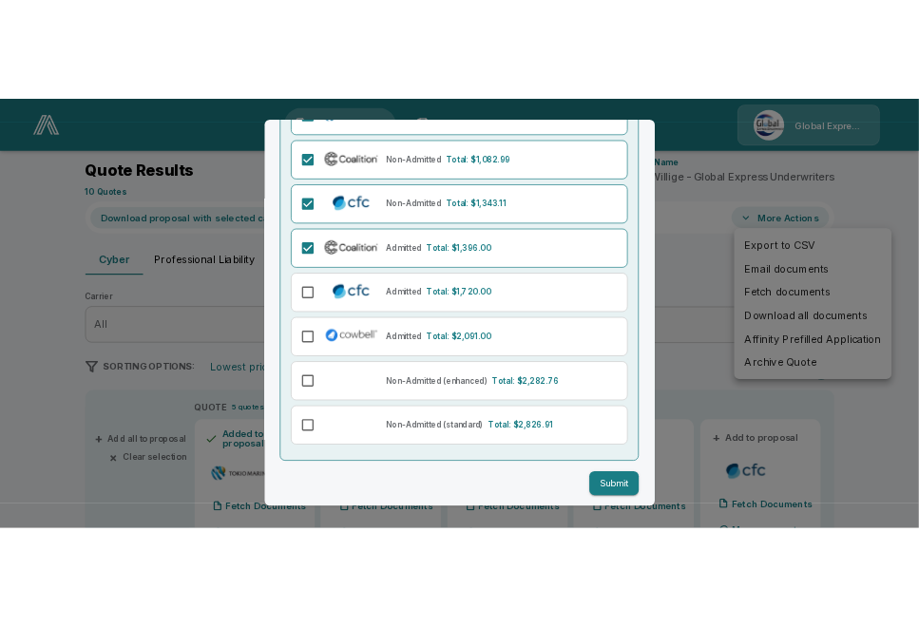
scroll to position [241, 0]
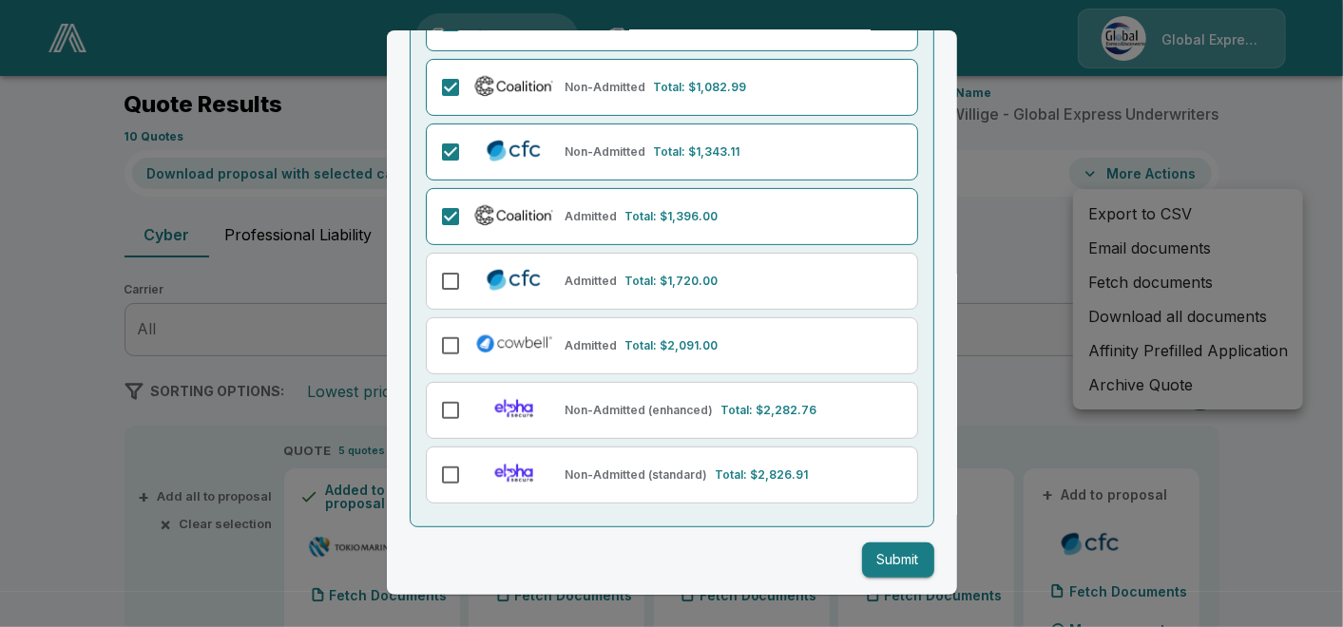
click at [867, 553] on button "Submit" at bounding box center [898, 560] width 72 height 35
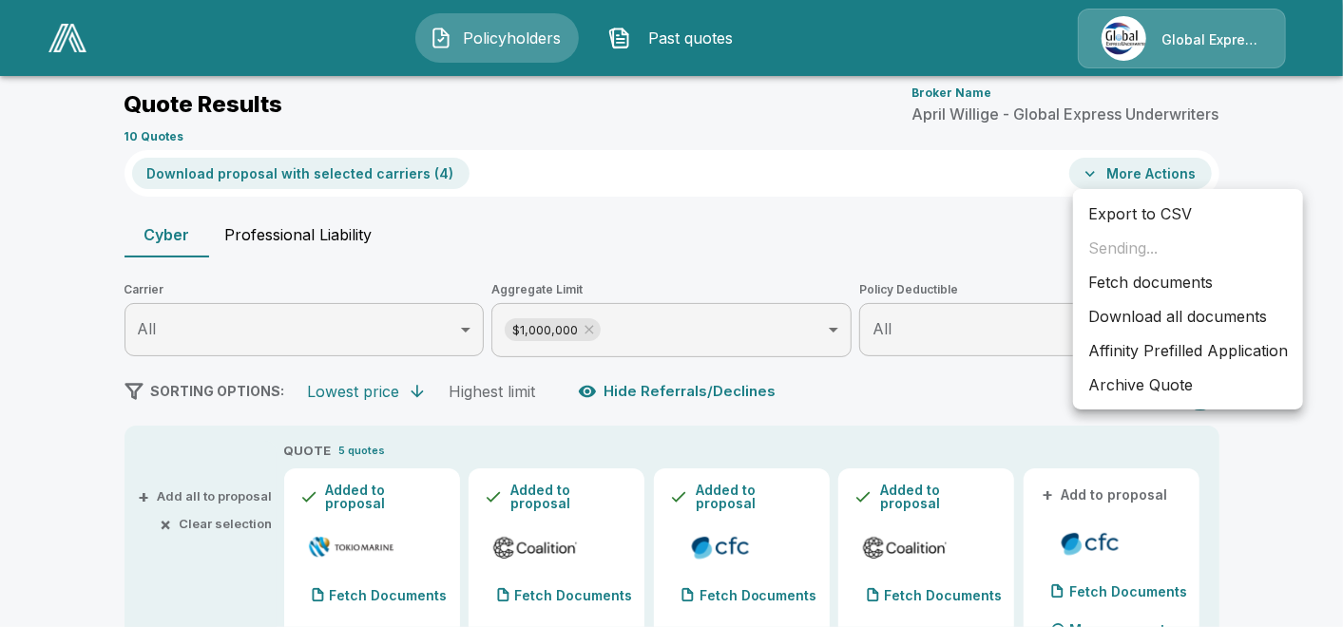
click at [1112, 342] on li "Affinity Prefilled Application" at bounding box center [1188, 351] width 230 height 34
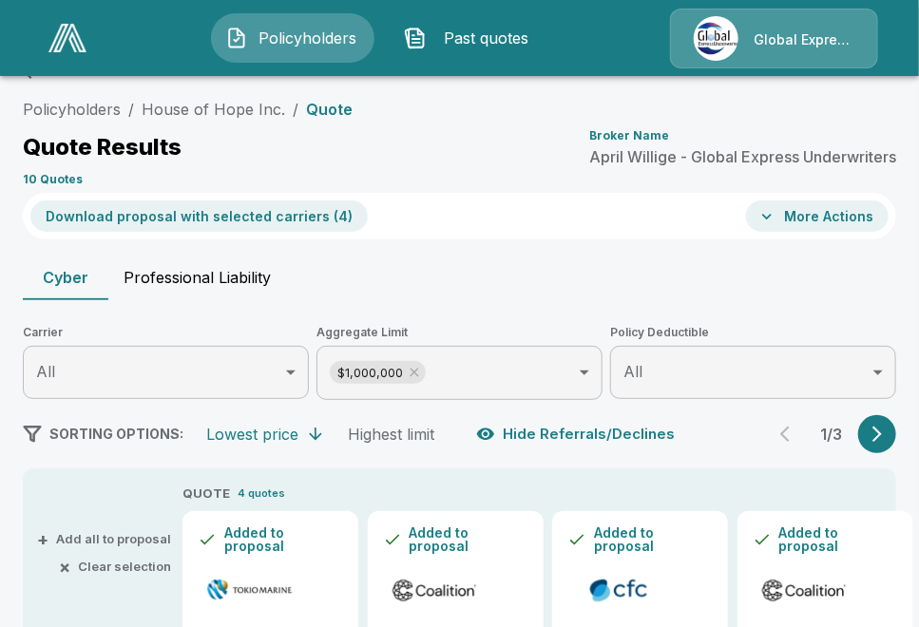
scroll to position [0, 0]
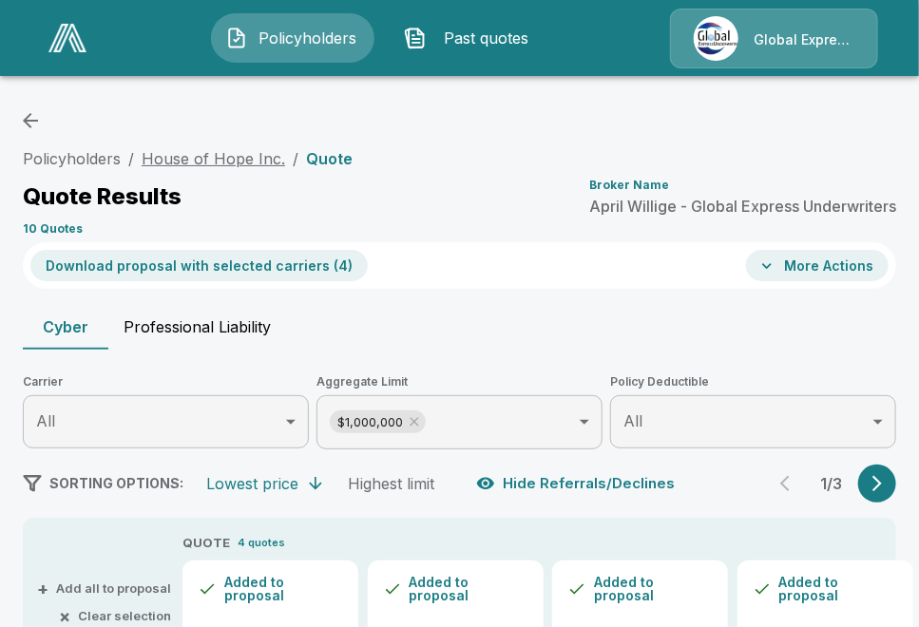
click at [268, 157] on link "House of Hope Inc." at bounding box center [214, 158] width 144 height 19
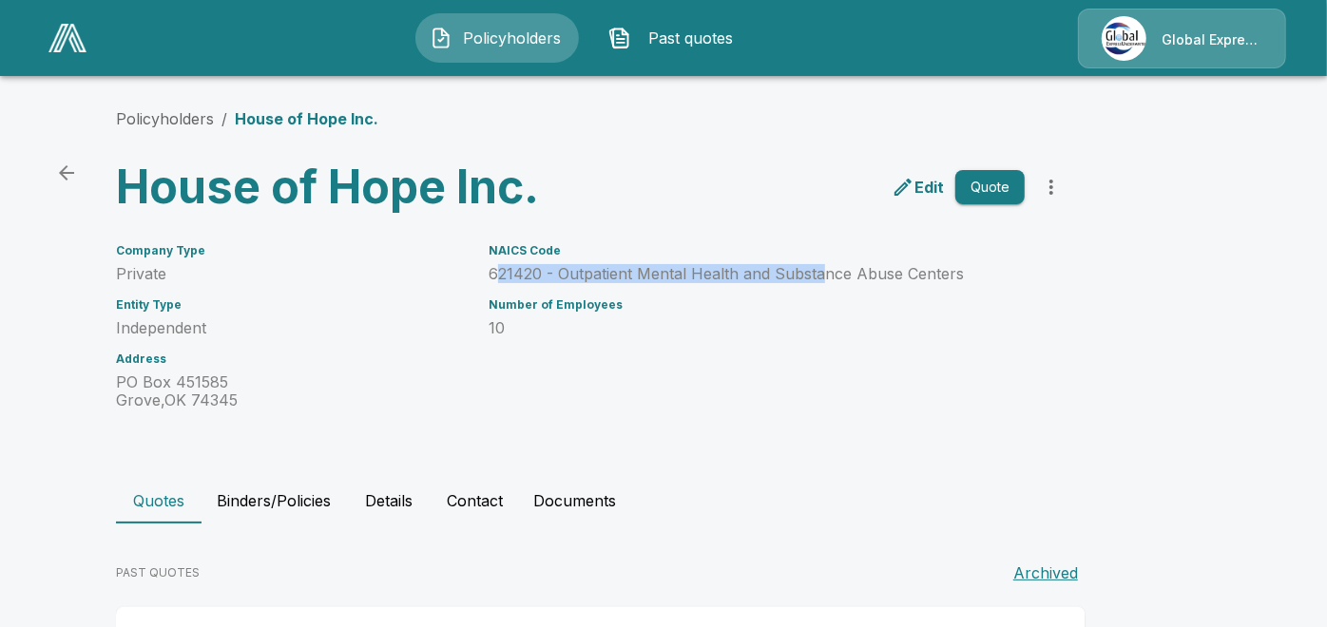
drag, startPoint x: 503, startPoint y: 270, endPoint x: 827, endPoint y: 265, distance: 324.2
click at [827, 265] on p "621420 - Outpatient Mental Health and Substance Abuse Centers" at bounding box center [757, 274] width 536 height 18
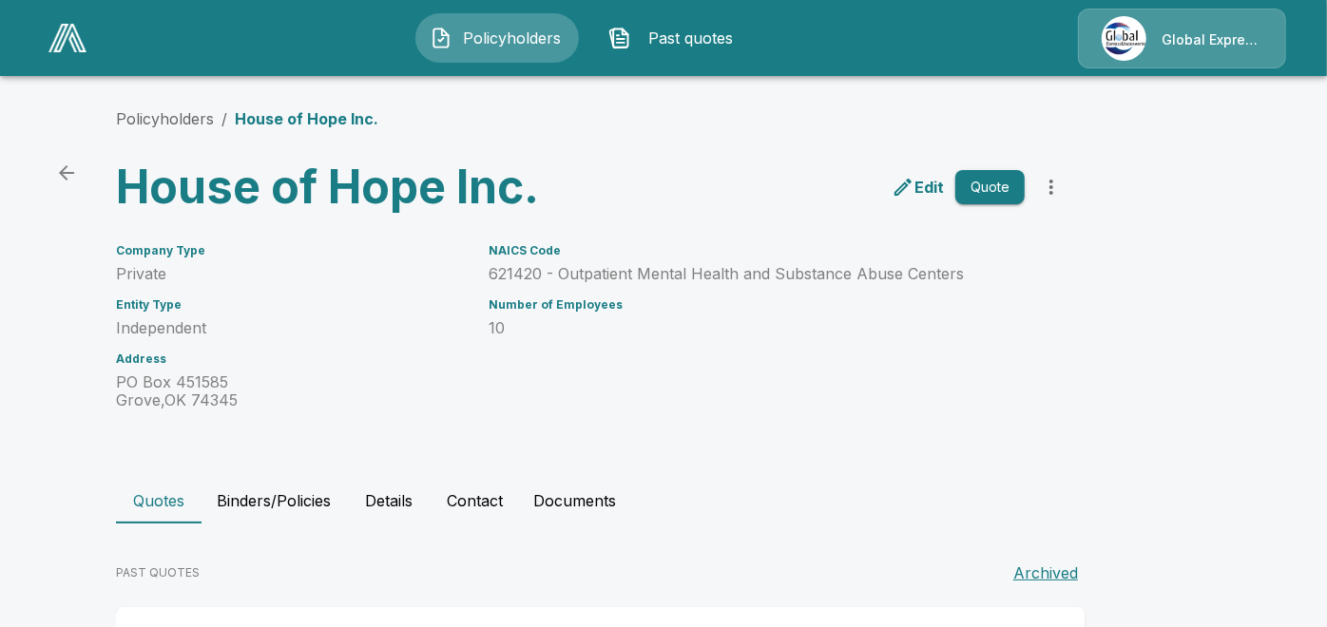
drag, startPoint x: 827, startPoint y: 265, endPoint x: 730, endPoint y: 187, distance: 124.4
click at [730, 187] on div "Edit Quote" at bounding box center [828, 179] width 485 height 68
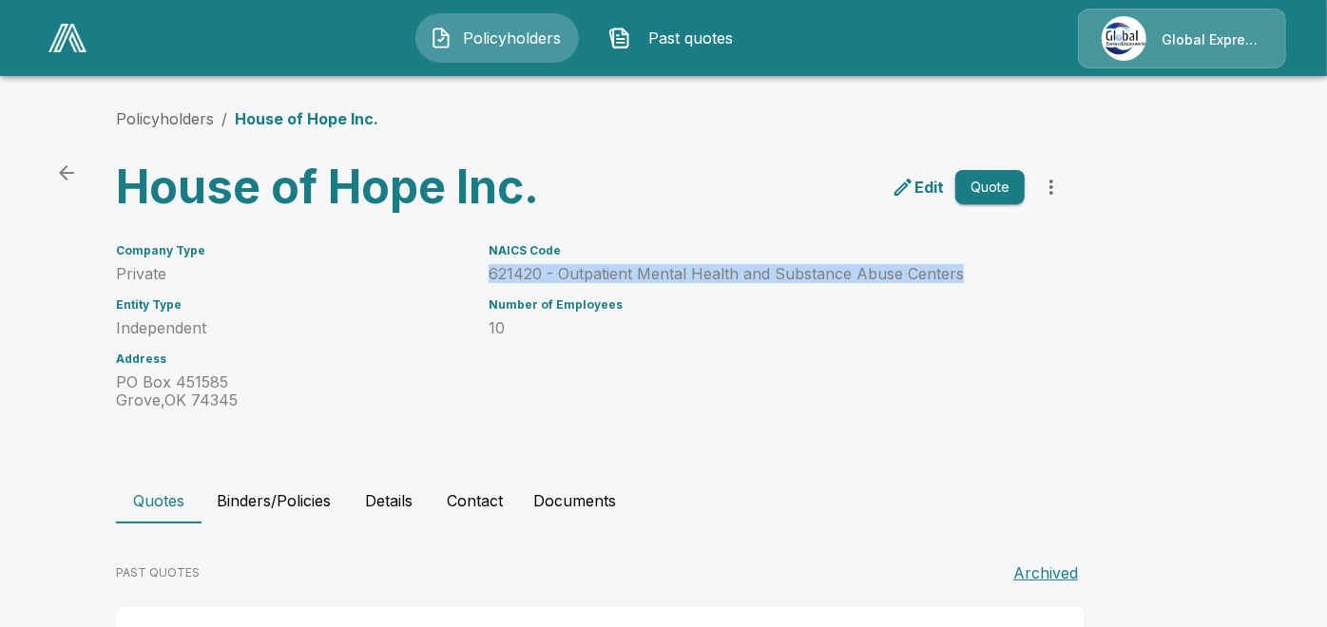
drag, startPoint x: 500, startPoint y: 266, endPoint x: 980, endPoint y: 268, distance: 480.1
click at [980, 268] on p "621420 - Outpatient Mental Health and Substance Abuse Centers" at bounding box center [757, 274] width 536 height 18
copy p "621420 - Outpatient Mental Health and Substance Abuse Centers"
